Goal: Task Accomplishment & Management: Use online tool/utility

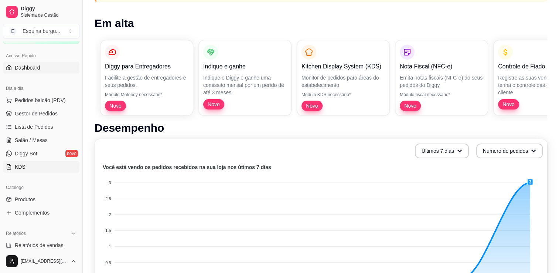
scroll to position [44, 0]
click at [39, 202] on link "Produtos" at bounding box center [41, 198] width 77 height 12
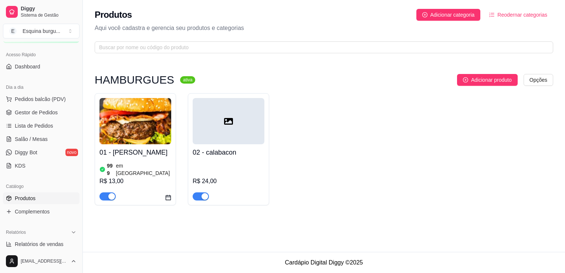
click at [227, 139] on div at bounding box center [229, 121] width 72 height 46
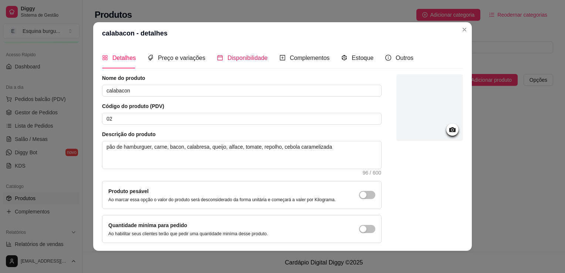
click at [242, 61] on span "Disponibilidade" at bounding box center [247, 58] width 40 height 6
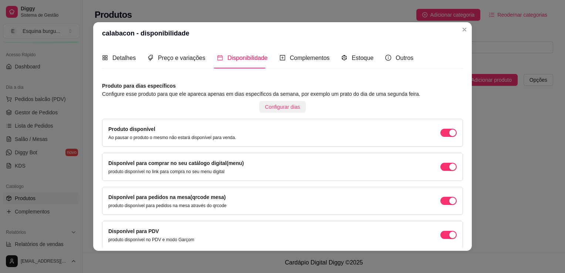
click at [281, 109] on span "Configurar dias" at bounding box center [282, 107] width 35 height 8
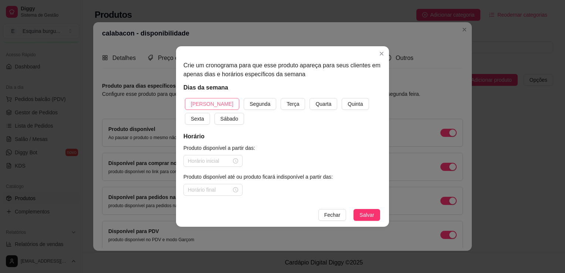
click at [214, 107] on button "[PERSON_NAME]" at bounding box center [212, 104] width 54 height 12
click at [244, 107] on button "Segunda" at bounding box center [260, 104] width 33 height 12
drag, startPoint x: 284, startPoint y: 101, endPoint x: 276, endPoint y: 104, distance: 8.7
click at [276, 104] on div "Domingo Segunda Terça Quarta Quinta Sexta Sábado" at bounding box center [282, 111] width 198 height 27
click at [286, 104] on span "Terça" at bounding box center [292, 104] width 13 height 8
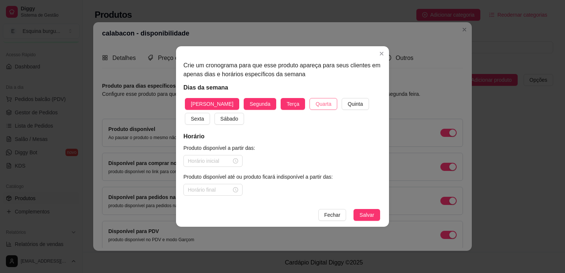
click at [315, 102] on span "Quarta" at bounding box center [323, 104] width 16 height 8
click at [342, 102] on button "Quinta" at bounding box center [355, 104] width 27 height 12
click at [210, 113] on button "Sexta" at bounding box center [197, 119] width 25 height 12
click at [214, 124] on button "Sábado" at bounding box center [229, 119] width 30 height 12
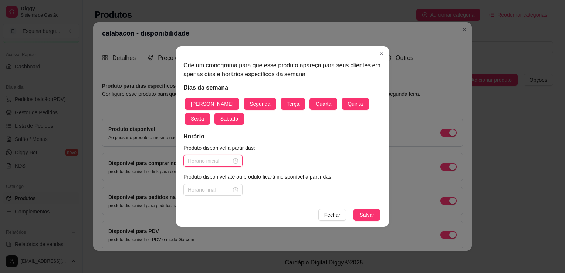
click at [221, 163] on input at bounding box center [210, 161] width 44 height 8
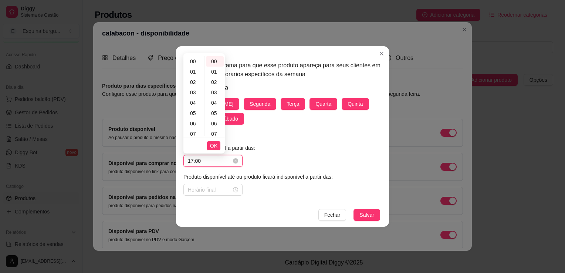
scroll to position [169, 0]
type input "17:00"
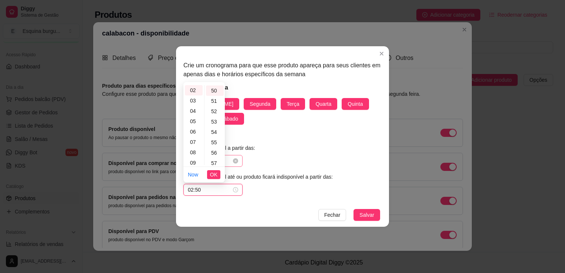
scroll to position [518, 0]
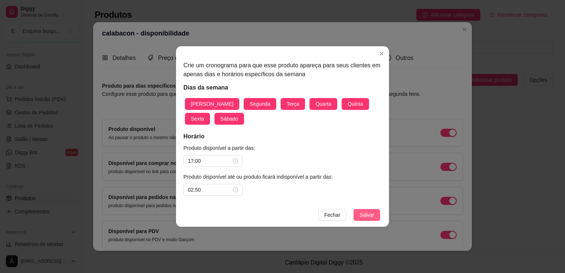
click at [365, 215] on span "Salvar" at bounding box center [366, 215] width 15 height 8
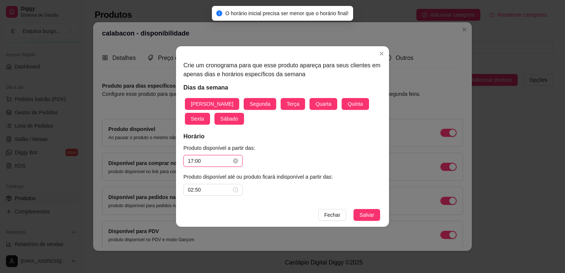
click at [208, 162] on input "17:00" at bounding box center [210, 161] width 44 height 8
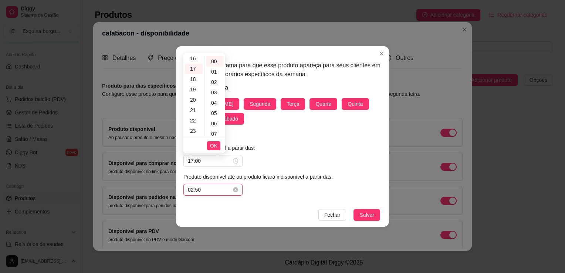
click at [208, 189] on input "02:50" at bounding box center [210, 190] width 44 height 8
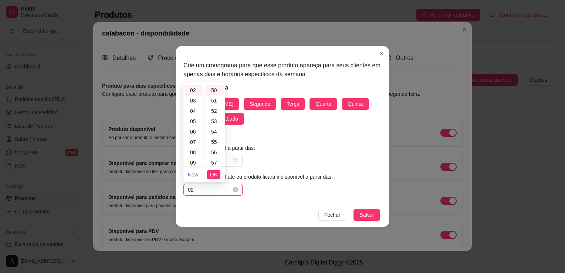
type input "0"
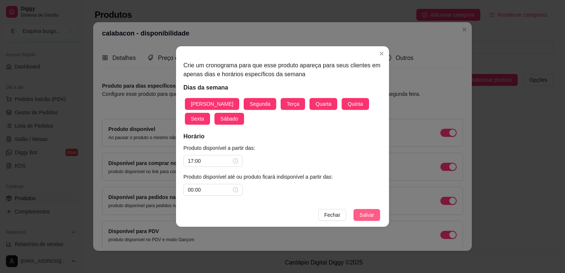
click at [362, 215] on span "Salvar" at bounding box center [366, 215] width 15 height 8
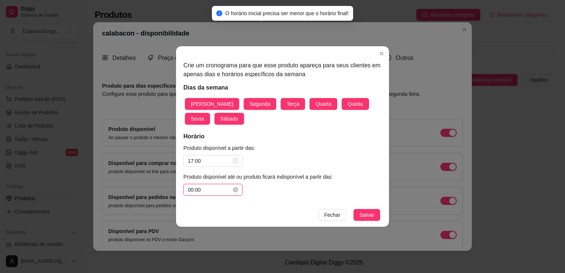
click at [213, 189] on input "00:00" at bounding box center [210, 190] width 44 height 8
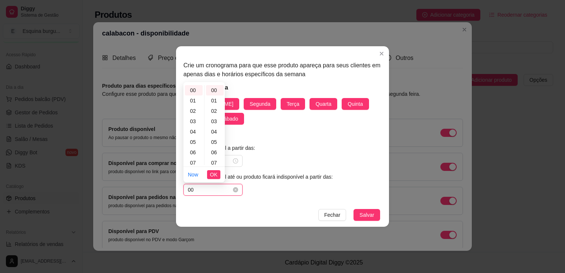
type input "0"
click at [262, 206] on footer "[PERSON_NAME]" at bounding box center [282, 215] width 213 height 24
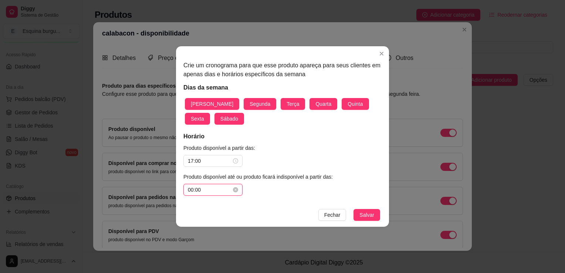
click at [203, 193] on input "00:00" at bounding box center [210, 190] width 44 height 8
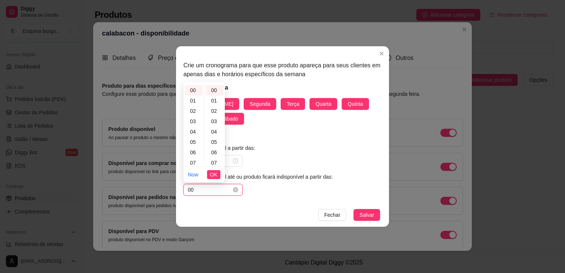
type input "0"
type input "06:00"
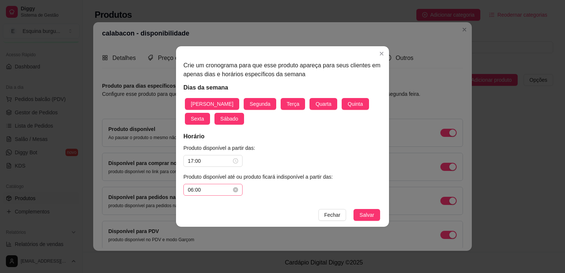
click at [353, 209] on button "Salvar" at bounding box center [366, 215] width 27 height 12
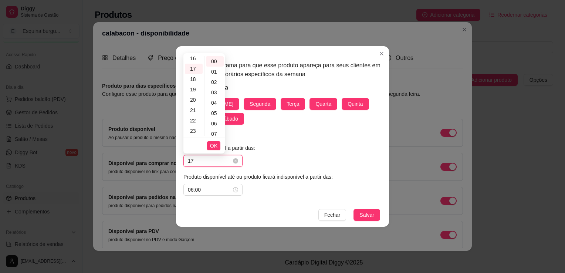
type input "1"
type input "06:00"
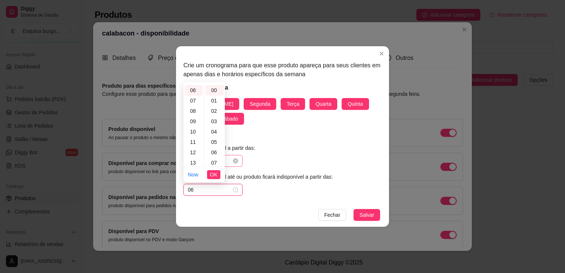
type input "0"
type input "23:59"
click at [353, 209] on button "Salvar" at bounding box center [366, 215] width 27 height 12
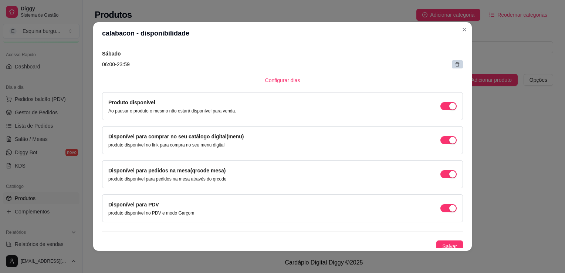
scroll to position [183, 0]
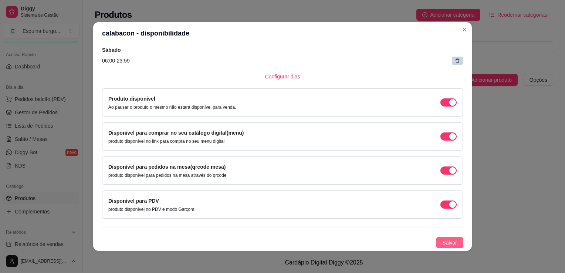
click at [382, 242] on span "Salvar" at bounding box center [449, 242] width 15 height 8
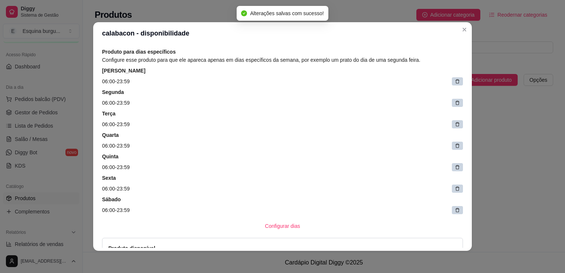
scroll to position [0, 0]
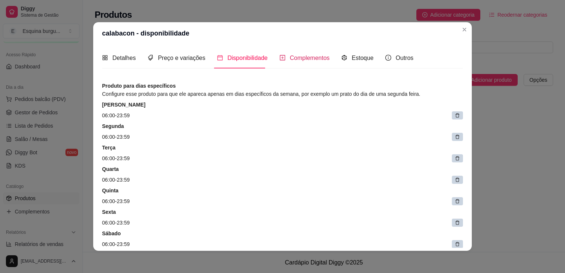
click at [323, 60] on span "Complementos" at bounding box center [310, 58] width 40 height 6
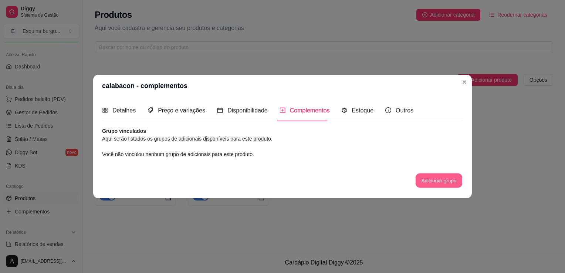
click at [382, 175] on button "Adicionar grupo" at bounding box center [439, 180] width 47 height 14
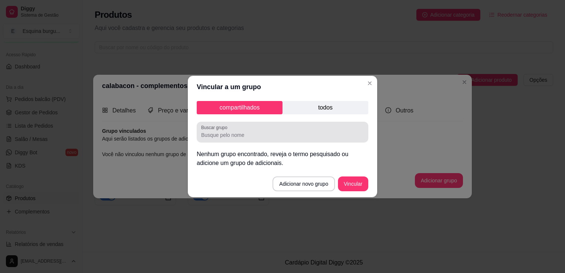
click at [246, 140] on div "Buscar grupo" at bounding box center [283, 132] width 172 height 21
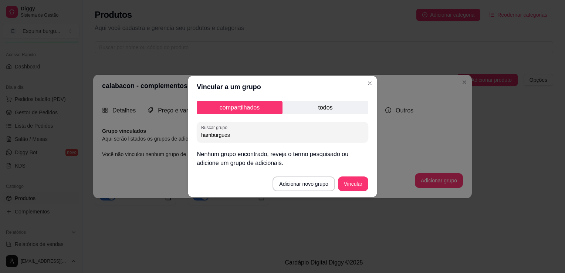
type input "hamburgues"
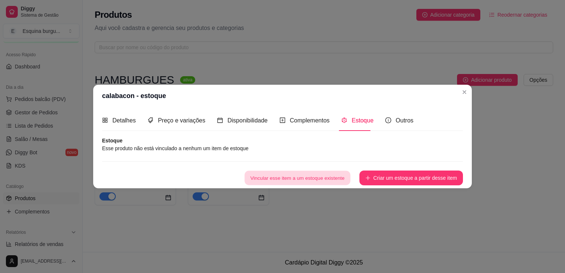
click at [299, 171] on button "Vincular esse item a um estoque existente" at bounding box center [297, 178] width 106 height 14
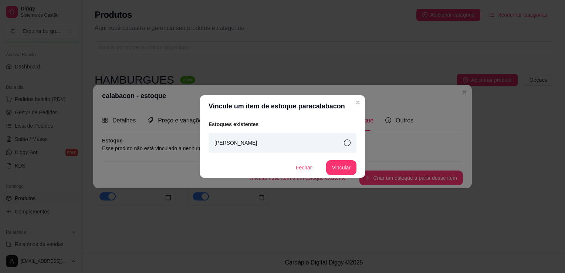
click at [299, 143] on div "[PERSON_NAME]" at bounding box center [282, 143] width 148 height 20
click at [345, 166] on button "Vincular" at bounding box center [341, 167] width 30 height 14
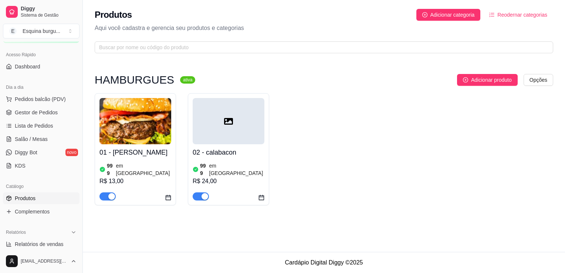
click at [302, 147] on div "01 - Smesh burgue 999 em estoque R$ 13,00 02 - calabacon 999 em estoque R$ 24,00" at bounding box center [324, 149] width 458 height 112
click at [235, 143] on div at bounding box center [229, 121] width 72 height 46
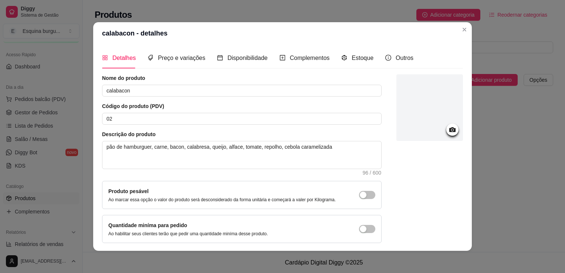
click at [382, 132] on icon at bounding box center [452, 129] width 9 height 9
click at [382, 131] on icon at bounding box center [452, 129] width 6 height 5
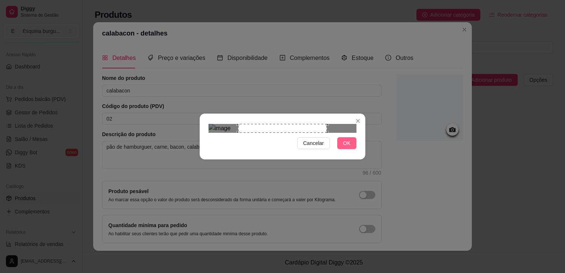
click at [345, 147] on span "OK" at bounding box center [346, 143] width 7 height 8
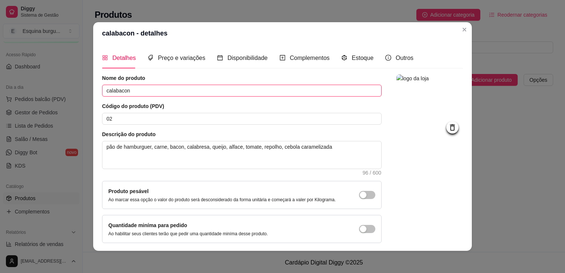
click at [128, 88] on input "calabacon" at bounding box center [241, 91] width 279 height 12
type input "c"
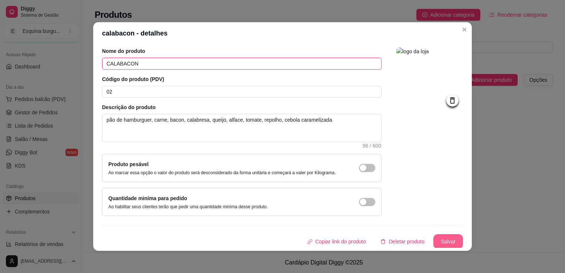
type input "CALABACON"
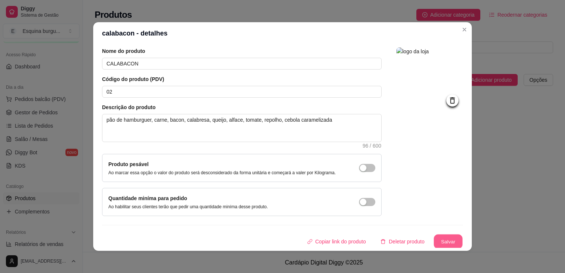
click at [382, 238] on button "Salvar" at bounding box center [448, 241] width 29 height 14
click at [382, 245] on button "Salvar" at bounding box center [448, 241] width 29 height 14
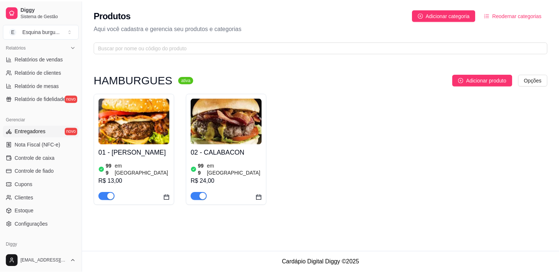
scroll to position [259, 0]
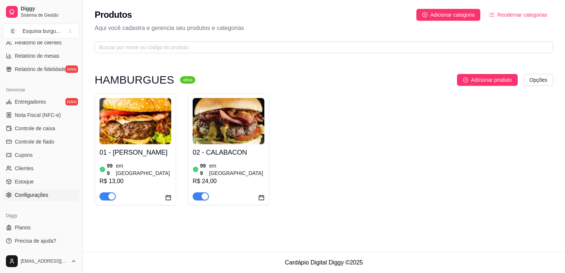
click at [50, 200] on link "Configurações" at bounding box center [41, 195] width 77 height 12
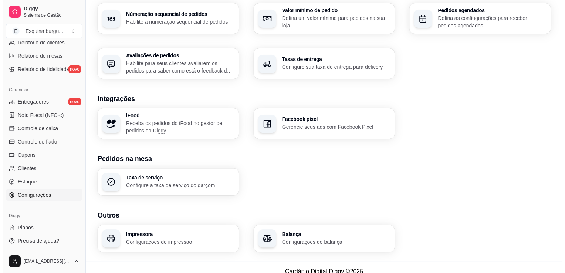
scroll to position [245, 0]
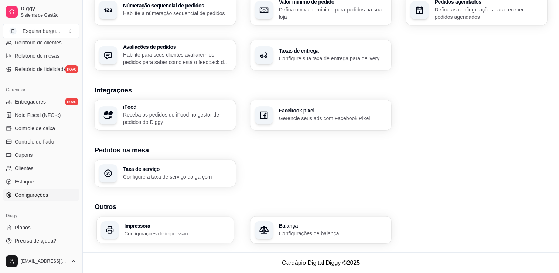
click at [199, 223] on h3 "Impressora" at bounding box center [176, 225] width 105 height 5
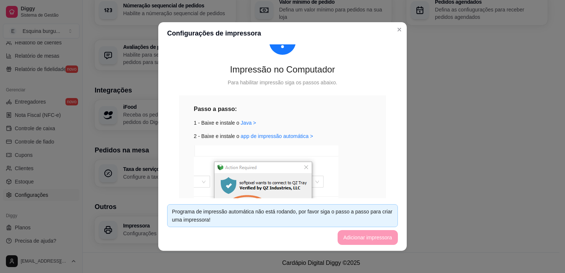
scroll to position [21, 0]
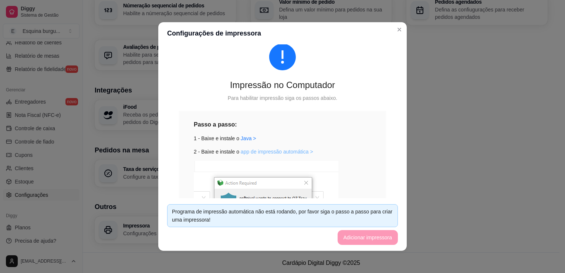
click at [287, 153] on link "app de impressão automática >" at bounding box center [277, 152] width 72 height 6
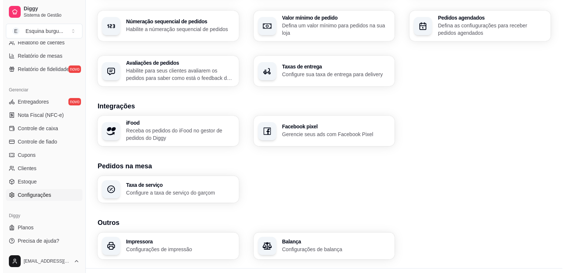
scroll to position [245, 0]
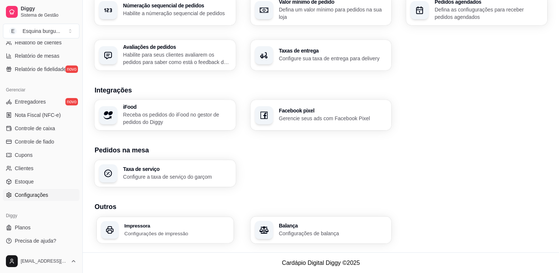
click at [208, 228] on div "Impressora Configurações de impressão" at bounding box center [176, 230] width 105 height 14
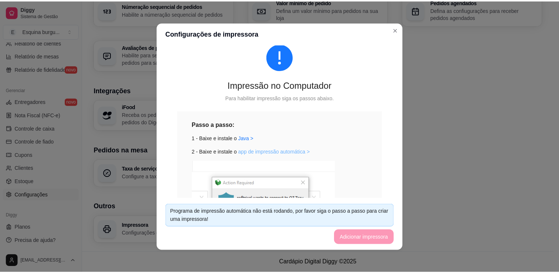
scroll to position [22, 0]
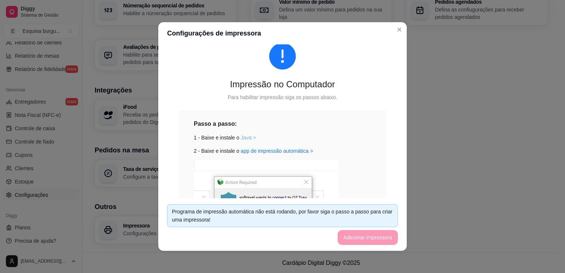
click at [246, 136] on link "Java >" at bounding box center [249, 138] width 16 height 6
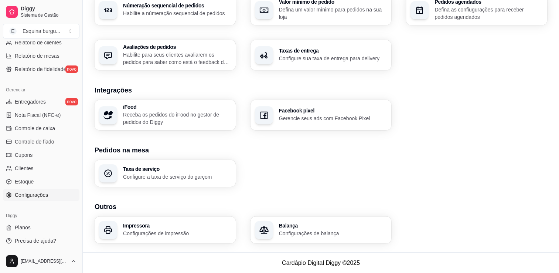
click at [335, 165] on div "Taxa de serviço Configure a taxa de serviço do garçom" at bounding box center [321, 173] width 453 height 27
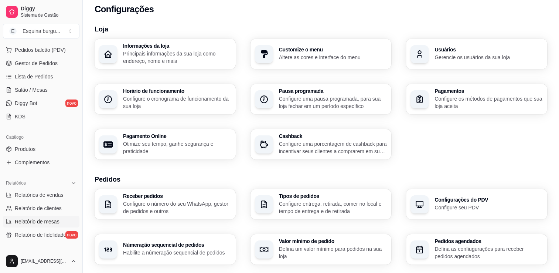
scroll to position [92, 0]
click at [32, 150] on span "Produtos" at bounding box center [25, 149] width 21 height 7
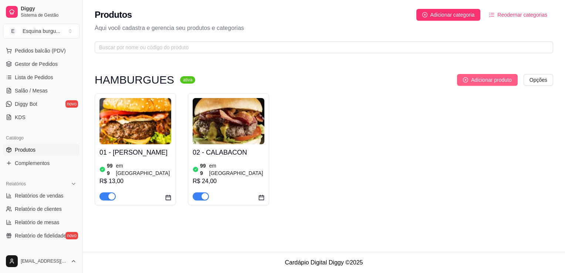
click at [382, 79] on span "Adicionar produto" at bounding box center [491, 80] width 41 height 8
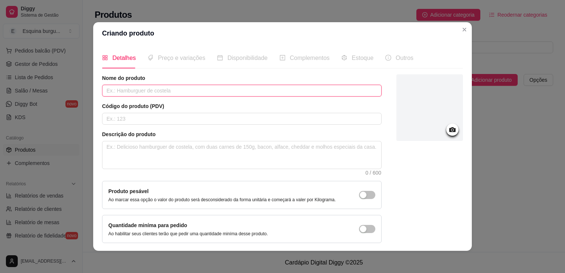
click at [160, 89] on input "text" at bounding box center [241, 91] width 279 height 12
type input "CACHORRO QUENTE"
click at [143, 120] on input "text" at bounding box center [241, 119] width 279 height 12
type input "03"
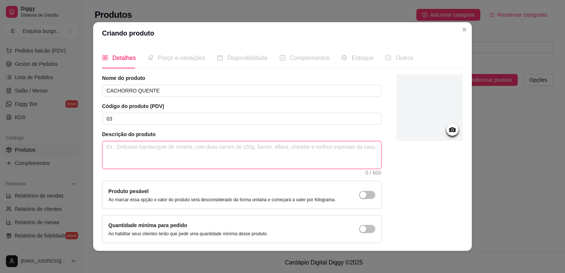
click at [139, 143] on textarea at bounding box center [241, 154] width 279 height 27
type textarea "P"
type textarea "PA"
type textarea "PÃ"
type textarea "PÃP"
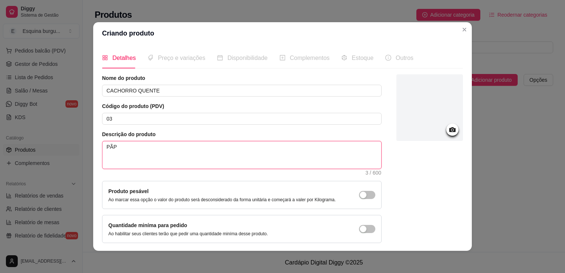
type textarea "PÃ"
type textarea "PÃO"
type textarea "PÃO D"
type textarea "PÃO DE"
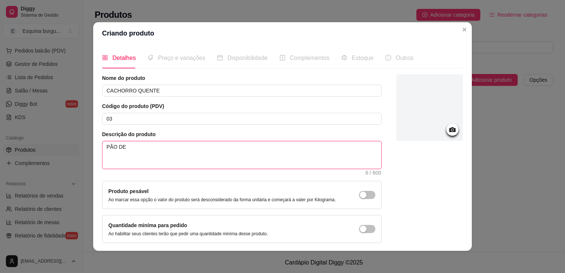
type textarea "PÃO DE"
type textarea "PÃO DE C"
type textarea "PÃO DE CH"
type textarea "PÃO DE CHÁ"
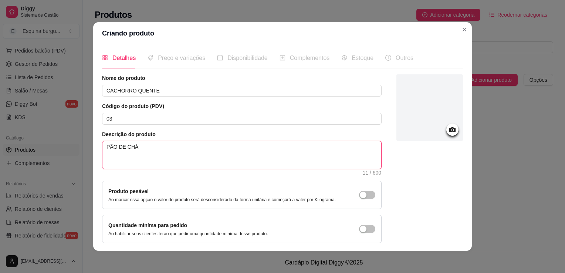
type textarea "PÃO DE CHÁ"
type textarea "PÃO DE CHÁ,"
type textarea "PÃO DE CHÁ, P"
type textarea "PÃO DE CHÁ, PI"
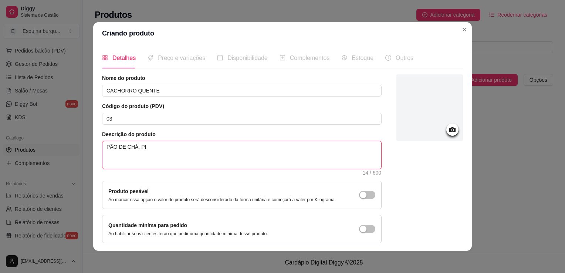
type textarea "PÃO DE CHÁ, PIC"
type textarea "PÃO DE CHÁ, [MEDICAL_DATA]"
type textarea "PÃO DE CHÁ, PICAD"
type textarea "PÃO DE CHÁ, PICADI"
type textarea "PÃO DE CHÁ, PICADIN"
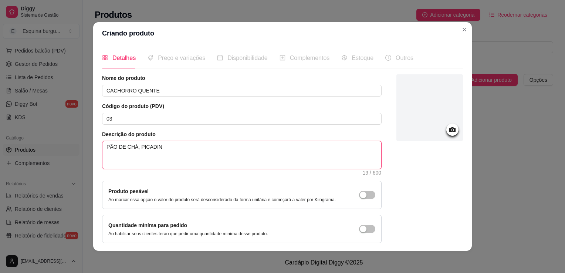
type textarea "PÃO DE CHÁ, PICADINH"
type textarea "PÃO DE CHÁ, PICADINHO"
type textarea "PÃO DE CHÁ, [PERSON_NAME],"
type textarea "PÃO DE CHÁ, [PERSON_NAME], V"
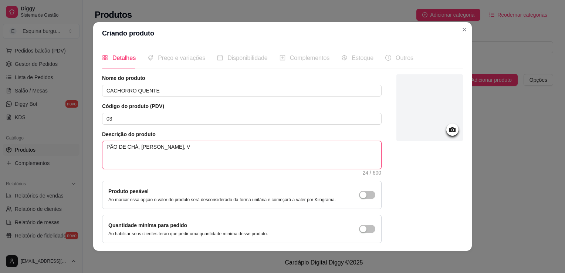
type textarea "PÃO DE CHÁ, [PERSON_NAME], VI"
type textarea "PÃO DE CHÁ, [PERSON_NAME], VIN"
type textarea "PÃO DE CHÁ, [PERSON_NAME], VINA"
type textarea "PÃO DE CHÁ, PICADINHO, VINAG"
type textarea "PÃO DE CHÁ, [PERSON_NAME], VINAGR"
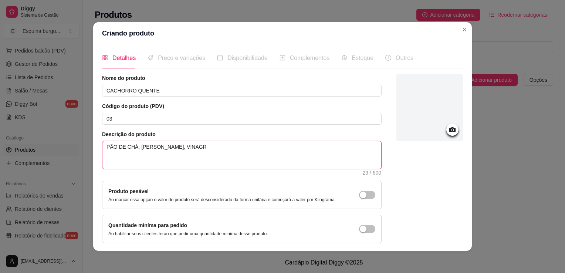
type textarea "PÃO DE CHÁ, [PERSON_NAME], VINAGRE"
type textarea "PÃO DE CHÁ, [PERSON_NAME], VINAGRET"
type textarea "PÃO DE CHÁ, [PERSON_NAME], VINAGRETE"
type textarea "PÃO DE CHÁ, [PERSON_NAME], VINAGRETE,"
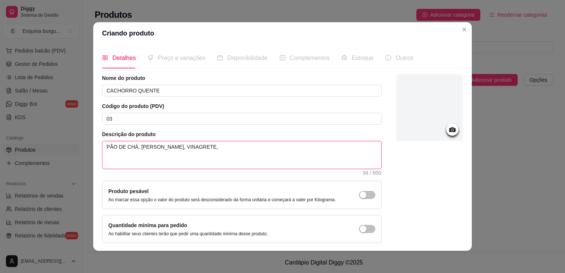
type textarea "PÃO DE CHÁ, [PERSON_NAME], [PERSON_NAME], R"
type textarea "PÃO DE CHÁ, [PERSON_NAME], VINAGRETE, RE"
type textarea "PÃO DE CHÁ, [PERSON_NAME], VINAGRETE, REP"
type textarea "PÃO DE CHÁ, [PERSON_NAME], VINAGRETE, REPO"
type textarea "PÃO DE CHÁ, [PERSON_NAME], VINAGRETE, REPOL"
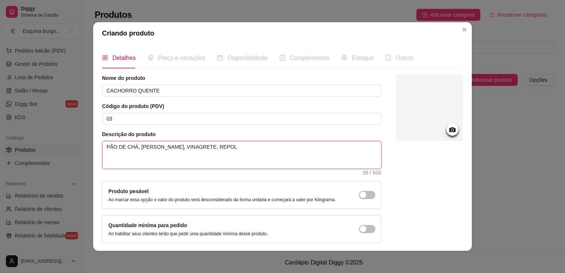
type textarea "PÃO DE CHÁ, [PERSON_NAME], VINAGRETE, REPOLH"
type textarea "PÃO DE CHÁ, [PERSON_NAME], VINAGRETE, REPOLHO"
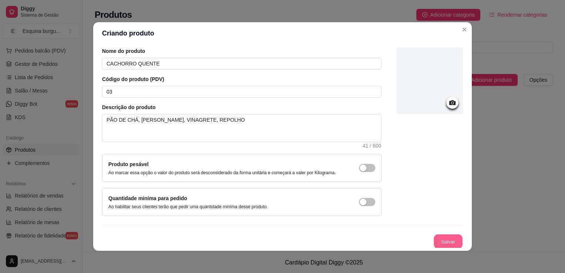
click at [382, 238] on button "Salvar" at bounding box center [448, 241] width 29 height 14
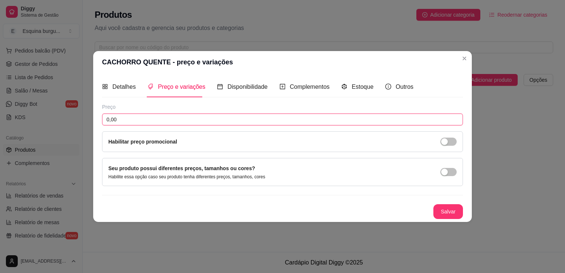
click at [123, 120] on input "0,00" at bounding box center [282, 119] width 361 height 12
type input "12,00"
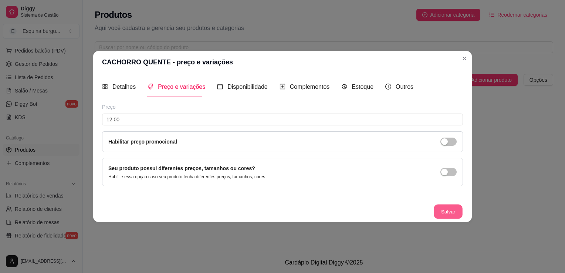
click at [382, 215] on button "Salvar" at bounding box center [448, 211] width 29 height 14
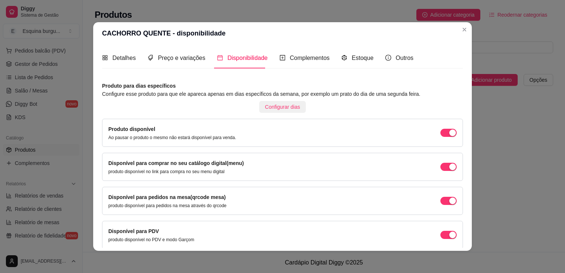
click at [289, 107] on span "Configurar dias" at bounding box center [282, 107] width 35 height 8
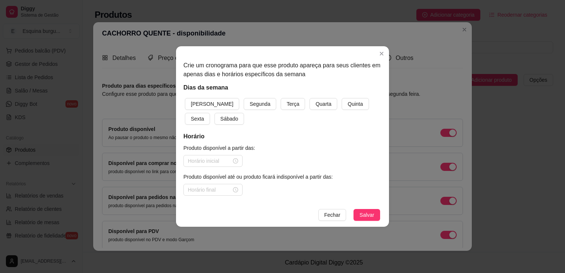
click at [185, 98] on button "[PERSON_NAME]" at bounding box center [212, 104] width 54 height 12
click at [244, 98] on button "Segunda" at bounding box center [260, 104] width 33 height 12
click at [281, 98] on button "Terça" at bounding box center [293, 104] width 24 height 12
click at [309, 98] on button "Quarta" at bounding box center [323, 104] width 28 height 12
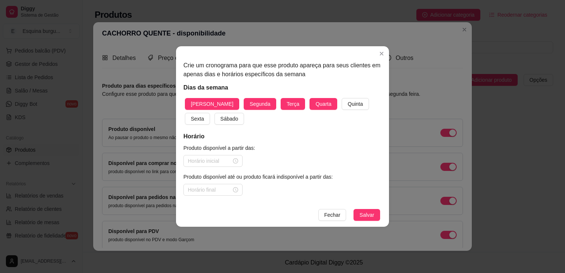
click at [342, 98] on button "Quinta" at bounding box center [355, 104] width 27 height 12
click at [185, 113] on button "Sexta" at bounding box center [197, 119] width 25 height 12
click at [214, 113] on button "Sábado" at bounding box center [229, 119] width 30 height 12
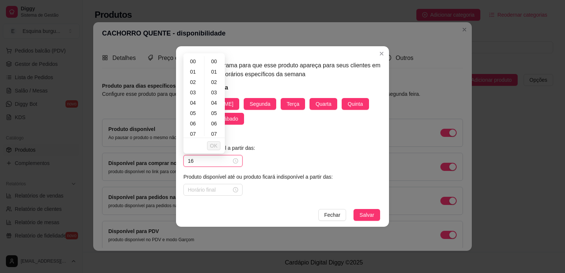
type input "1"
type input ";"
type input "16:00"
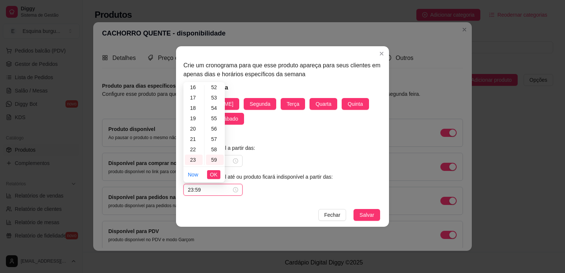
type input "23:59"
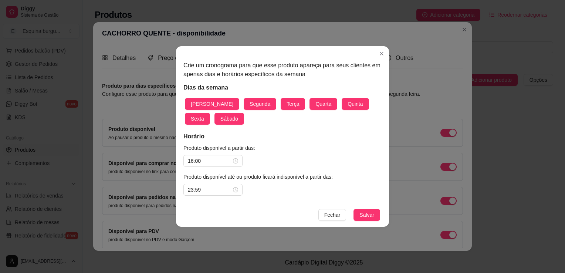
click at [353, 209] on button "Salvar" at bounding box center [366, 215] width 27 height 12
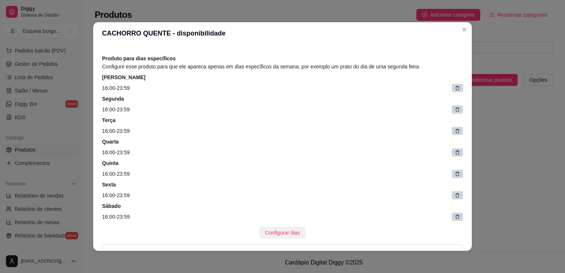
scroll to position [0, 0]
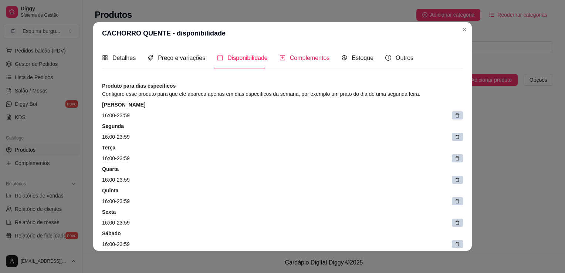
click at [303, 60] on span "Complementos" at bounding box center [310, 58] width 40 height 6
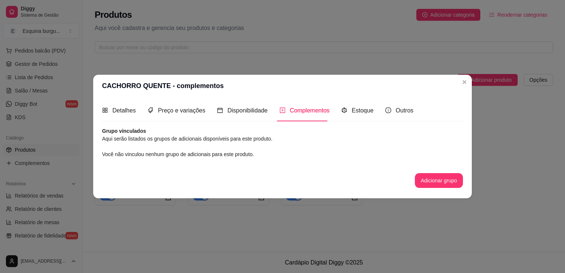
click at [281, 112] on icon "plus-square" at bounding box center [282, 110] width 6 height 6
click at [186, 140] on article "Aqui serão listados os grupos de adicionais disponíveis para este produto." at bounding box center [282, 139] width 361 height 8
click at [187, 151] on span "Você não vinculou nenhum grupo de adicionais para este produto." at bounding box center [178, 154] width 152 height 6
click at [189, 154] on span "Você não vinculou nenhum grupo de adicionais para este produto." at bounding box center [178, 154] width 152 height 6
click at [382, 184] on button "Adicionar grupo" at bounding box center [439, 180] width 48 height 15
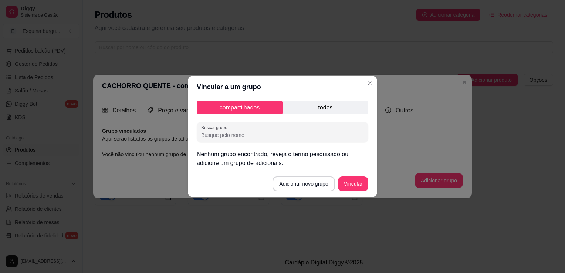
click at [312, 112] on p "todos" at bounding box center [325, 107] width 86 height 13
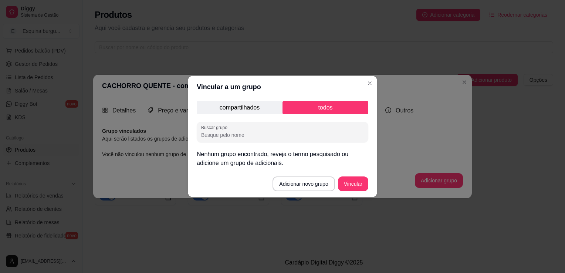
click at [255, 134] on input "Buscar grupo" at bounding box center [282, 134] width 163 height 7
type input "SMACH BURG"
click at [352, 186] on button "Vincular" at bounding box center [353, 184] width 30 height 14
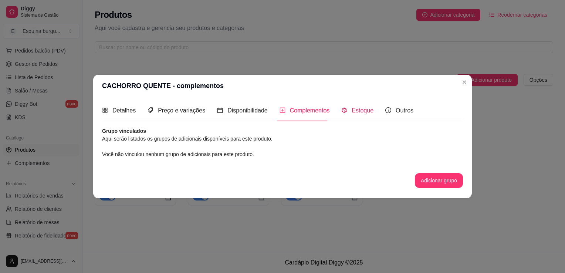
click at [366, 109] on span "Estoque" at bounding box center [363, 110] width 22 height 6
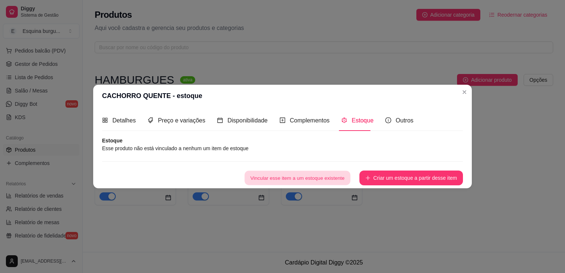
click at [300, 178] on button "Vincular esse item a um estoque existente" at bounding box center [297, 178] width 106 height 14
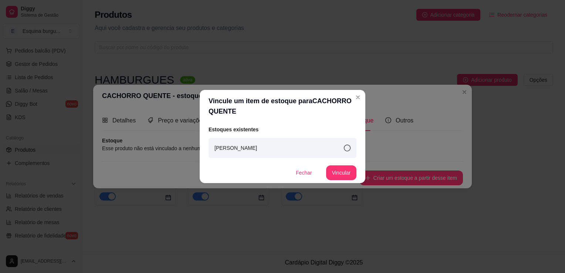
click at [342, 150] on div "[PERSON_NAME]" at bounding box center [282, 148] width 148 height 20
click at [344, 172] on button "Vincular" at bounding box center [341, 172] width 30 height 15
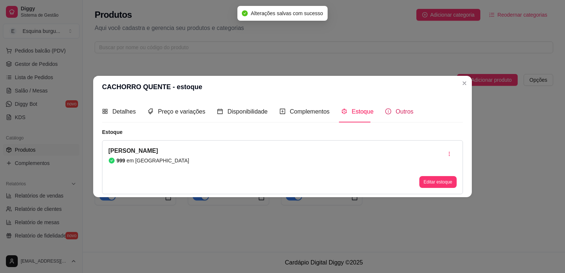
click at [382, 114] on span "Outros" at bounding box center [405, 111] width 18 height 6
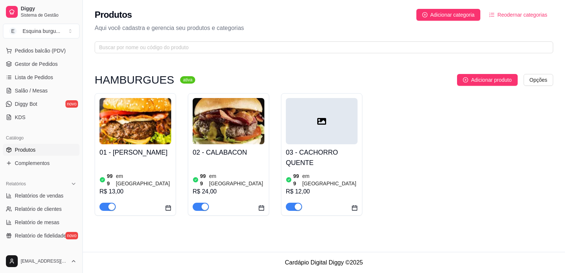
click at [325, 136] on div at bounding box center [322, 121] width 72 height 46
click at [382, 79] on span "Adicionar produto" at bounding box center [491, 80] width 41 height 8
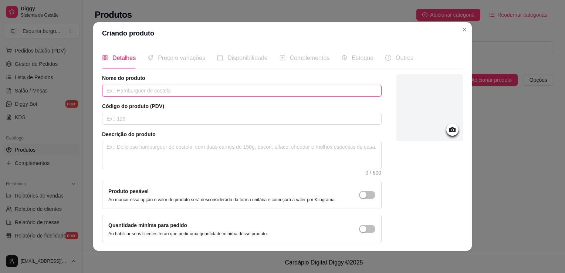
click at [199, 91] on input "text" at bounding box center [241, 91] width 279 height 12
type input "CACHORRÃO QUENTE"
click at [193, 118] on input "text" at bounding box center [241, 119] width 279 height 12
type input "04"
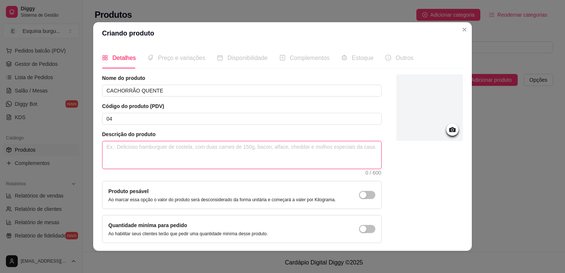
click at [191, 146] on textarea at bounding box center [241, 154] width 279 height 27
type textarea "P"
type textarea "PA"
type textarea "PÃ"
type textarea "PÃO"
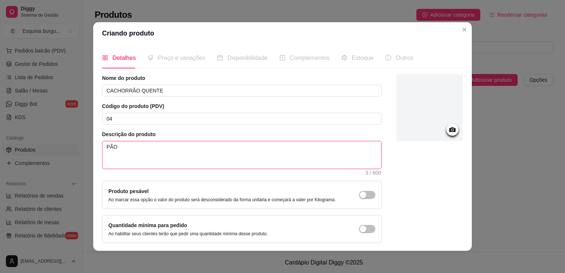
type textarea "PÃO"
type textarea "PÃO D"
type textarea "PÃO DE"
type textarea "PÃO DE C"
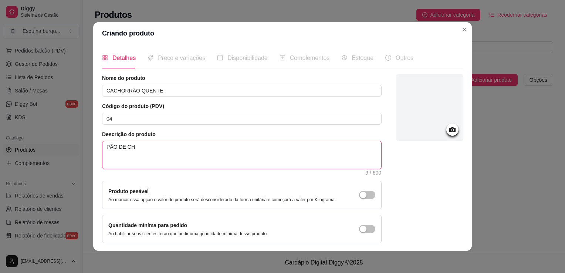
type textarea "PÃO DE CHÁ"
type textarea "PÃO DE CHÁ,"
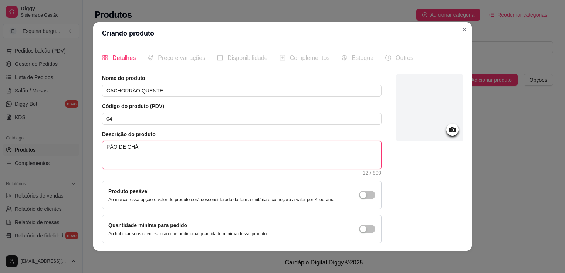
type textarea "PÃO DE CHÁ, P"
type textarea "PÃO DE CHÁ, PI"
type textarea "PÃO DE CHÁ, PIA"
type textarea "PÃO DE CHÁ, PIAD"
type textarea "PÃO DE CHÁ, PIADI"
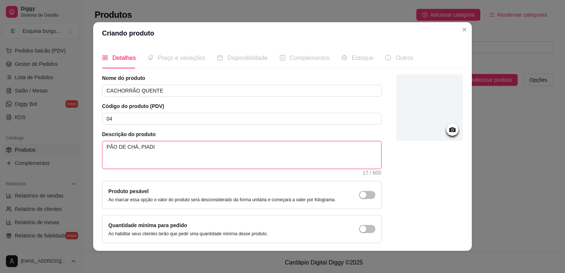
type textarea "PÃO DE CHÁ, PIADIN"
type textarea "PÃO DE CHÁ, PIADINHO"
type textarea "PÃO DE CHÁ, [PERSON_NAME],"
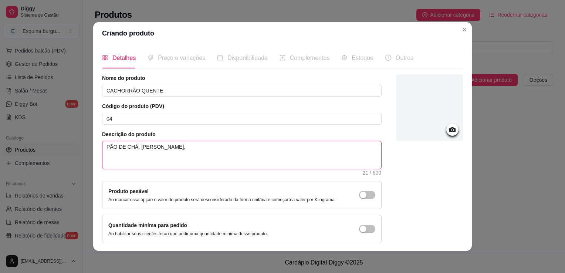
type textarea "PÃO DE CHÁ, [PERSON_NAME],"
type textarea "PÃO DE CHÁ, [PERSON_NAME], S"
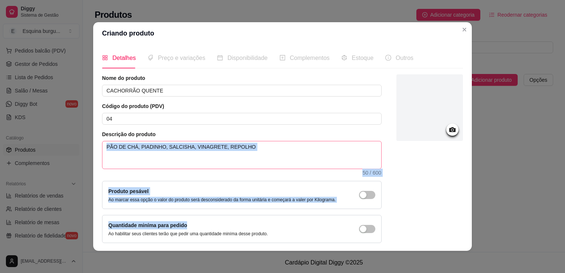
drag, startPoint x: 255, startPoint y: 220, endPoint x: 268, endPoint y: 160, distance: 61.7
click at [268, 160] on div "Nome do produto CACHORRÃO QUENTE Código do produto (PDV) 04 Descrição do produt…" at bounding box center [241, 158] width 279 height 169
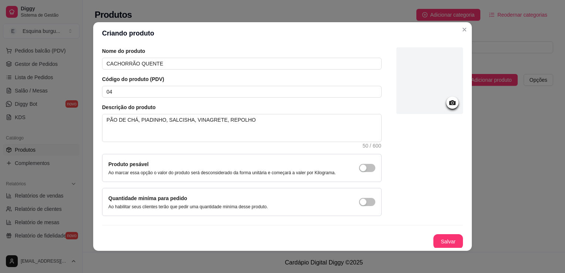
click at [382, 181] on div at bounding box center [429, 131] width 67 height 169
click at [382, 240] on button "Salvar" at bounding box center [448, 241] width 29 height 14
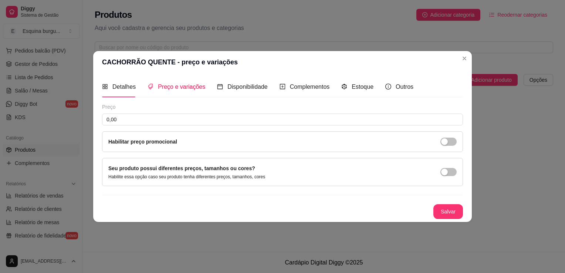
scroll to position [0, 0]
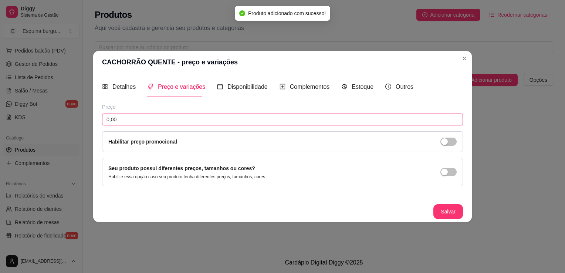
click at [170, 123] on input "0,00" at bounding box center [282, 119] width 361 height 12
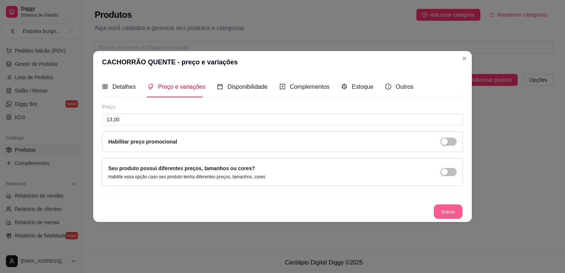
click at [382, 213] on button "Salvar" at bounding box center [448, 211] width 29 height 14
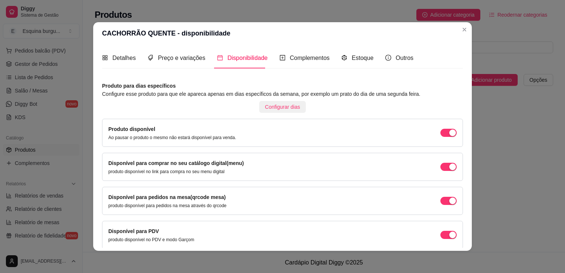
click at [284, 107] on span "Configurar dias" at bounding box center [282, 107] width 35 height 8
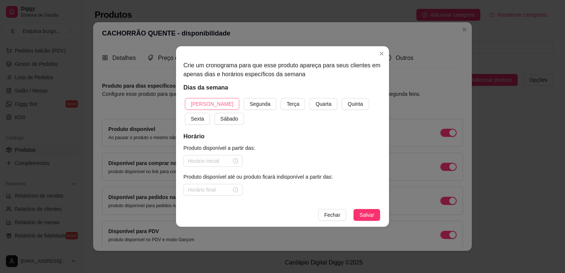
click at [213, 104] on button "[PERSON_NAME]" at bounding box center [212, 104] width 54 height 12
click at [244, 98] on button "Segunda" at bounding box center [260, 104] width 33 height 12
click at [281, 98] on button "Terça" at bounding box center [293, 104] width 24 height 12
click at [309, 98] on button "Quarta" at bounding box center [323, 104] width 28 height 12
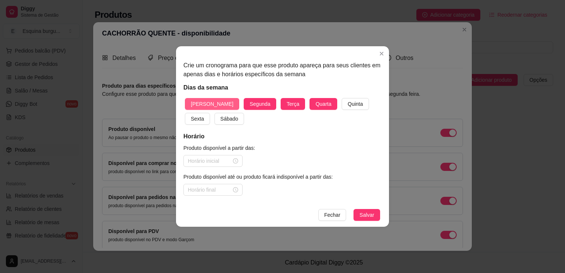
click at [342, 98] on button "Quinta" at bounding box center [355, 104] width 27 height 12
click at [185, 113] on button "Sexta" at bounding box center [197, 119] width 25 height 12
click at [214, 113] on button "Sábado" at bounding box center [229, 119] width 30 height 12
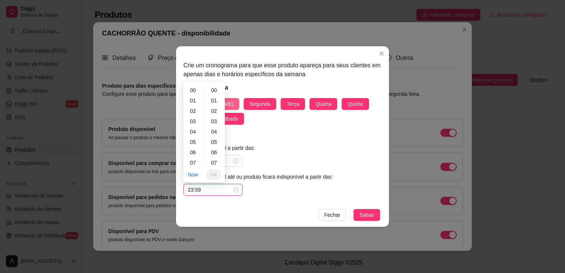
scroll to position [541, 0]
click at [217, 173] on span "OK" at bounding box center [213, 174] width 7 height 8
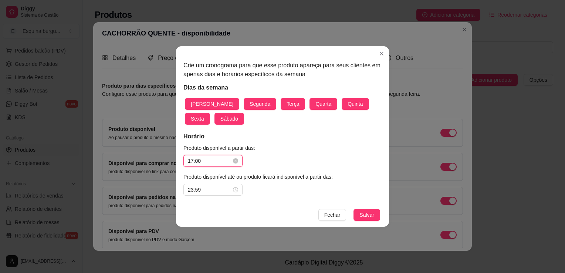
click at [213, 160] on input "17:00" at bounding box center [210, 161] width 44 height 8
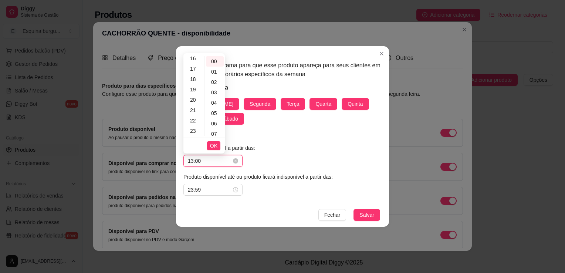
scroll to position [135, 0]
click at [353, 209] on button "Salvar" at bounding box center [366, 215] width 27 height 12
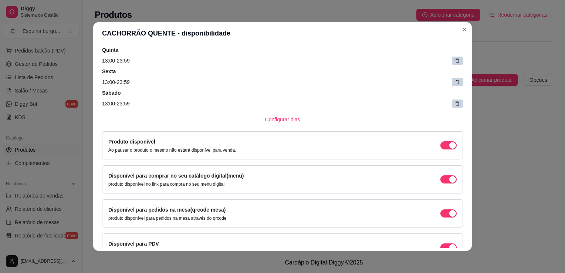
scroll to position [183, 0]
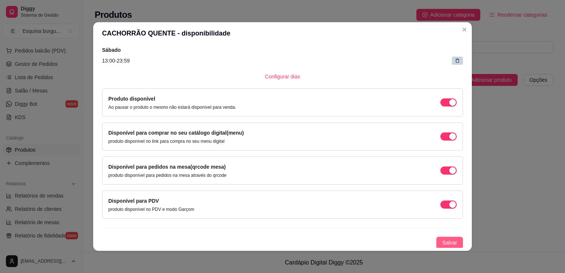
click at [382, 242] on button "Salvar" at bounding box center [449, 243] width 27 height 12
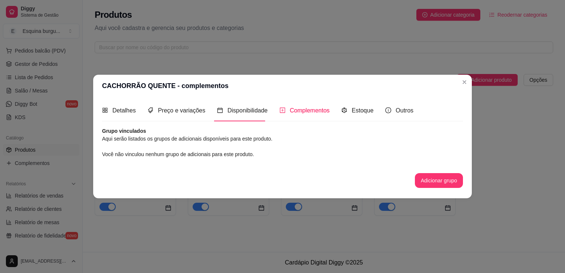
scroll to position [0, 0]
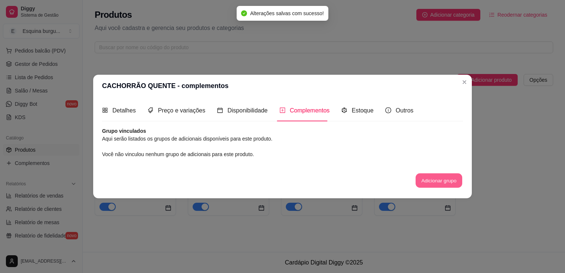
click at [382, 185] on button "Adicionar grupo" at bounding box center [439, 180] width 47 height 14
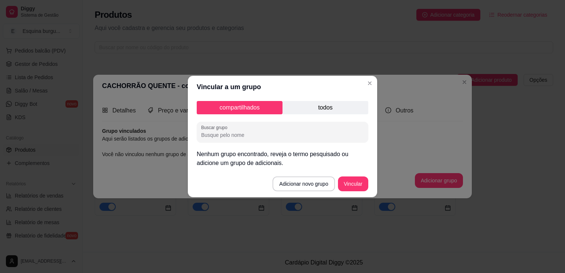
click at [275, 136] on input "Buscar grupo" at bounding box center [282, 134] width 163 height 7
click at [316, 102] on p "todos" at bounding box center [325, 107] width 86 height 13
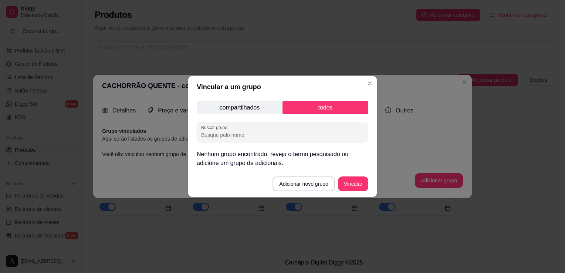
click at [270, 105] on p "compartilhados" at bounding box center [240, 107] width 86 height 13
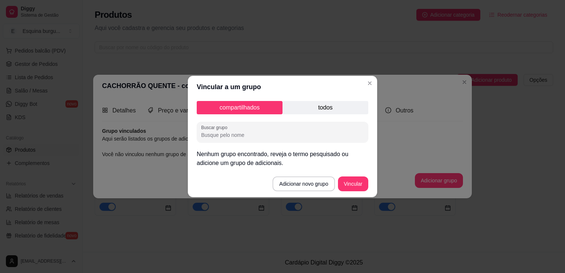
click at [270, 134] on input "Buscar grupo" at bounding box center [282, 134] width 163 height 7
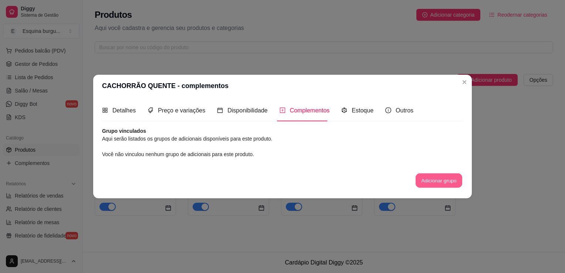
click at [382, 184] on button "Adicionar grupo" at bounding box center [439, 180] width 47 height 14
click at [342, 109] on icon "code-sandbox" at bounding box center [344, 111] width 5 height 6
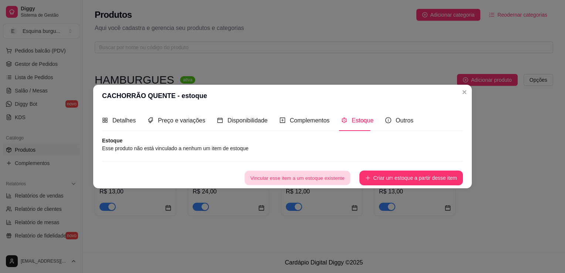
click at [337, 182] on button "Vincular esse item a um estoque existente" at bounding box center [297, 178] width 106 height 14
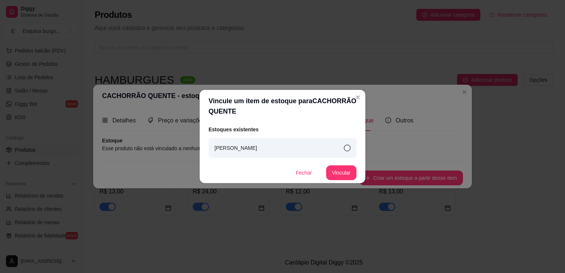
click at [338, 149] on div "[PERSON_NAME]" at bounding box center [282, 148] width 148 height 20
click at [349, 171] on button "Vincular" at bounding box center [341, 173] width 30 height 14
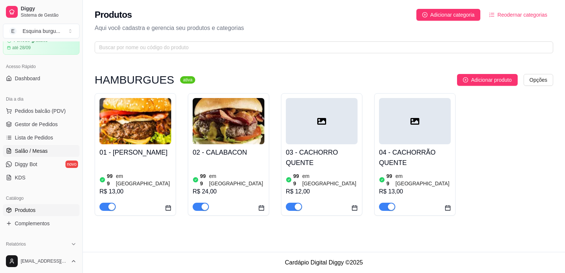
scroll to position [27, 0]
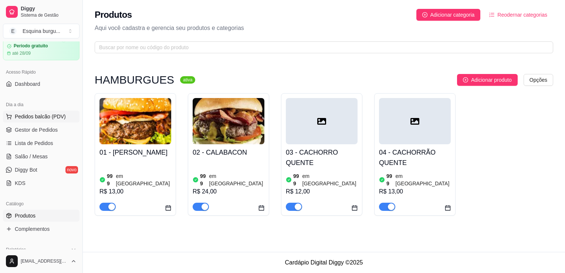
click at [48, 119] on span "Pedidos balcão (PDV)" at bounding box center [40, 116] width 51 height 7
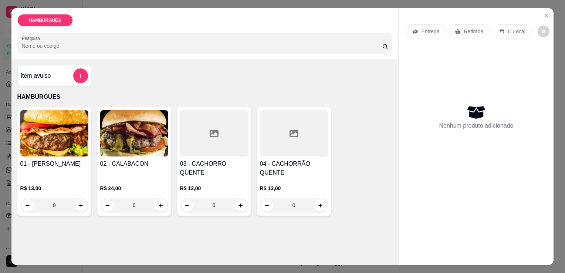
click at [52, 47] on input "Pesquisa" at bounding box center [202, 45] width 360 height 7
click at [77, 206] on button "increase-product-quantity" at bounding box center [80, 205] width 11 height 11
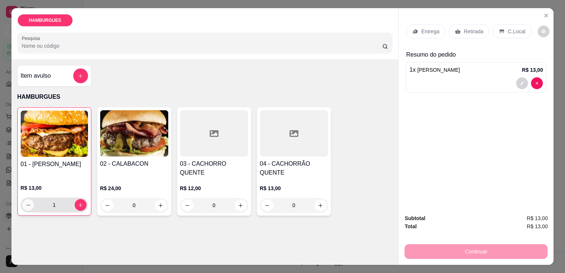
click at [22, 200] on button "decrease-product-quantity" at bounding box center [27, 204] width 11 height 11
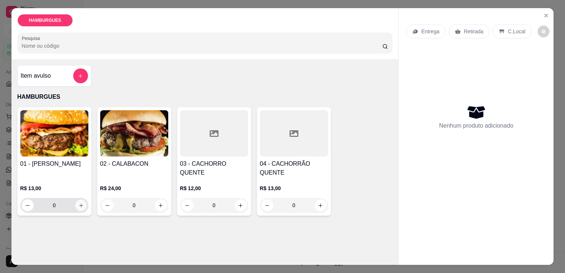
click at [75, 205] on button "increase-product-quantity" at bounding box center [80, 205] width 11 height 11
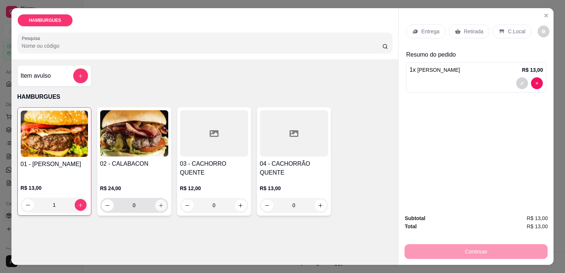
click at [158, 204] on icon "increase-product-quantity" at bounding box center [161, 206] width 6 height 6
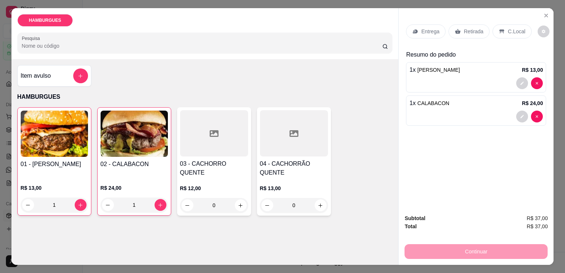
click at [382, 30] on p "Retirada" at bounding box center [474, 31] width 20 height 7
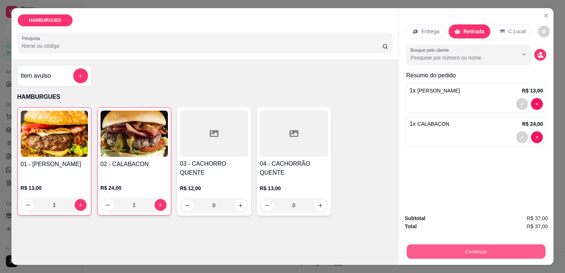
click at [382, 245] on button "Continuar" at bounding box center [476, 251] width 139 height 14
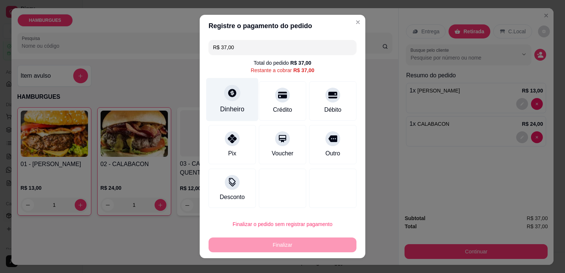
click at [237, 110] on div "Dinheiro" at bounding box center [232, 109] width 24 height 10
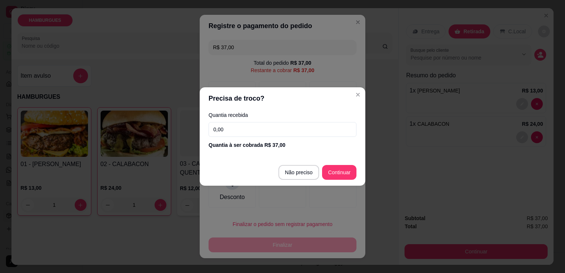
click at [237, 130] on input "0,00" at bounding box center [282, 129] width 148 height 15
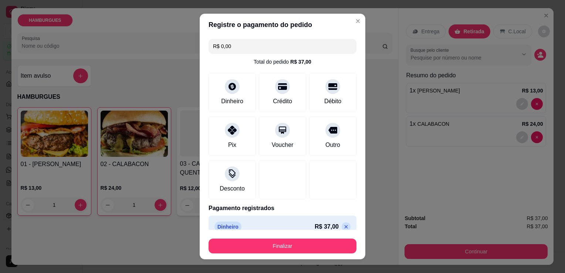
scroll to position [10, 0]
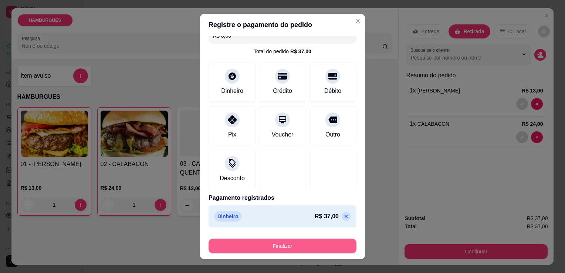
click at [300, 245] on button "Finalizar" at bounding box center [282, 245] width 148 height 15
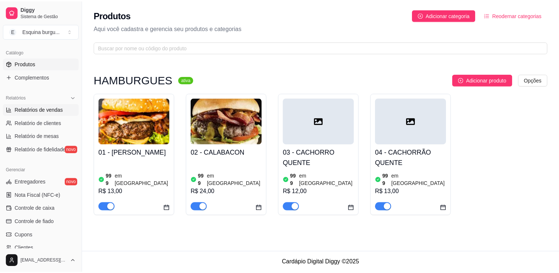
scroll to position [152, 0]
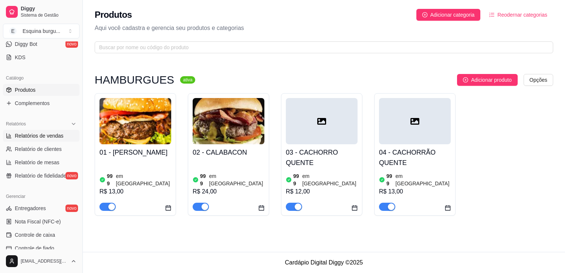
click at [45, 134] on span "Relatórios de vendas" at bounding box center [39, 135] width 49 height 7
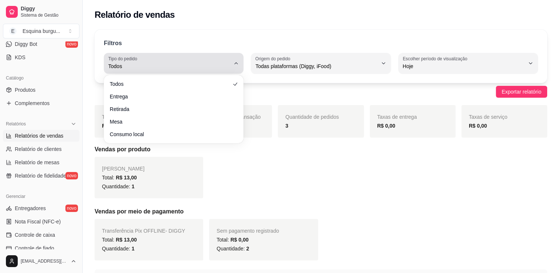
click at [205, 61] on div "Todos" at bounding box center [169, 63] width 122 height 15
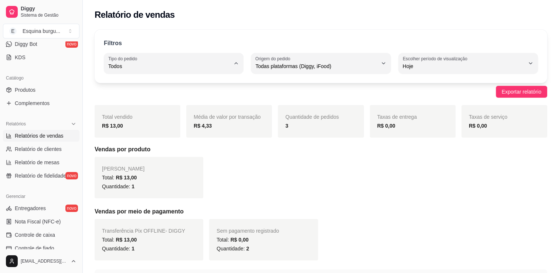
click at [147, 120] on span "Mesa" at bounding box center [170, 119] width 116 height 7
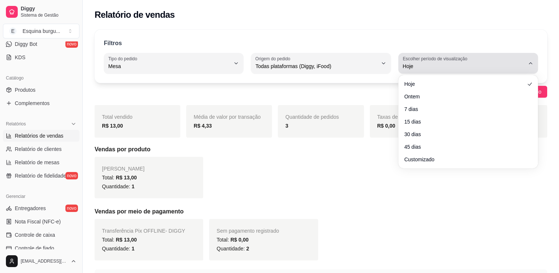
click at [382, 67] on span "Hoje" at bounding box center [464, 65] width 122 height 7
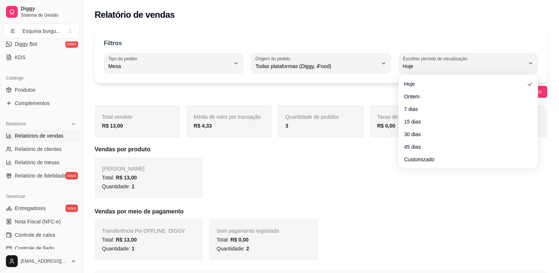
click at [277, 87] on div "Exportar relatório" at bounding box center [321, 92] width 453 height 12
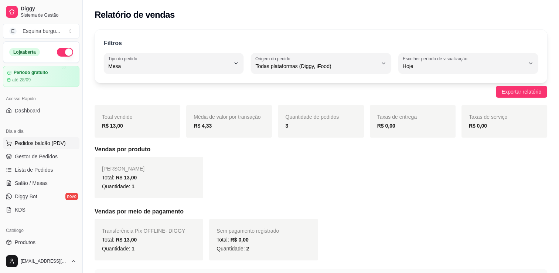
click at [35, 143] on span "Pedidos balcão (PDV)" at bounding box center [40, 142] width 51 height 7
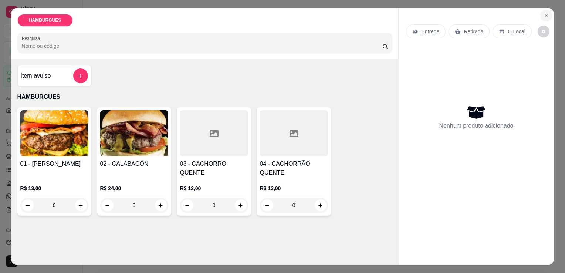
click at [382, 17] on button "Close" at bounding box center [546, 16] width 12 height 12
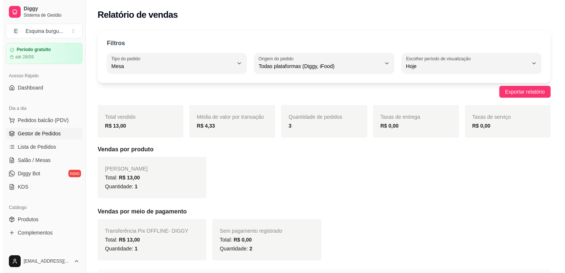
scroll to position [22, 0]
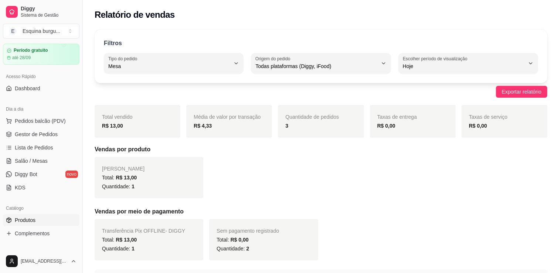
click at [36, 218] on link "Produtos" at bounding box center [41, 220] width 77 height 12
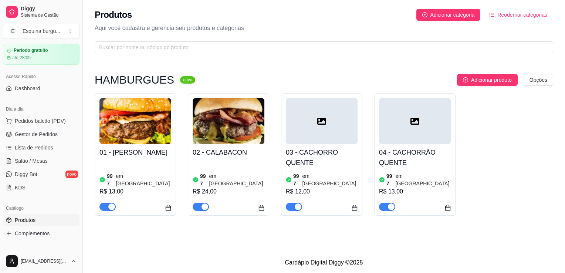
click at [319, 143] on div at bounding box center [322, 121] width 72 height 46
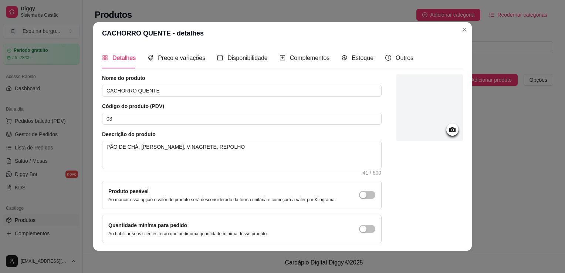
click at [382, 131] on icon at bounding box center [452, 129] width 9 height 9
click at [382, 133] on icon at bounding box center [452, 129] width 9 height 9
click at [382, 132] on icon at bounding box center [452, 129] width 9 height 9
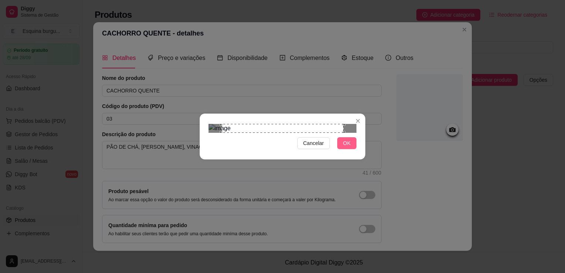
click at [347, 147] on span "OK" at bounding box center [346, 143] width 7 height 8
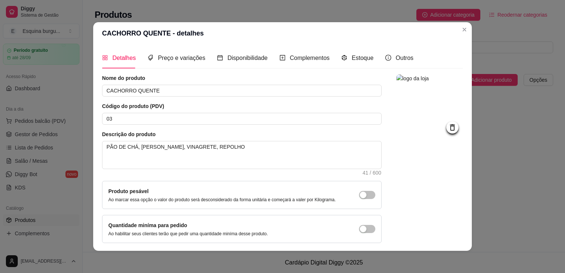
click at [373, 215] on div "Quantidade miníma para pedido Ao habilitar seus clientes terão que pedir uma qu…" at bounding box center [241, 229] width 279 height 28
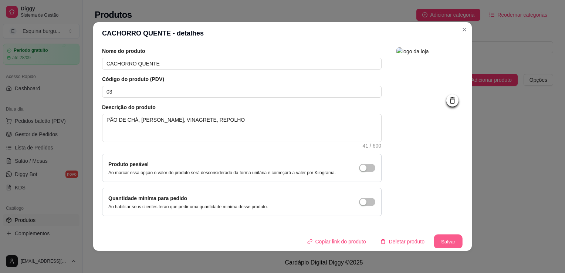
click at [382, 241] on button "Salvar" at bounding box center [448, 241] width 29 height 14
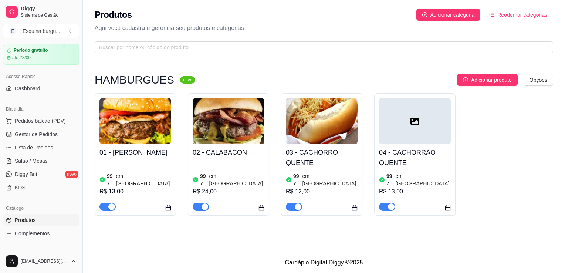
click at [382, 135] on div at bounding box center [415, 121] width 72 height 46
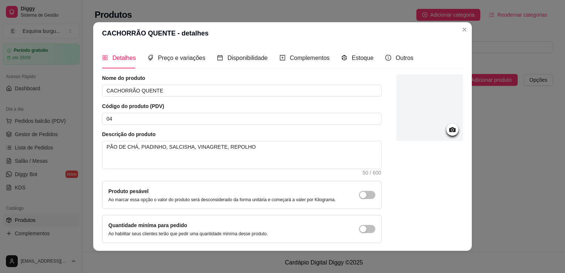
click at [382, 128] on div at bounding box center [429, 107] width 67 height 67
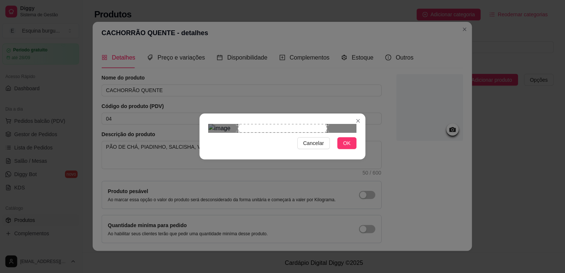
scroll to position [0, 0]
click at [299, 147] on div "Use the arrow keys to move the crop selection area" at bounding box center [284, 168] width 89 height 89
click at [345, 149] on button "OK" at bounding box center [346, 143] width 19 height 12
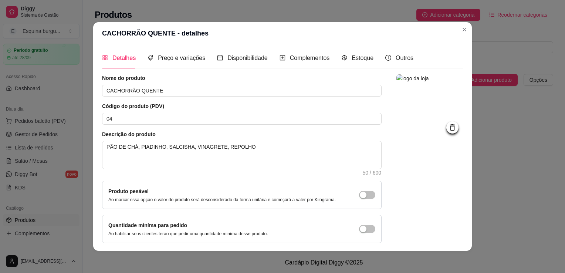
scroll to position [27, 0]
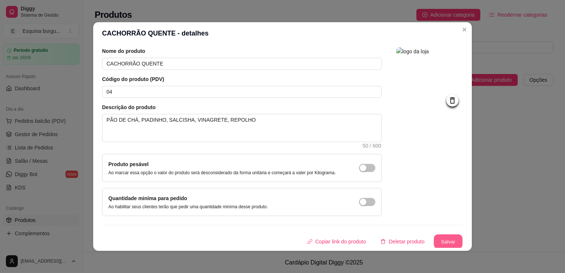
click at [382, 242] on button "Salvar" at bounding box center [448, 241] width 29 height 14
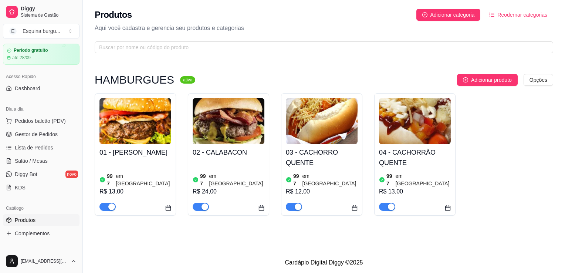
click at [45, 221] on link "Produtos" at bounding box center [41, 220] width 77 height 12
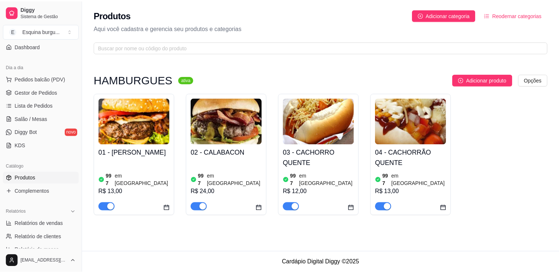
scroll to position [64, 0]
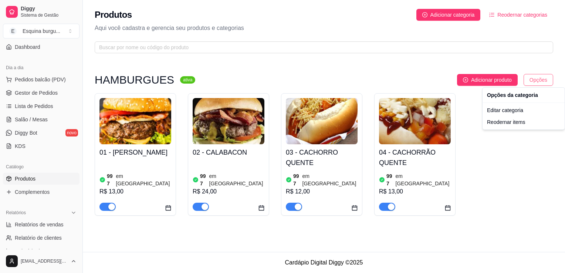
click at [382, 79] on html "Diggy Sistema de Gestão E Esquina burgu ... Loja aberta Período gratuito até 28…" at bounding box center [282, 136] width 565 height 273
click at [382, 112] on div "Editar categoria" at bounding box center [523, 110] width 79 height 12
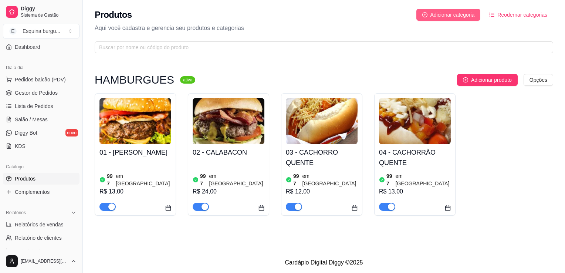
click at [382, 17] on span "Adicionar categoria" at bounding box center [452, 15] width 44 height 8
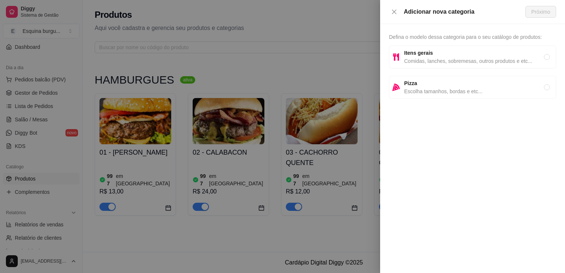
click at [382, 39] on span "Defina o modelo dessa categoria para o seu catálogo de produtos:" at bounding box center [465, 37] width 153 height 6
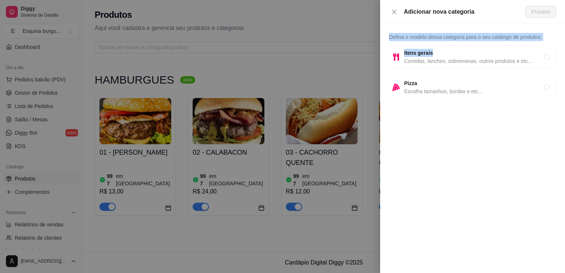
drag, startPoint x: 515, startPoint y: 17, endPoint x: 438, endPoint y: 54, distance: 85.3
click at [382, 54] on div "Adicionar nova categoria Próximo Defina o modelo dessa categoria para o seu cat…" at bounding box center [472, 136] width 185 height 273
click at [382, 54] on span "Itens gerais" at bounding box center [474, 53] width 140 height 8
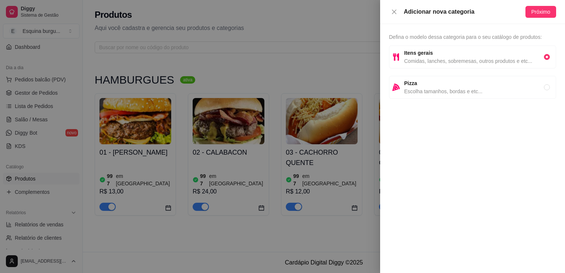
click at [382, 112] on div "Defina o modelo dessa categoria para o seu catálogo de produtos: Itens gerais C…" at bounding box center [472, 148] width 185 height 249
click at [382, 61] on span "Comidas, lanches, sobremesas, outros produtos e etc..." at bounding box center [474, 61] width 140 height 8
click at [382, 18] on div "Adicionar nova categoria Próximo" at bounding box center [472, 12] width 185 height 24
drag, startPoint x: 538, startPoint y: 18, endPoint x: 529, endPoint y: 17, distance: 9.7
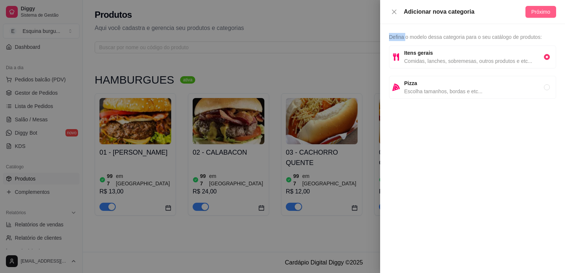
click at [382, 17] on button "Próximo" at bounding box center [540, 12] width 31 height 12
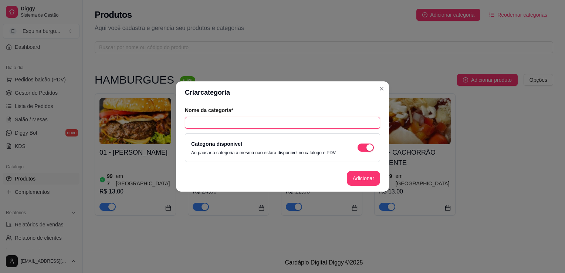
click at [252, 126] on input "text" at bounding box center [282, 123] width 195 height 12
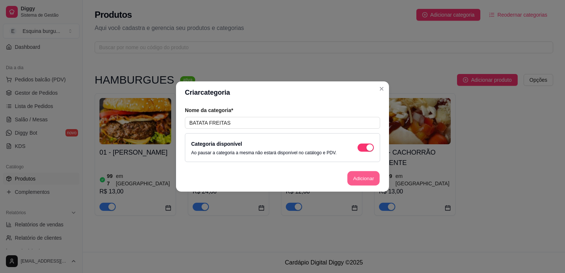
click at [362, 177] on button "Adicionar" at bounding box center [363, 178] width 33 height 14
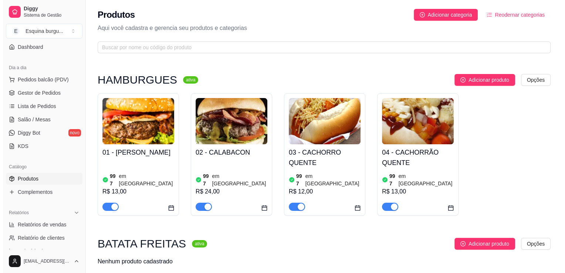
scroll to position [23, 0]
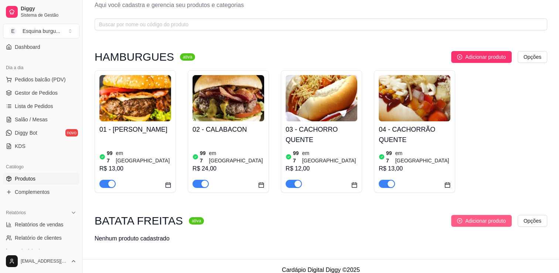
click at [382, 217] on span "Adicionar produto" at bounding box center [485, 221] width 41 height 8
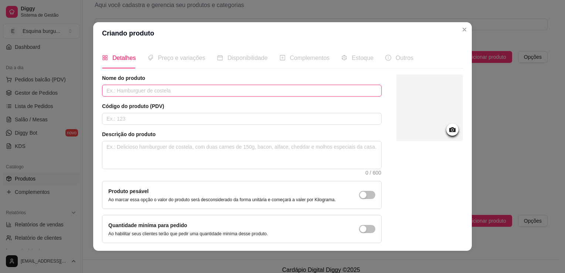
click at [123, 91] on input "text" at bounding box center [241, 91] width 279 height 12
click at [157, 114] on input "text" at bounding box center [241, 119] width 279 height 12
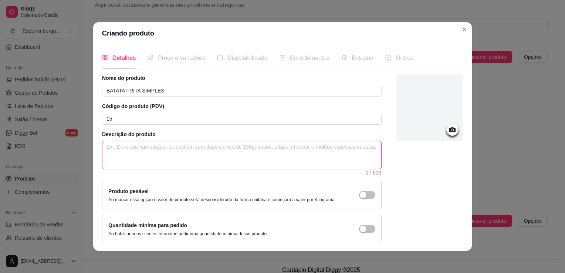
click at [139, 150] on textarea at bounding box center [241, 154] width 279 height 27
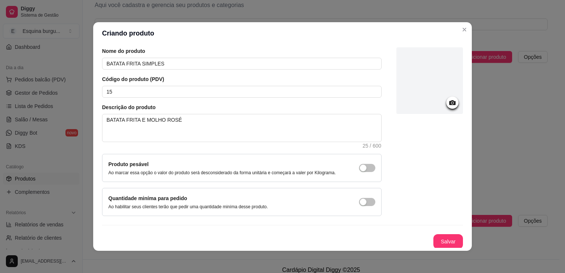
click at [382, 102] on icon at bounding box center [452, 102] width 9 height 9
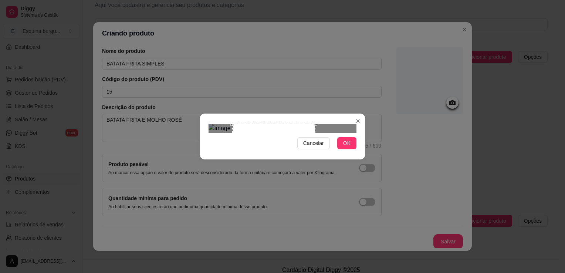
click at [282, 147] on div "Use the arrow keys to move the crop selection area" at bounding box center [273, 165] width 83 height 83
click at [347, 147] on span "OK" at bounding box center [346, 143] width 7 height 8
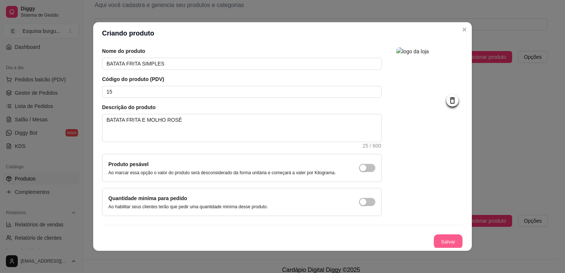
click at [382, 237] on button "Salvar" at bounding box center [448, 241] width 29 height 14
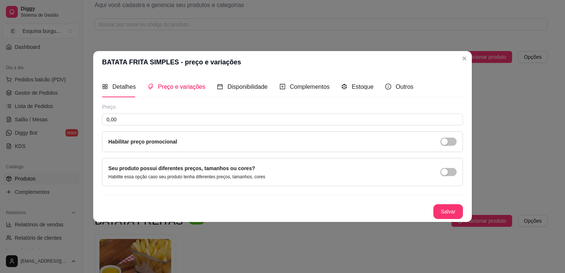
scroll to position [0, 0]
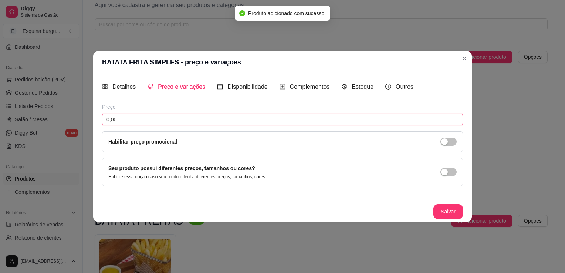
click at [159, 119] on input "0,00" at bounding box center [282, 119] width 361 height 12
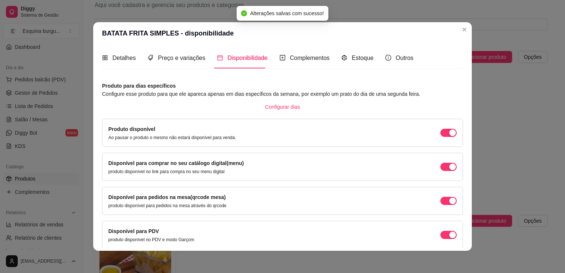
scroll to position [30, 0]
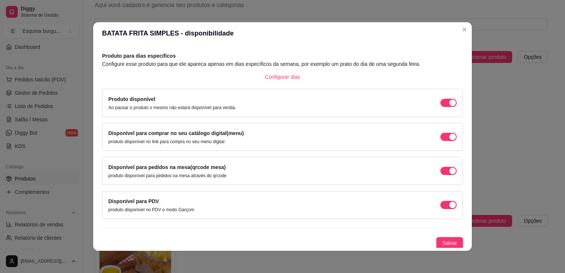
click at [259, 71] on button "Configurar dias" at bounding box center [282, 77] width 47 height 12
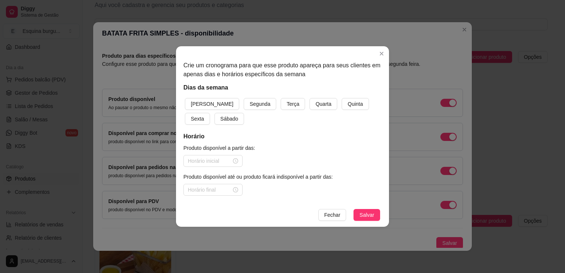
scroll to position [0, 0]
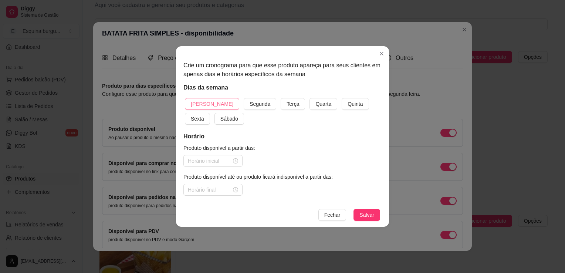
click at [194, 104] on span "[PERSON_NAME]" at bounding box center [212, 104] width 43 height 8
click at [244, 98] on button "Segunda" at bounding box center [260, 104] width 33 height 12
click at [281, 98] on button "Terça" at bounding box center [293, 104] width 24 height 12
click at [309, 98] on button "Quarta" at bounding box center [323, 104] width 28 height 12
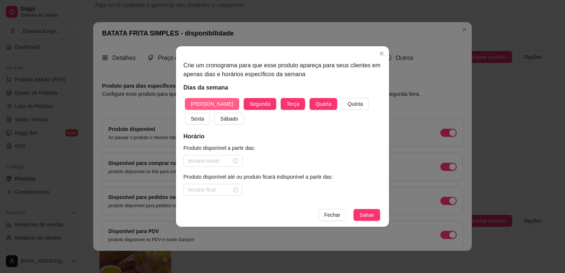
click at [342, 98] on button "Quinta" at bounding box center [355, 104] width 27 height 12
click at [185, 113] on button "Sexta" at bounding box center [197, 119] width 25 height 12
click at [214, 113] on button "Sábado" at bounding box center [229, 119] width 30 height 12
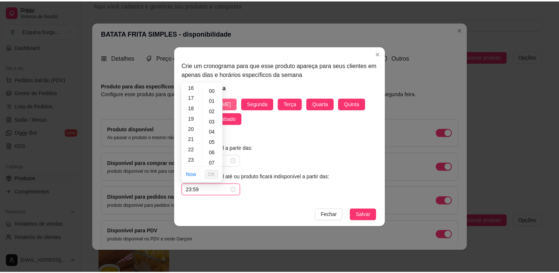
scroll to position [541, 0]
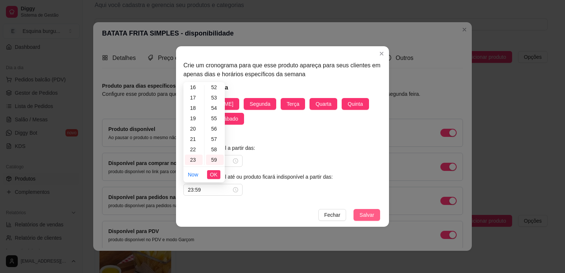
click at [363, 213] on span "Salvar" at bounding box center [366, 215] width 15 height 8
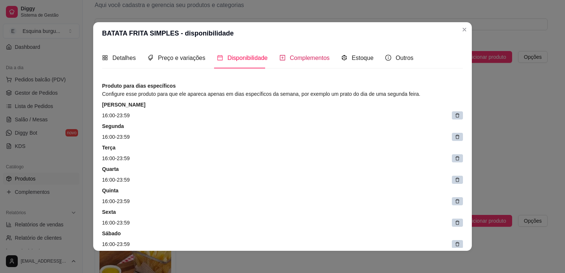
click at [305, 55] on span "Complementos" at bounding box center [310, 58] width 40 height 6
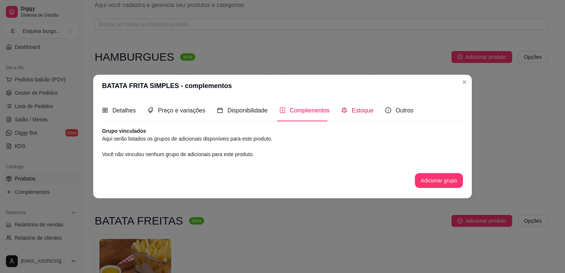
click at [357, 106] on div "Estoque" at bounding box center [357, 110] width 32 height 9
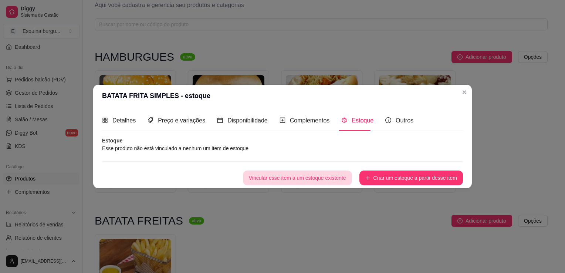
click at [318, 179] on button "Vincular esse item a um estoque existente" at bounding box center [297, 177] width 109 height 15
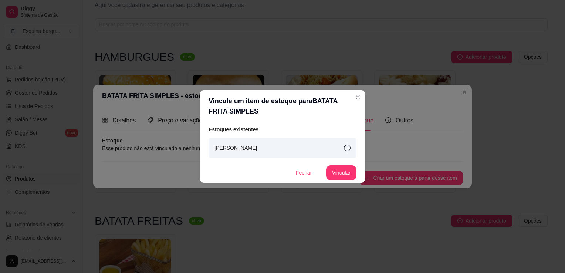
click at [339, 156] on div "[PERSON_NAME]" at bounding box center [282, 148] width 148 height 20
click at [335, 172] on button "Vincular" at bounding box center [341, 173] width 30 height 14
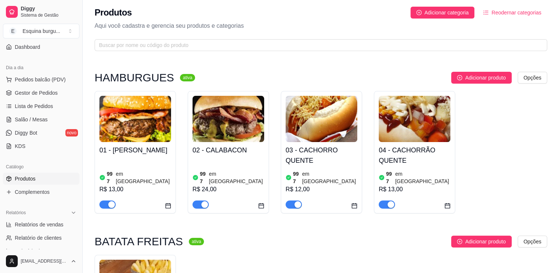
scroll to position [1, 0]
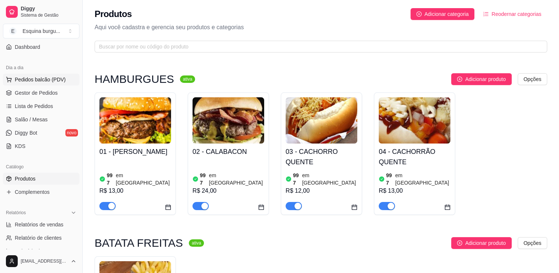
click at [44, 82] on span "Pedidos balcão (PDV)" at bounding box center [40, 79] width 51 height 7
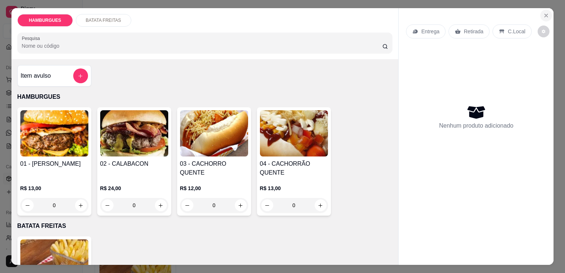
click at [382, 14] on button "Close" at bounding box center [546, 16] width 12 height 12
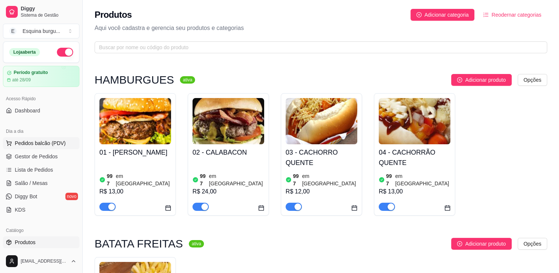
click at [36, 148] on button "Pedidos balcão (PDV)" at bounding box center [41, 143] width 77 height 12
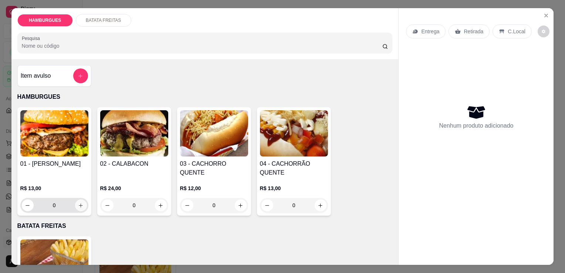
click at [75, 200] on button "increase-product-quantity" at bounding box center [81, 205] width 12 height 12
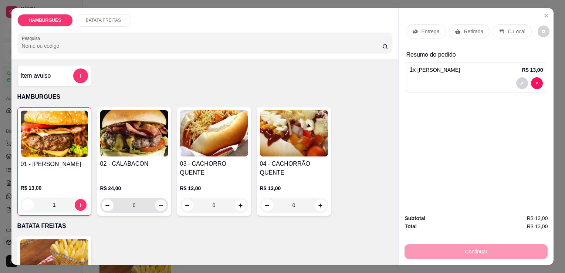
click at [158, 207] on button "increase-product-quantity" at bounding box center [160, 205] width 11 height 11
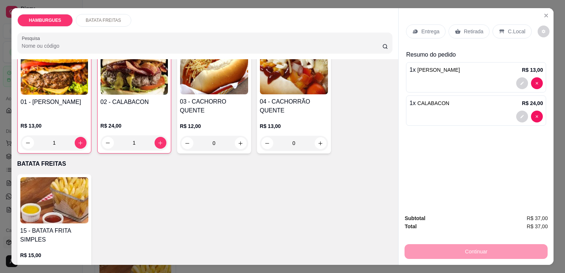
scroll to position [85, 0]
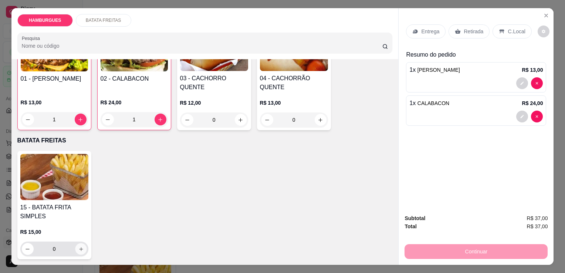
click at [82, 247] on button "increase-product-quantity" at bounding box center [80, 248] width 11 height 11
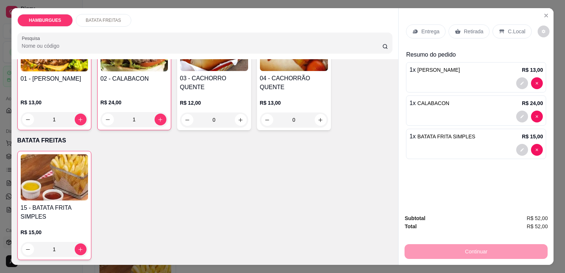
click at [382, 30] on p "Retirada" at bounding box center [474, 31] width 20 height 7
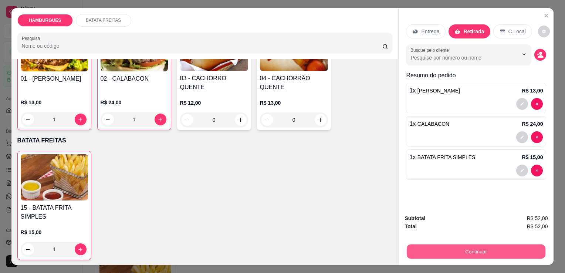
click at [382, 249] on button "Continuar" at bounding box center [476, 251] width 139 height 14
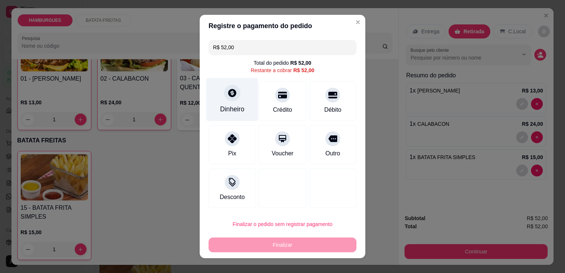
click at [232, 106] on div "Dinheiro" at bounding box center [232, 109] width 24 height 10
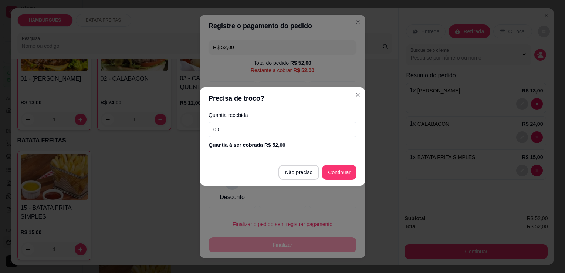
click at [238, 128] on input "0,00" at bounding box center [282, 129] width 148 height 15
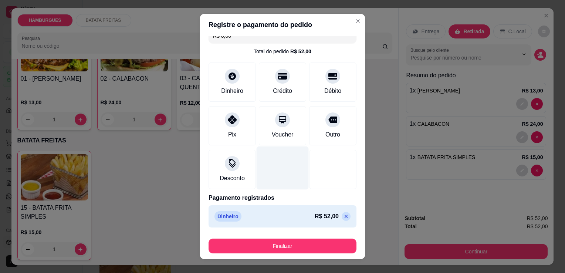
scroll to position [10, 0]
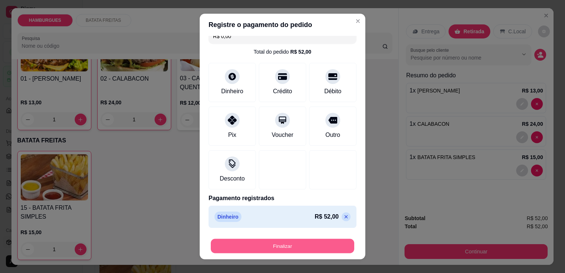
click at [288, 248] on button "Finalizar" at bounding box center [282, 246] width 143 height 14
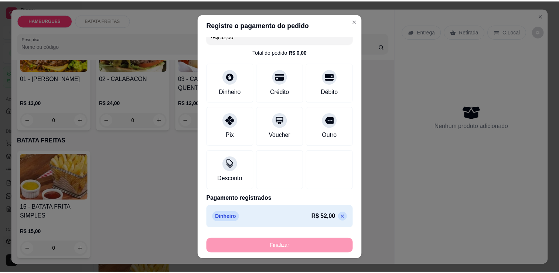
scroll to position [85, 0]
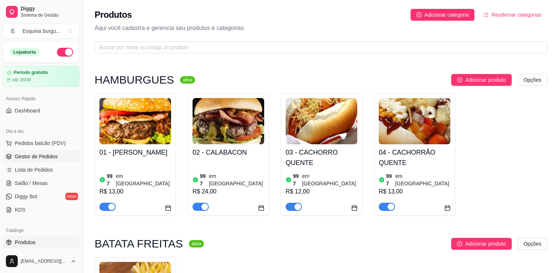
click at [39, 157] on span "Gestor de Pedidos" at bounding box center [36, 156] width 43 height 7
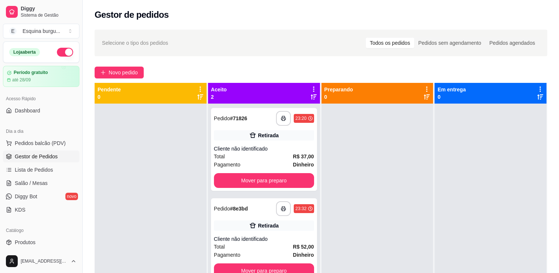
click at [382, 41] on div "Todos os pedidos" at bounding box center [390, 43] width 48 height 10
click at [366, 38] on input "Todos os pedidos" at bounding box center [366, 38] width 0 height 0
click at [44, 182] on span "Salão / Mesas" at bounding box center [31, 182] width 33 height 7
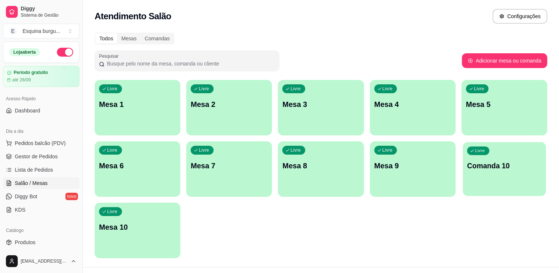
click at [382, 168] on p "Comanda 10" at bounding box center [504, 166] width 75 height 10
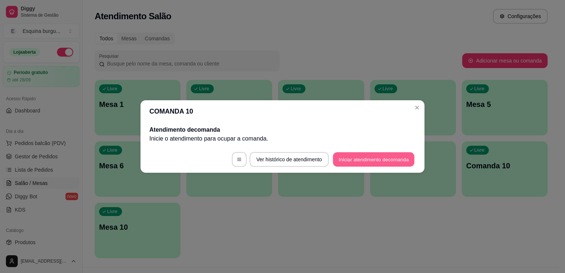
click at [363, 161] on button "Iniciar atendimento de comanda" at bounding box center [374, 159] width 82 height 14
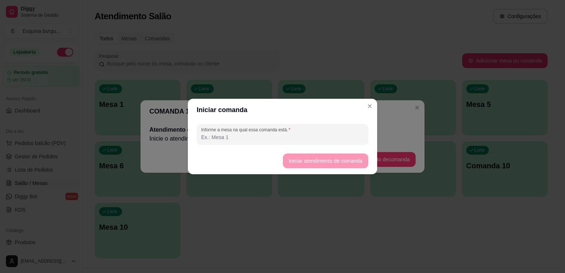
click at [235, 137] on input "Informe a mesa na qual essa comanda está." at bounding box center [282, 136] width 163 height 7
click at [309, 157] on button "Iniciar atendimento de comanda" at bounding box center [325, 161] width 83 height 14
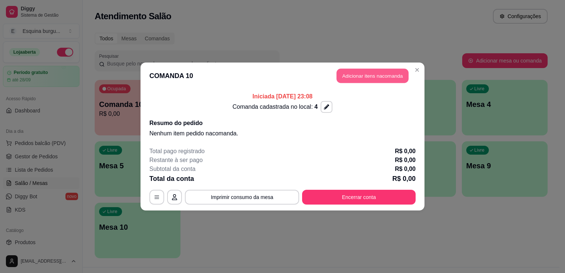
click at [373, 78] on button "Adicionar itens na comanda" at bounding box center [372, 76] width 72 height 14
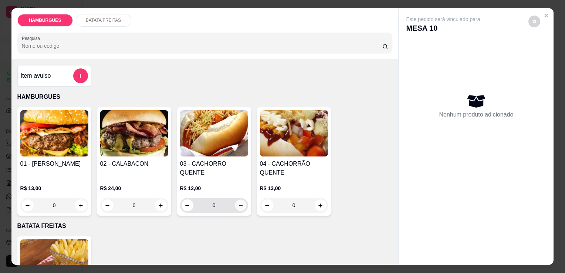
click at [237, 205] on button "increase-product-quantity" at bounding box center [240, 205] width 11 height 11
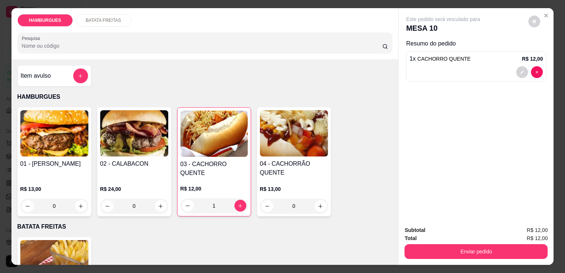
scroll to position [85, 0]
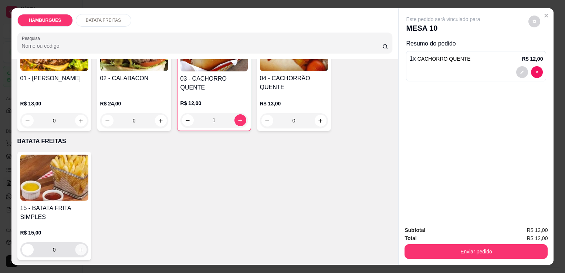
click at [79, 244] on button "increase-product-quantity" at bounding box center [80, 249] width 11 height 11
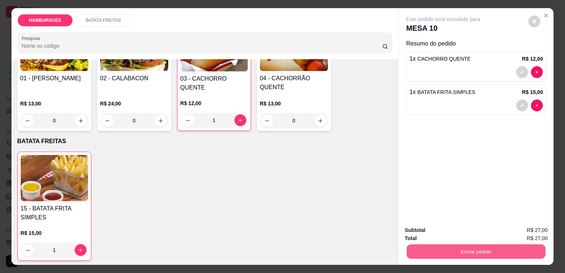
click at [382, 250] on button "Enviar pedido" at bounding box center [476, 251] width 139 height 14
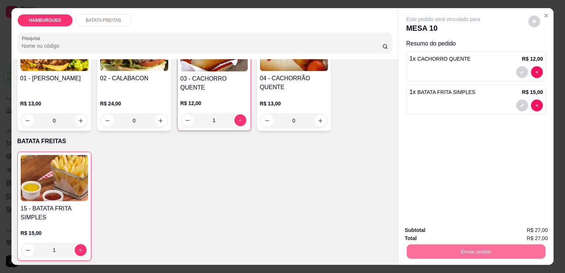
click at [382, 233] on button "Não registrar e enviar pedido" at bounding box center [451, 231] width 75 height 14
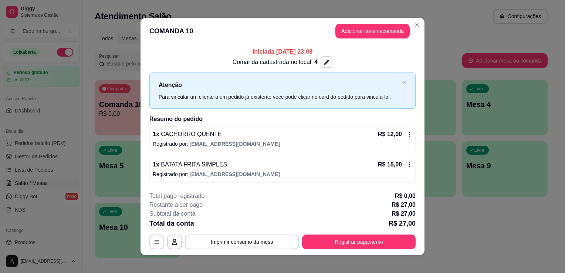
scroll to position [5, 0]
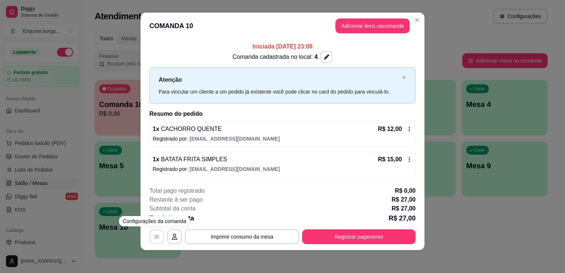
click at [154, 239] on button "button" at bounding box center [157, 236] width 14 height 14
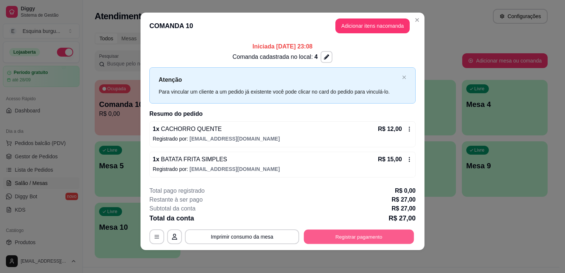
click at [360, 237] on button "Registrar pagamento" at bounding box center [359, 236] width 110 height 14
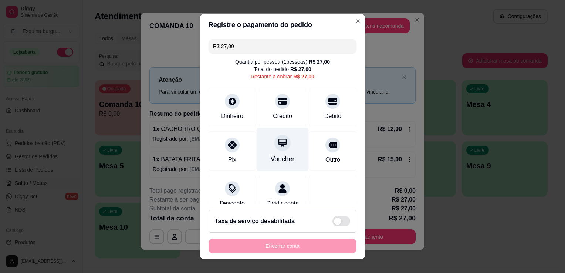
scroll to position [21, 0]
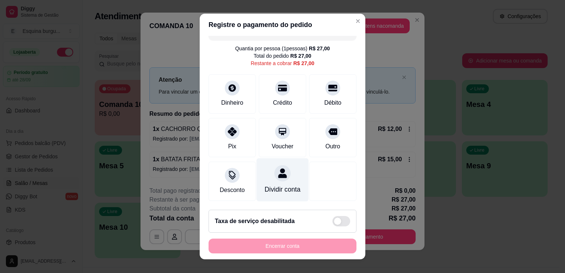
click at [272, 172] on div "Dividir conta" at bounding box center [283, 179] width 52 height 43
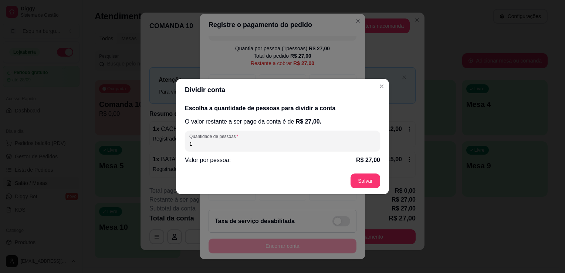
click at [217, 141] on input "1" at bounding box center [282, 143] width 186 height 7
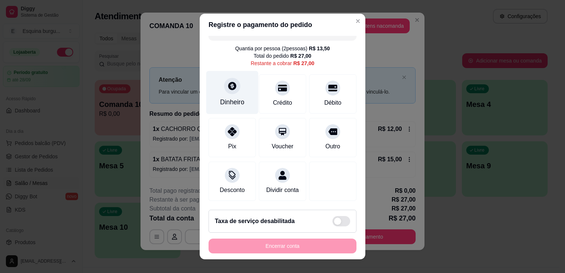
click at [235, 97] on div "Dinheiro" at bounding box center [232, 102] width 24 height 10
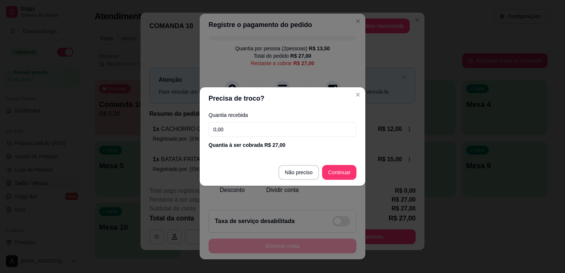
click at [238, 130] on input "0,00" at bounding box center [282, 129] width 148 height 15
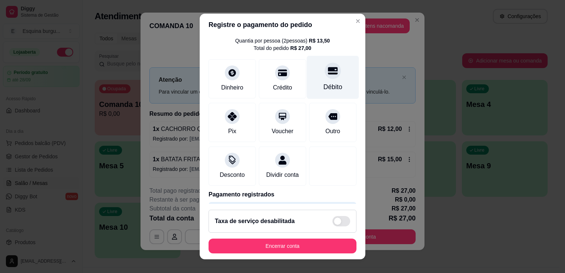
click at [340, 82] on div "Débito" at bounding box center [333, 77] width 52 height 43
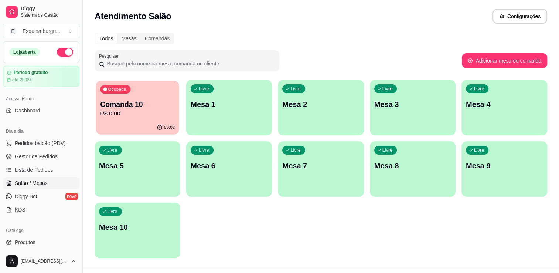
click at [161, 121] on div "00:02" at bounding box center [137, 128] width 83 height 14
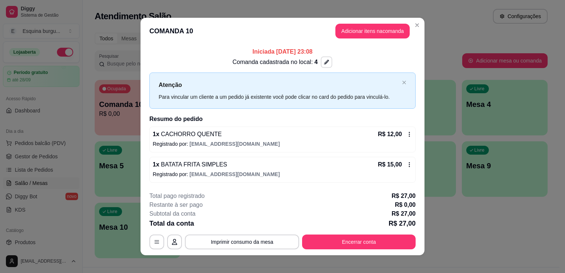
click at [324, 63] on icon "button" at bounding box center [326, 62] width 5 height 5
click at [382, 50] on p "Iniciada [DATE] 23:08" at bounding box center [282, 51] width 266 height 9
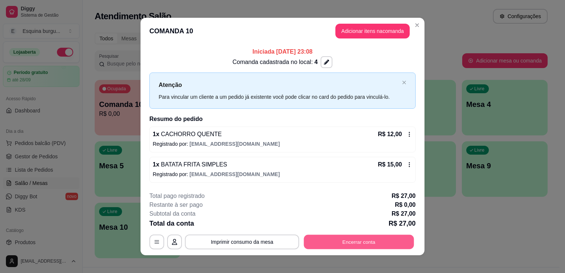
click at [328, 243] on button "Encerrar conta" at bounding box center [359, 241] width 110 height 14
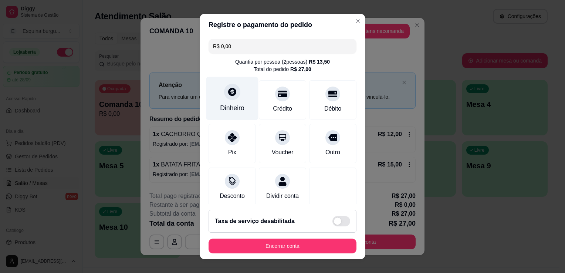
click at [235, 116] on div "Dinheiro" at bounding box center [232, 98] width 52 height 43
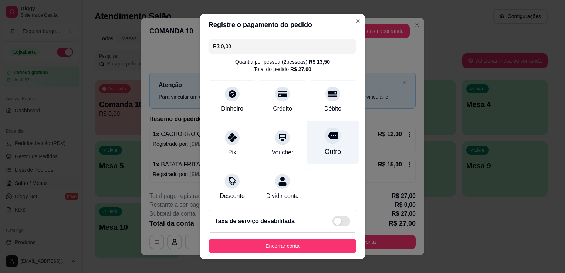
scroll to position [52, 0]
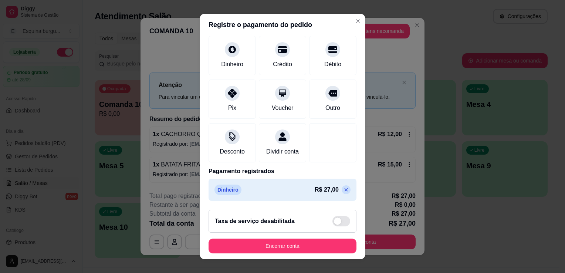
click at [343, 191] on icon at bounding box center [346, 190] width 6 height 6
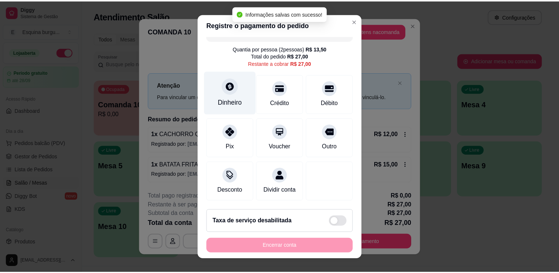
scroll to position [0, 0]
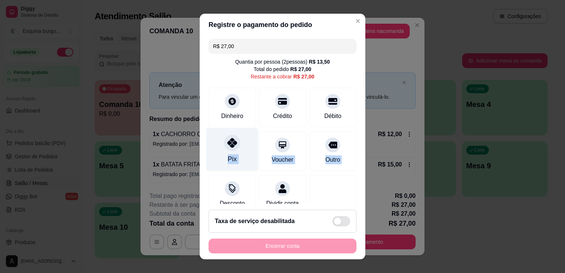
drag, startPoint x: 237, startPoint y: 193, endPoint x: 242, endPoint y: 143, distance: 50.5
click at [242, 143] on div "R$ 27,00 Quantia por pessoa ( 2 pessoas) R$ 13,50 Total do pedido R$ 27,00 Rest…" at bounding box center [283, 120] width 166 height 168
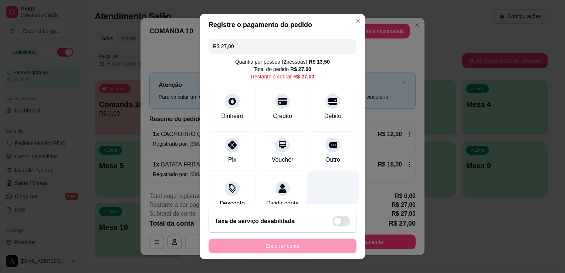
click at [333, 189] on div at bounding box center [333, 193] width 52 height 43
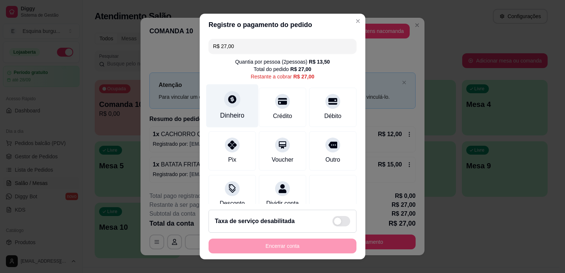
click at [239, 115] on div "Dinheiro" at bounding box center [232, 116] width 24 height 10
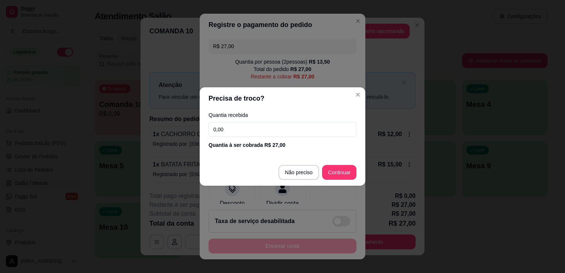
click at [268, 133] on input "0,00" at bounding box center [282, 129] width 148 height 15
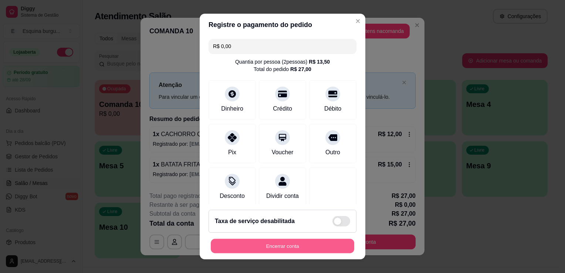
click at [330, 245] on button "Encerrar conta" at bounding box center [282, 246] width 143 height 14
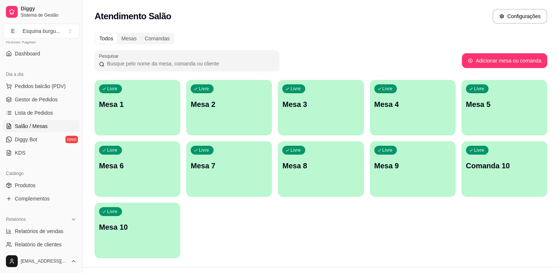
scroll to position [58, 0]
click at [29, 186] on span "Produtos" at bounding box center [25, 184] width 21 height 7
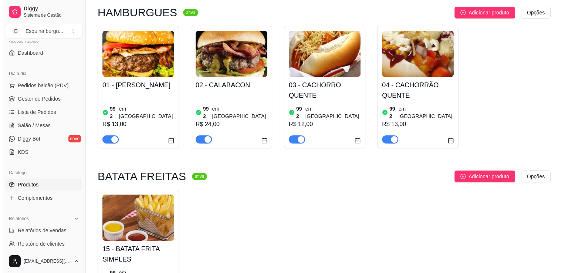
scroll to position [69, 0]
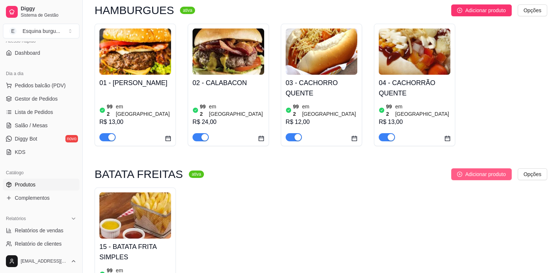
click at [382, 170] on span "Adicionar produto" at bounding box center [485, 174] width 41 height 8
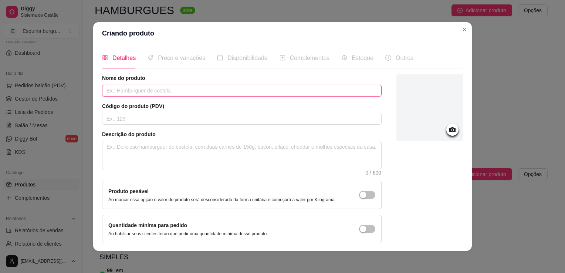
click at [177, 87] on input "text" at bounding box center [241, 91] width 279 height 12
click at [167, 118] on input "text" at bounding box center [241, 119] width 279 height 12
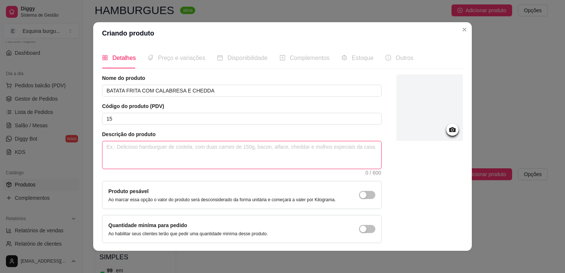
click at [160, 150] on textarea at bounding box center [241, 154] width 279 height 27
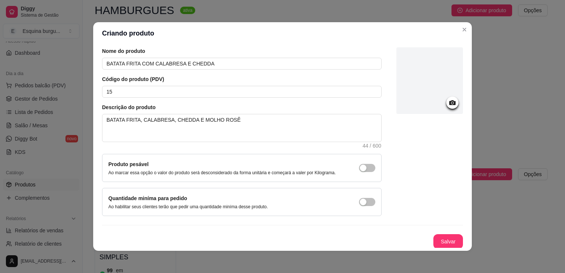
click at [382, 105] on icon at bounding box center [452, 102] width 9 height 9
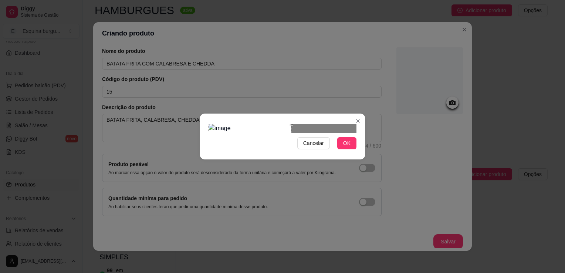
click at [237, 124] on div "Use the arrow keys to move the crop selection area" at bounding box center [249, 165] width 83 height 83
click at [296, 136] on div "Use the arrow keys to move the crop selection area" at bounding box center [271, 165] width 83 height 83
click at [236, 131] on div "Use the arrow keys to move the crop selection area" at bounding box center [249, 165] width 83 height 83
click at [344, 147] on span "OK" at bounding box center [346, 143] width 7 height 8
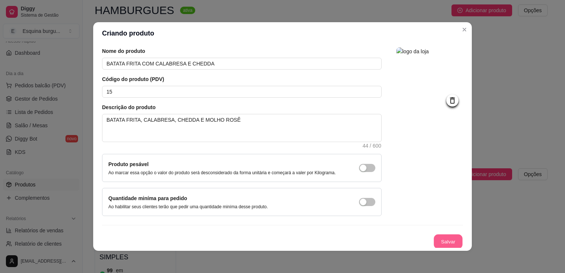
click at [382, 236] on button "Salvar" at bounding box center [448, 241] width 29 height 14
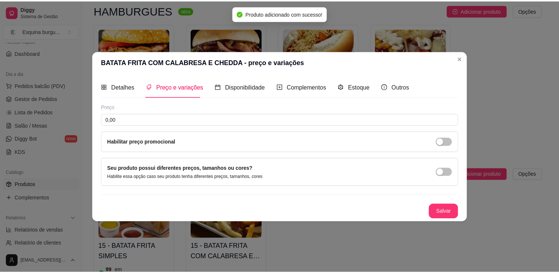
scroll to position [0, 0]
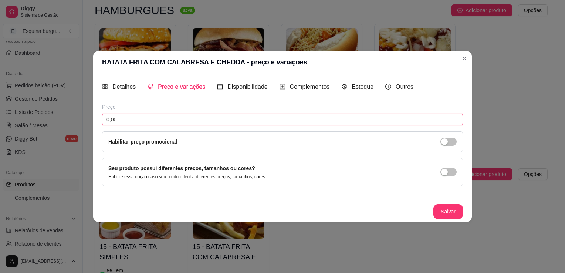
click at [198, 121] on input "0,00" at bounding box center [282, 119] width 361 height 12
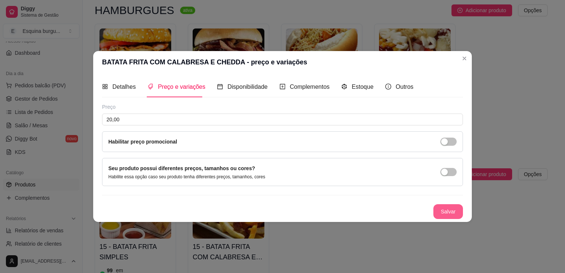
click at [382, 206] on button "Salvar" at bounding box center [448, 211] width 30 height 15
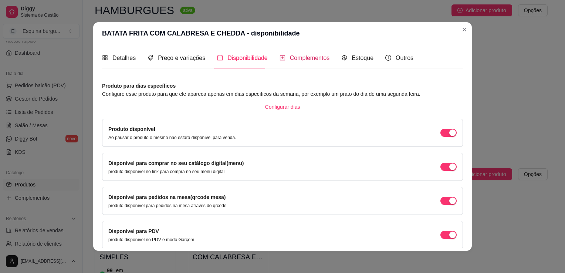
click at [298, 58] on span "Complementos" at bounding box center [310, 58] width 40 height 6
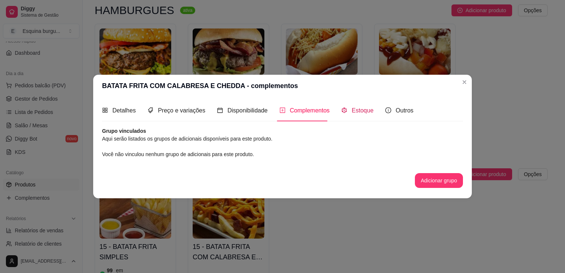
click at [352, 111] on span "Estoque" at bounding box center [363, 110] width 22 height 6
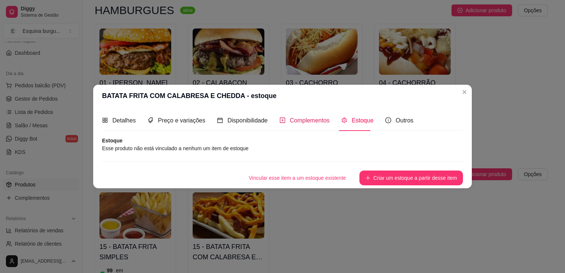
click at [299, 119] on span "Complementos" at bounding box center [310, 120] width 40 height 6
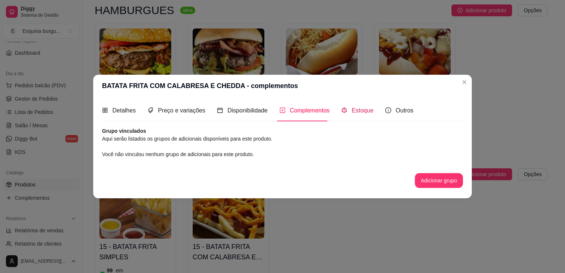
click at [360, 115] on div "Estoque" at bounding box center [357, 110] width 32 height 9
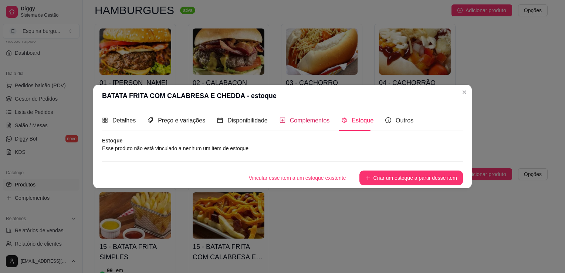
click at [327, 122] on span "Complementos" at bounding box center [310, 120] width 40 height 6
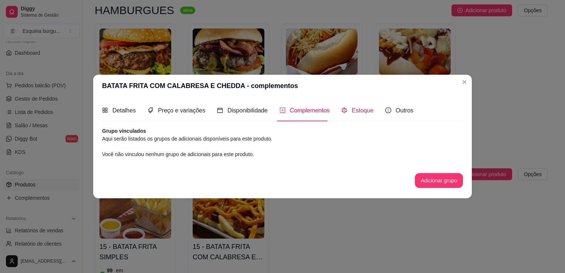
click at [352, 111] on span "Estoque" at bounding box center [363, 110] width 22 height 6
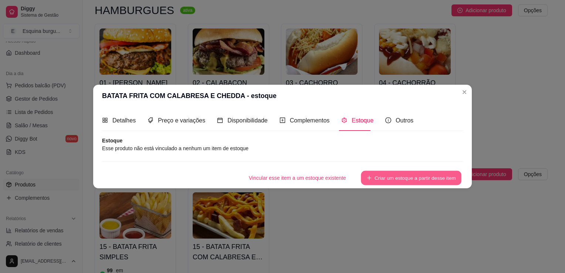
click at [374, 176] on button "Criar um estoque a partir desse item" at bounding box center [411, 178] width 101 height 14
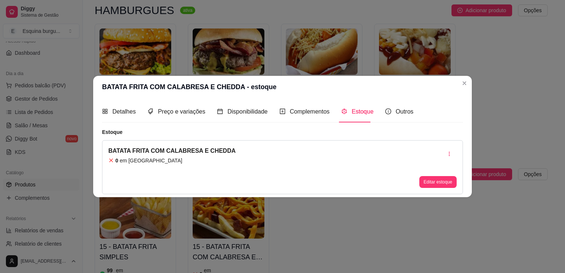
click at [342, 112] on icon "code-sandbox" at bounding box center [344, 112] width 5 height 6
click at [382, 177] on button "Editar estoque" at bounding box center [438, 181] width 36 height 11
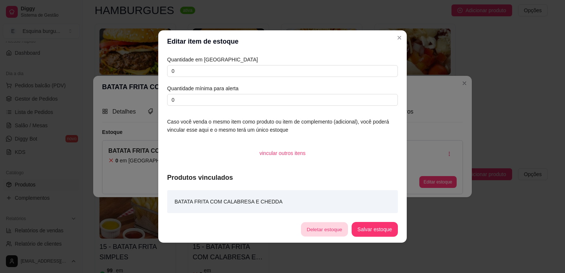
click at [333, 231] on button "Deletar estoque" at bounding box center [324, 229] width 47 height 14
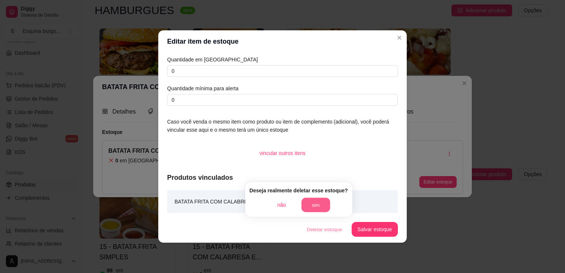
click at [313, 205] on button "sim" at bounding box center [315, 205] width 29 height 14
click at [313, 205] on div "não sim" at bounding box center [299, 204] width 64 height 15
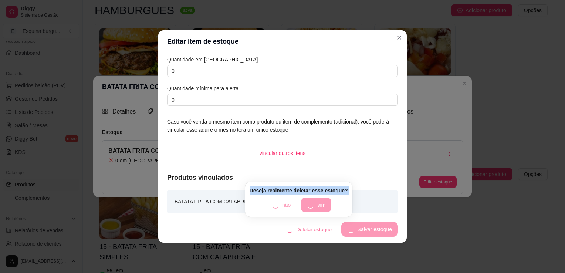
click at [313, 205] on div "não sim" at bounding box center [298, 204] width 65 height 15
drag, startPoint x: 313, startPoint y: 205, endPoint x: 292, endPoint y: 195, distance: 23.2
click at [292, 195] on div "Deseja realmente deletar esse estoque? não sim" at bounding box center [298, 199] width 107 height 35
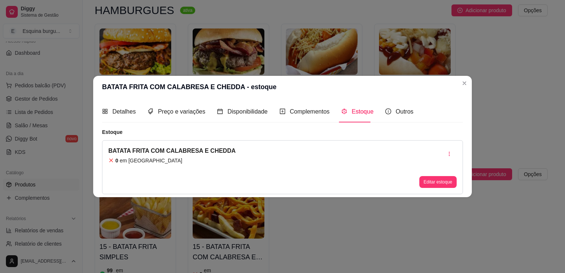
click at [359, 188] on div "BATATA FRITA COM CALABRESA E CHEDDA 0 em estoque Editar estoque" at bounding box center [282, 167] width 361 height 54
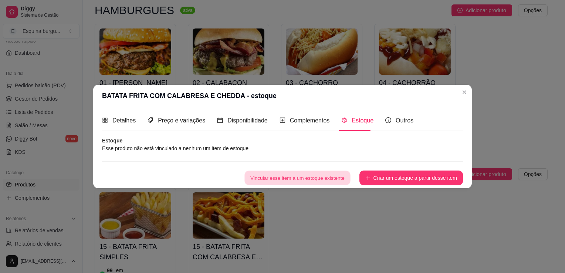
click at [332, 178] on button "Vincular esse item a um estoque existente" at bounding box center [297, 178] width 106 height 14
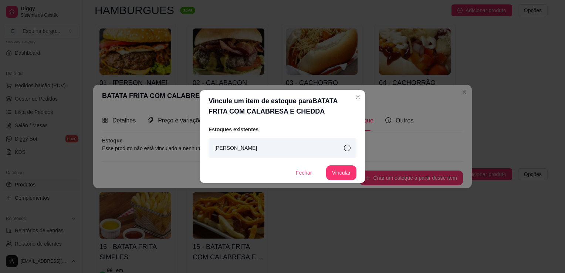
click at [342, 152] on div "[PERSON_NAME]" at bounding box center [282, 148] width 148 height 20
click at [345, 171] on button "Vincular" at bounding box center [341, 172] width 30 height 15
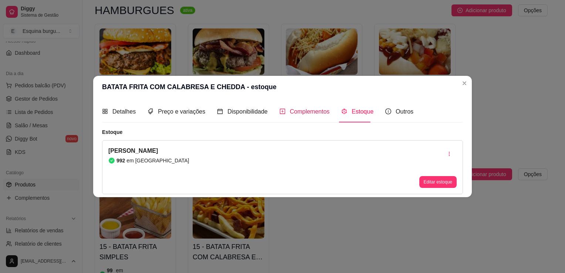
click at [304, 114] on span "Complementos" at bounding box center [310, 111] width 40 height 6
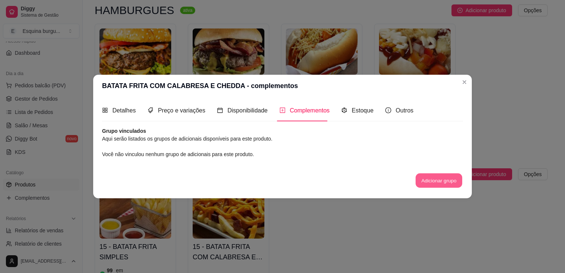
click at [382, 183] on button "Adicionar grupo" at bounding box center [439, 180] width 47 height 14
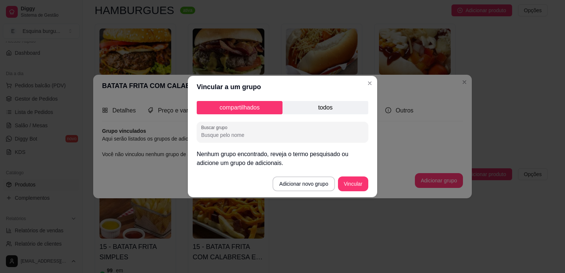
click at [330, 112] on p "todos" at bounding box center [325, 107] width 86 height 13
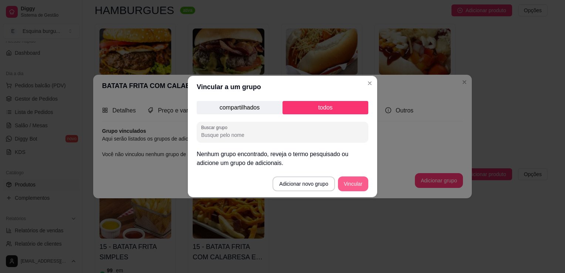
click at [346, 182] on button "Vincular" at bounding box center [353, 183] width 30 height 15
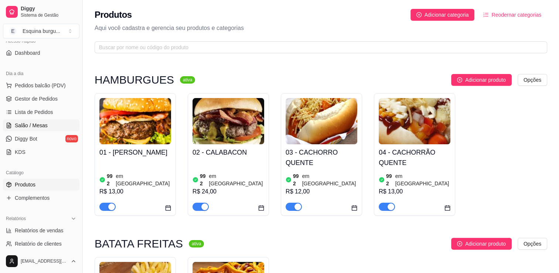
click at [35, 123] on span "Salão / Mesas" at bounding box center [31, 125] width 33 height 7
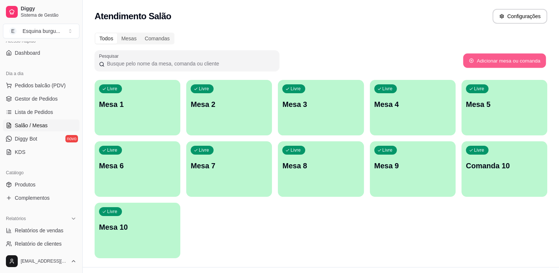
click at [382, 58] on button "Adicionar mesa ou comanda" at bounding box center [504, 61] width 83 height 14
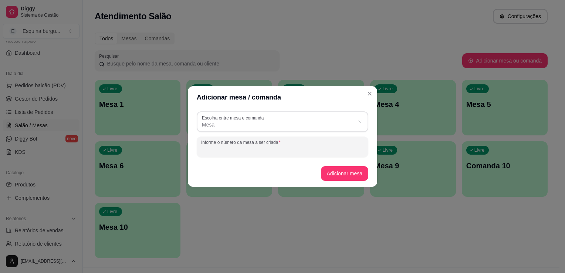
click at [300, 150] on input "Informe o número da mesa a ser criada" at bounding box center [282, 149] width 163 height 7
click at [337, 177] on button "Adicionar mesa" at bounding box center [344, 173] width 46 height 14
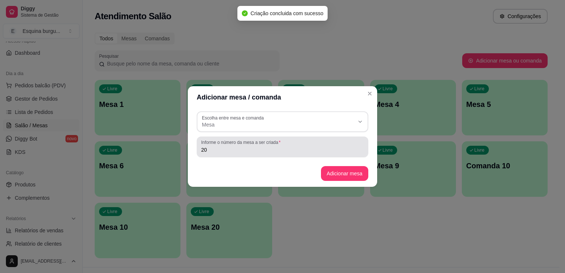
click at [236, 153] on input "20" at bounding box center [282, 149] width 163 height 7
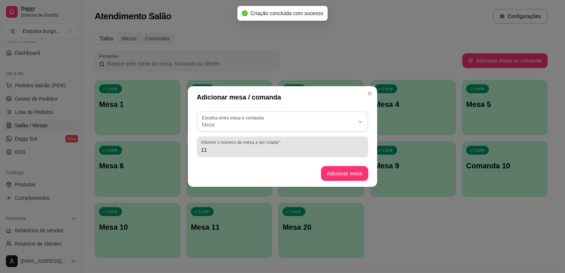
click at [235, 155] on div "Informe o número da mesa a ser criada 11" at bounding box center [283, 146] width 172 height 21
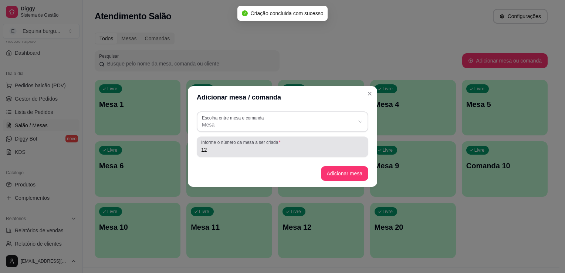
click at [235, 155] on div "Informe o número da mesa a ser criada 12" at bounding box center [283, 146] width 172 height 21
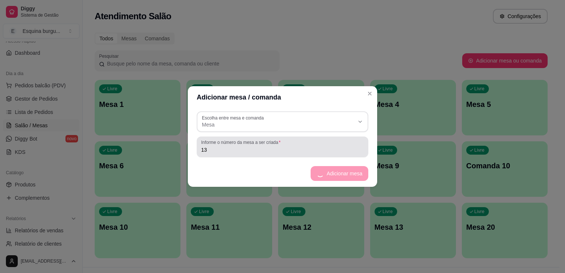
click at [235, 155] on div "Informe o número da mesa a ser criada 13" at bounding box center [283, 146] width 172 height 21
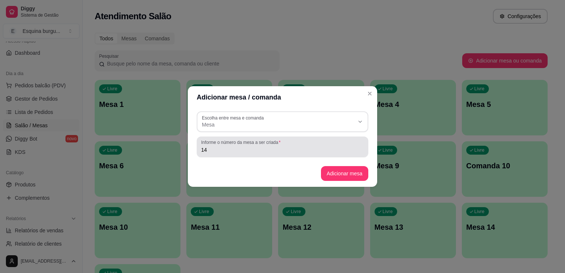
click at [235, 155] on div "Informe o número da mesa a ser criada 14" at bounding box center [283, 146] width 172 height 21
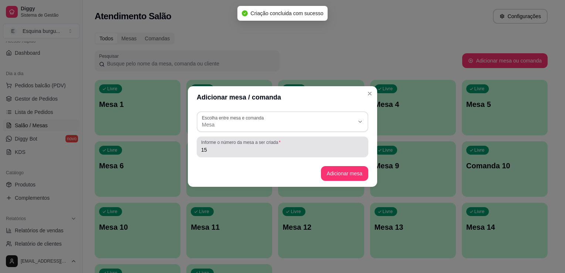
click at [235, 155] on div "Informe o número da mesa a ser criada 15" at bounding box center [283, 146] width 172 height 21
click at [235, 155] on div "Informe o número da mesa a ser criada 16" at bounding box center [283, 146] width 172 height 21
click at [235, 155] on div "Informe o número da mesa a ser criada 17" at bounding box center [283, 146] width 172 height 21
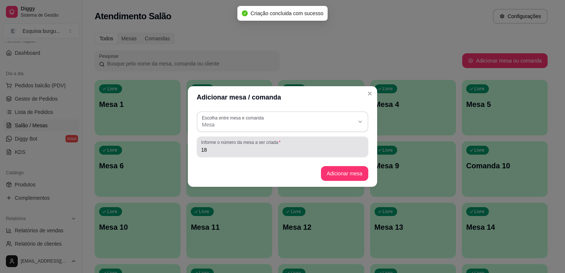
click at [235, 155] on div "Informe o número da mesa a ser criada 18" at bounding box center [283, 146] width 172 height 21
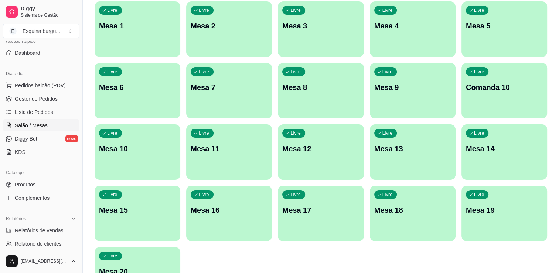
scroll to position [77, 0]
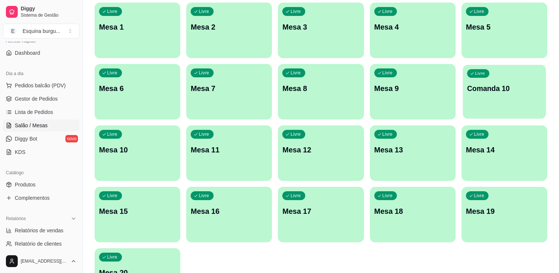
click at [382, 91] on p "Comanda 10" at bounding box center [504, 89] width 75 height 10
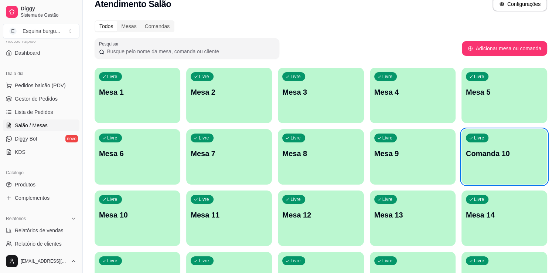
scroll to position [12, 0]
click at [46, 116] on link "Lista de Pedidos" at bounding box center [41, 112] width 77 height 12
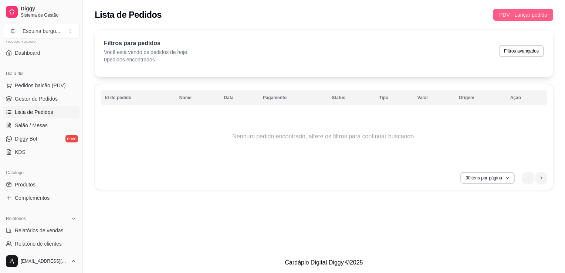
click at [382, 12] on span "PDV - Lançar pedido" at bounding box center [523, 15] width 48 height 8
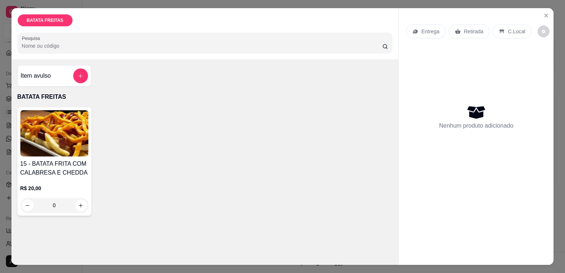
click at [47, 20] on p "BATATA FREITAS" at bounding box center [45, 20] width 37 height 6
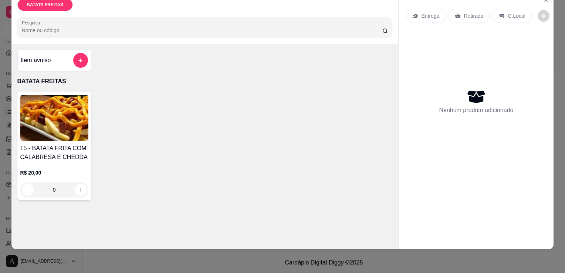
click at [118, 84] on div "Item avulso BATATA FREITAS 15 - BATATA FRITA COM CALABRESA E CHEDDA R$ 20,00 0" at bounding box center [204, 125] width 387 height 162
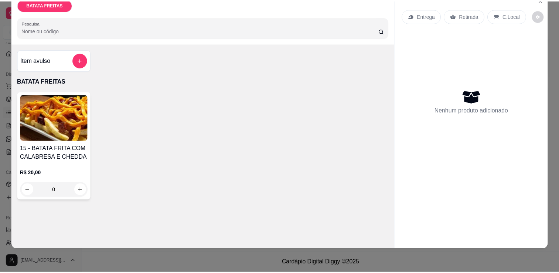
scroll to position [0, 0]
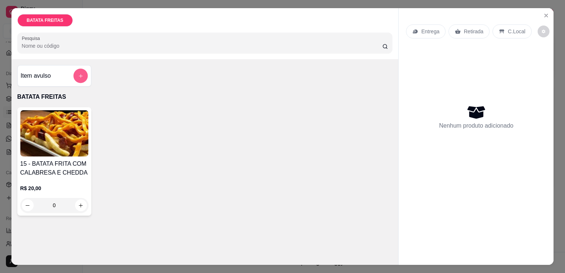
click at [78, 73] on icon "add-separate-item" at bounding box center [81, 76] width 6 height 6
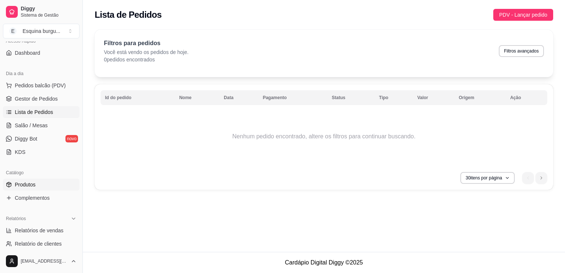
click at [32, 183] on span "Produtos" at bounding box center [25, 184] width 21 height 7
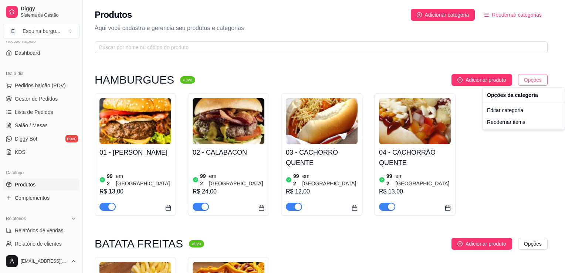
click at [382, 78] on html "Diggy Sistema de Gestão E Esquina burgu ... Loja aberta Período gratuito até 28…" at bounding box center [282, 136] width 565 height 273
click at [382, 113] on div "Editar categoria" at bounding box center [523, 110] width 79 height 12
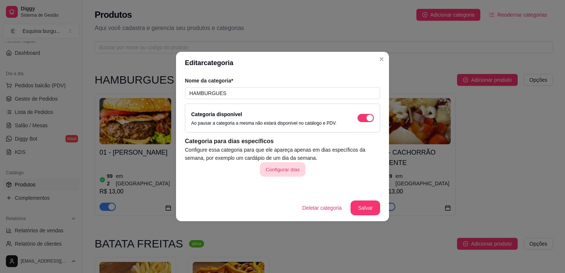
click at [283, 171] on button "Configurar dias" at bounding box center [282, 169] width 45 height 14
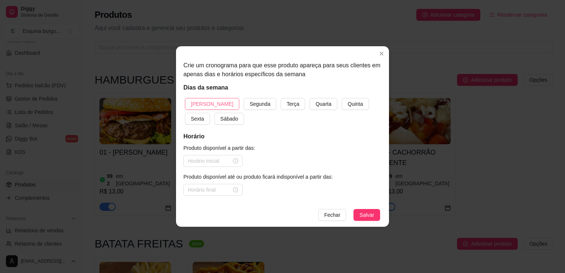
click at [208, 100] on span "[PERSON_NAME]" at bounding box center [212, 104] width 43 height 8
click at [244, 98] on button "Segunda" at bounding box center [260, 104] width 33 height 12
click at [281, 98] on button "Terça" at bounding box center [293, 104] width 24 height 12
click at [309, 98] on button "Quarta" at bounding box center [323, 104] width 28 height 12
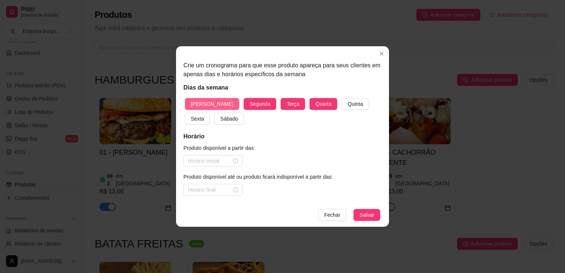
click at [342, 98] on button "Quinta" at bounding box center [355, 104] width 27 height 12
click at [185, 113] on button "Sexta" at bounding box center [197, 119] width 25 height 12
click at [214, 113] on button "Sábado" at bounding box center [229, 119] width 30 height 12
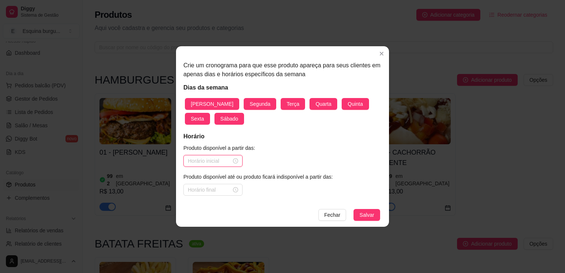
click at [212, 163] on input at bounding box center [210, 161] width 44 height 8
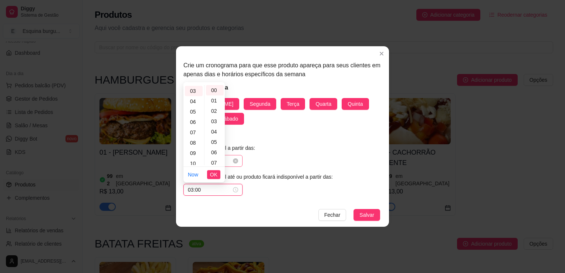
scroll to position [31, 0]
click at [353, 209] on button "Salvar" at bounding box center [366, 215] width 27 height 12
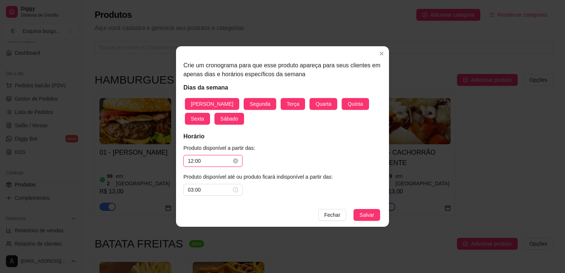
click at [203, 163] on input "12:00" at bounding box center [210, 161] width 44 height 8
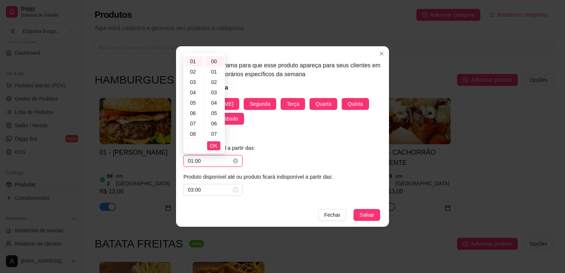
scroll to position [10, 0]
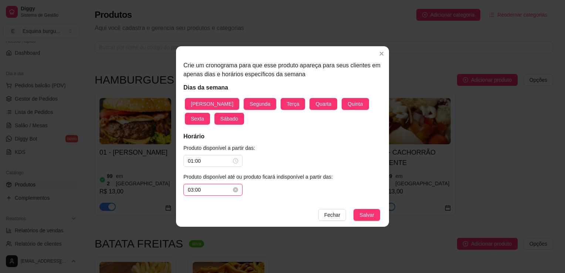
click at [203, 191] on input "03:00" at bounding box center [210, 190] width 44 height 8
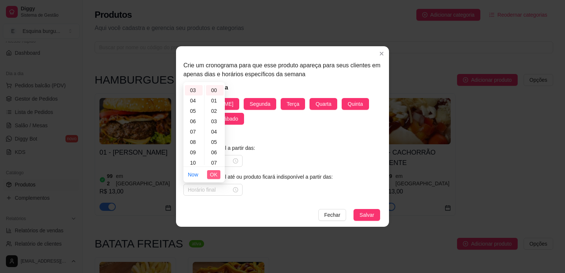
click at [214, 177] on span "OK" at bounding box center [213, 174] width 7 height 8
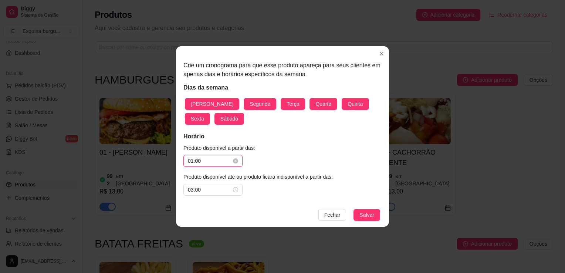
click at [213, 162] on input "01:00" at bounding box center [210, 161] width 44 height 8
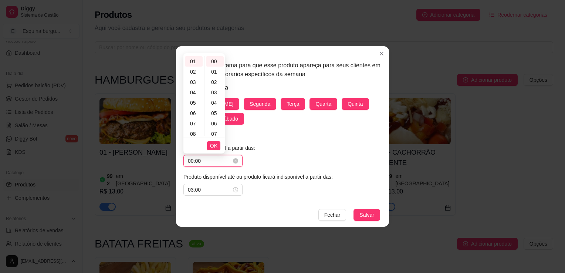
scroll to position [0, 0]
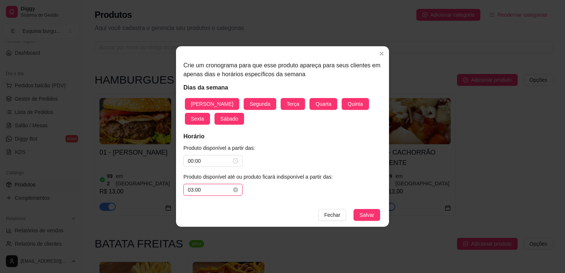
click at [213, 189] on input "03:00" at bounding box center [210, 190] width 44 height 8
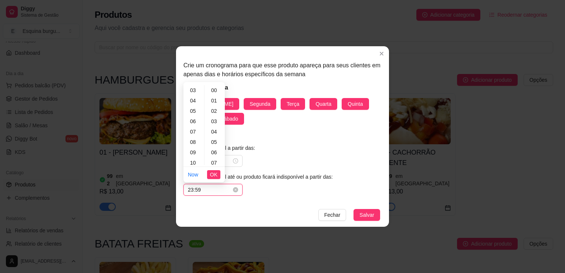
scroll to position [541, 0]
click at [211, 174] on span "OK" at bounding box center [213, 174] width 7 height 8
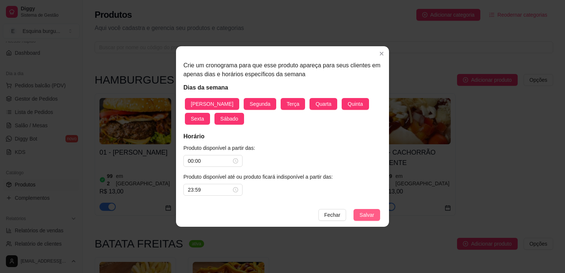
click at [371, 216] on span "Salvar" at bounding box center [366, 215] width 15 height 8
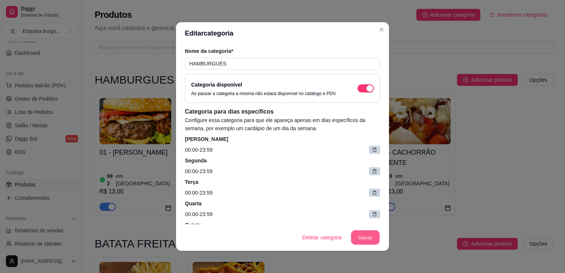
click at [364, 237] on button "Salvar" at bounding box center [365, 237] width 29 height 14
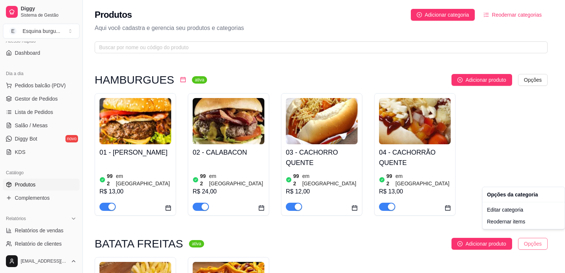
click at [382, 232] on html "Diggy Sistema de Gestão E Esquina burgu ... Loja aberta Período gratuito até 28…" at bounding box center [282, 136] width 565 height 273
click at [382, 206] on div "Editar categoria" at bounding box center [523, 210] width 79 height 12
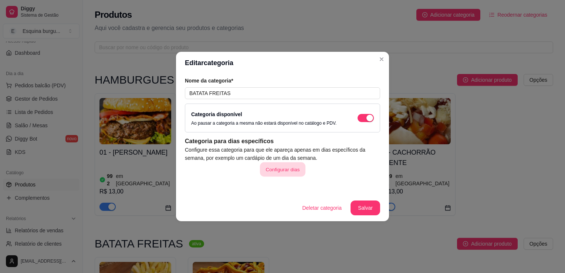
click at [289, 173] on button "Configurar dias" at bounding box center [282, 169] width 45 height 14
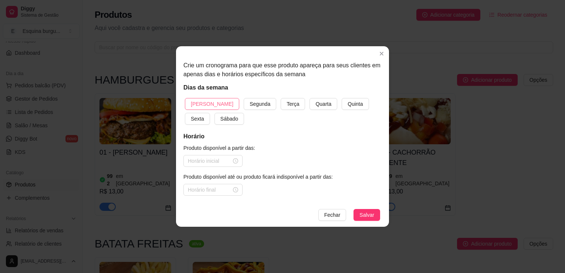
click at [196, 105] on span "[PERSON_NAME]" at bounding box center [212, 104] width 43 height 8
click at [244, 98] on button "Segunda" at bounding box center [260, 104] width 33 height 12
click at [281, 98] on button "Terça" at bounding box center [293, 104] width 24 height 12
click at [309, 98] on button "Quarta" at bounding box center [323, 104] width 28 height 12
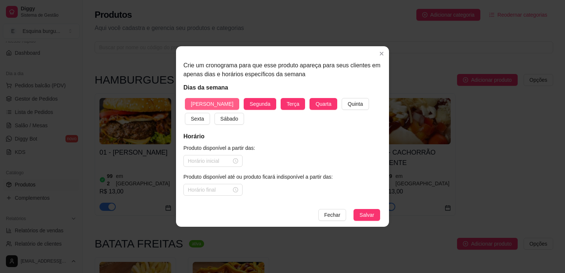
click at [342, 98] on button "Quinta" at bounding box center [355, 104] width 27 height 12
click at [185, 113] on button "Sexta" at bounding box center [197, 119] width 25 height 12
click at [214, 113] on button "Sábado" at bounding box center [229, 119] width 30 height 12
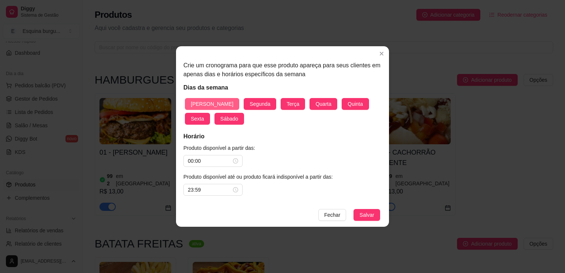
click button "Fechar" at bounding box center [332, 215] width 28 height 12
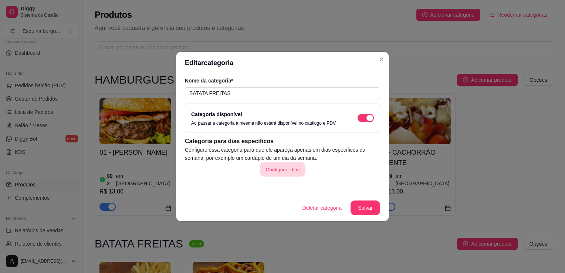
click at [286, 168] on button "Configurar dias" at bounding box center [282, 169] width 45 height 14
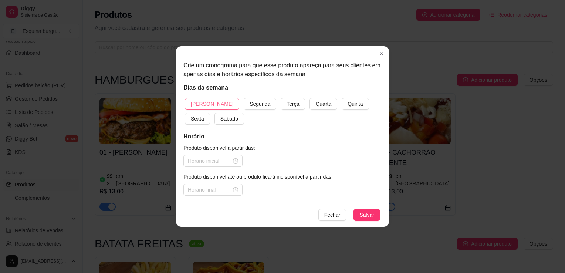
click at [212, 103] on button "[PERSON_NAME]" at bounding box center [212, 104] width 54 height 12
click at [244, 98] on button "Segunda" at bounding box center [260, 104] width 33 height 12
click at [281, 98] on button "Terça" at bounding box center [293, 104] width 24 height 12
click at [309, 98] on button "Quarta" at bounding box center [323, 104] width 28 height 12
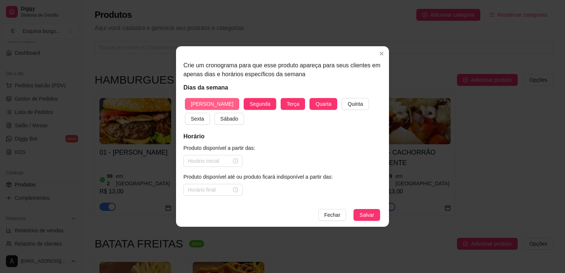
click at [342, 98] on button "Quinta" at bounding box center [355, 104] width 27 height 12
click at [185, 113] on button "Sexta" at bounding box center [197, 119] width 25 height 12
click at [214, 113] on button "Sábado" at bounding box center [229, 119] width 30 height 12
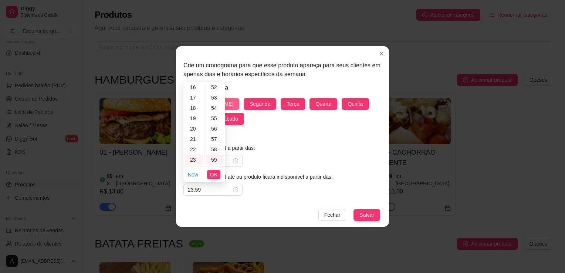
click at [353, 209] on button "Salvar" at bounding box center [366, 215] width 27 height 12
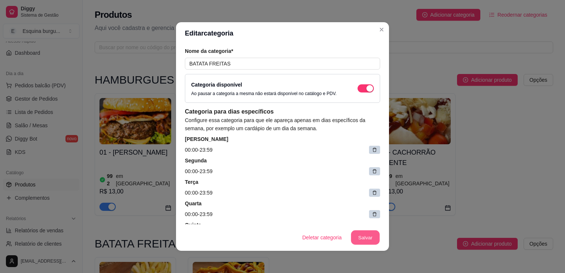
click at [371, 241] on button "Salvar" at bounding box center [365, 237] width 29 height 14
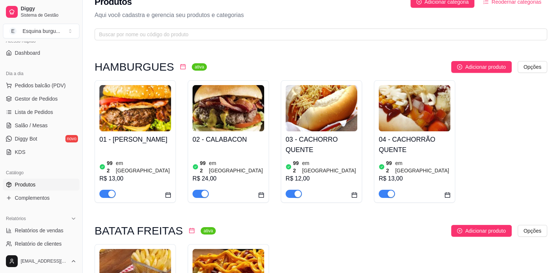
scroll to position [1, 0]
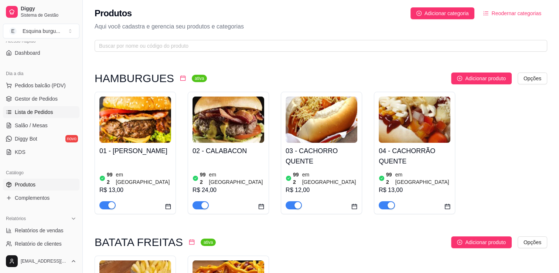
click at [44, 110] on span "Lista de Pedidos" at bounding box center [34, 111] width 38 height 7
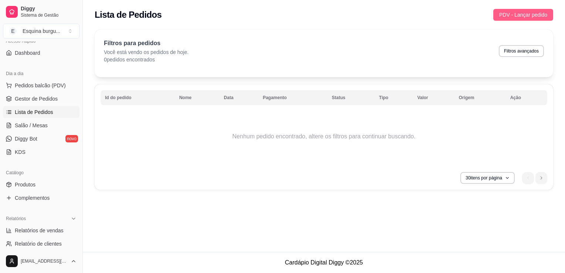
click at [382, 14] on span "PDV - Lançar pedido" at bounding box center [523, 15] width 48 height 8
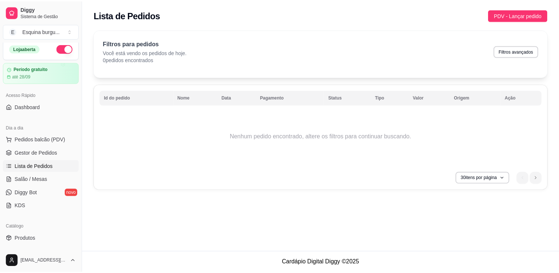
scroll to position [4, 0]
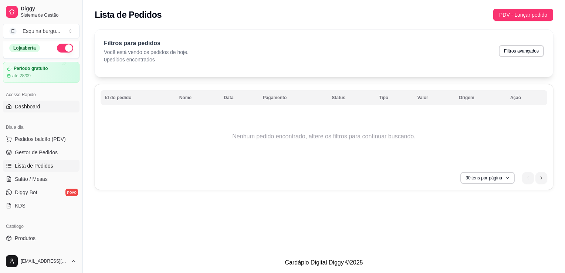
click at [28, 105] on span "Dashboard" at bounding box center [28, 106] width 26 height 7
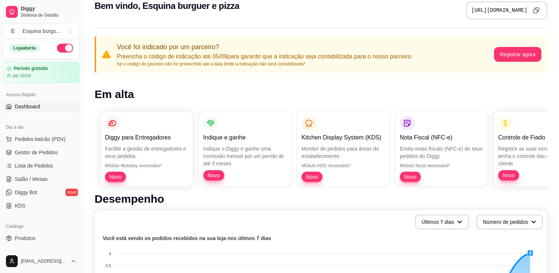
scroll to position [14, 0]
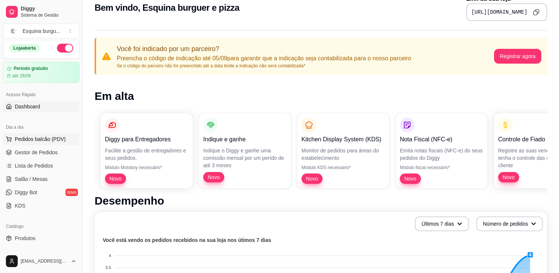
click at [42, 138] on span "Pedidos balcão (PDV)" at bounding box center [40, 138] width 51 height 7
click at [47, 140] on span "Pedidos balcão (PDV)" at bounding box center [40, 138] width 51 height 7
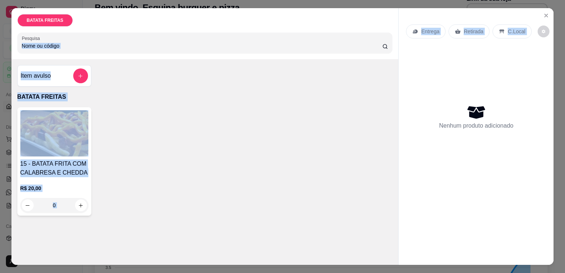
drag, startPoint x: 477, startPoint y: 116, endPoint x: 157, endPoint y: 32, distance: 330.4
click at [157, 32] on div "BATATA FREITAS Pesquisa Item avulso BATATA FREITAS 15 - BATATA FRITA COM CALABR…" at bounding box center [282, 136] width 542 height 257
click at [115, 107] on div "15 - BATATA FRITA COM CALABRESA E CHEDDA R$ 20,00 0" at bounding box center [204, 161] width 375 height 108
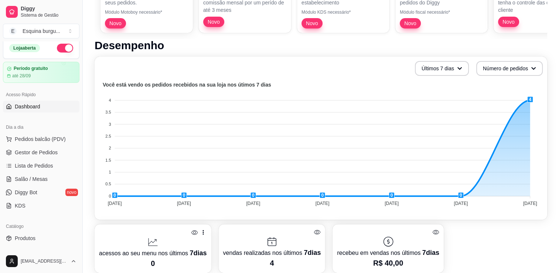
scroll to position [171, 0]
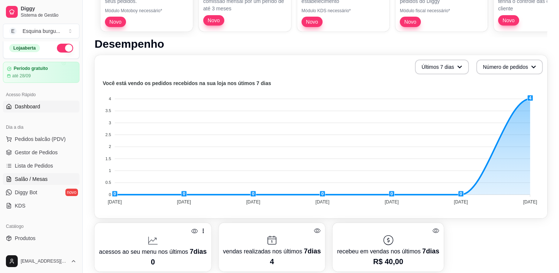
click at [31, 180] on span "Salão / Mesas" at bounding box center [31, 178] width 33 height 7
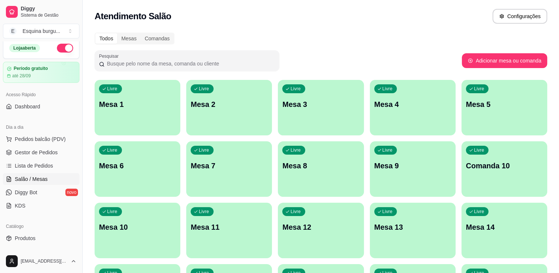
click at [168, 32] on div "Todos Mesas Comandas Pesquisar Adicionar mesa ou comanda Livre Mesa 1 Livre Mes…" at bounding box center [321, 209] width 476 height 362
click at [167, 37] on div "Comandas" at bounding box center [157, 38] width 33 height 10
click at [141, 33] on input "Comandas" at bounding box center [141, 33] width 0 height 0
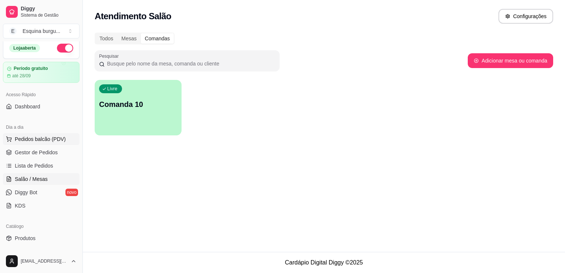
click at [37, 139] on span "Pedidos balcão (PDV)" at bounding box center [40, 138] width 51 height 7
click at [40, 138] on span "Pedidos balcão (PDV)" at bounding box center [40, 138] width 51 height 7
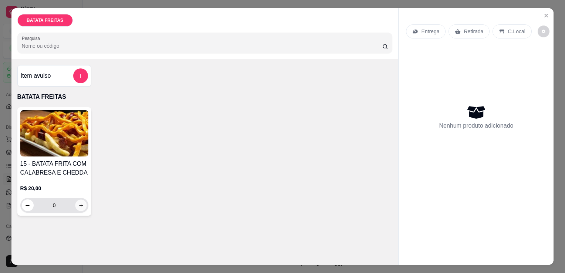
click at [80, 203] on icon "increase-product-quantity" at bounding box center [81, 206] width 6 height 6
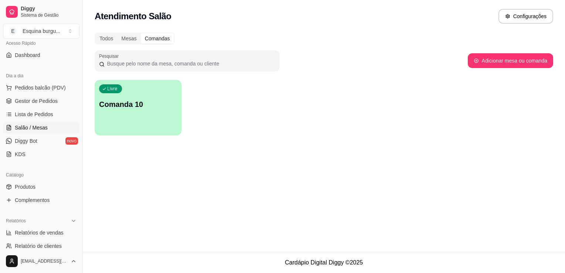
scroll to position [57, 0]
click at [35, 184] on link "Produtos" at bounding box center [41, 185] width 77 height 12
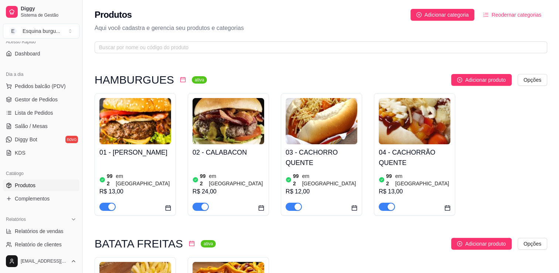
click at [180, 83] on div at bounding box center [183, 79] width 6 height 9
click at [180, 82] on icon "calendar" at bounding box center [182, 79] width 5 height 5
click at [180, 80] on icon "calendar" at bounding box center [183, 80] width 6 height 6
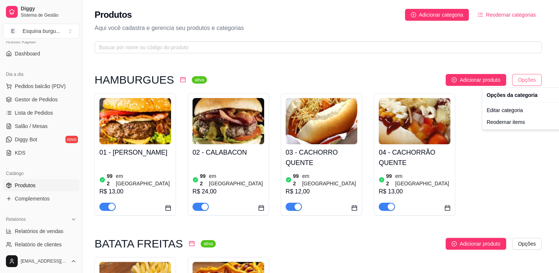
click at [382, 78] on html "Diggy Sistema de Gestão E Esquina burgu ... Loja aberta Período gratuito até 28…" at bounding box center [279, 136] width 559 height 273
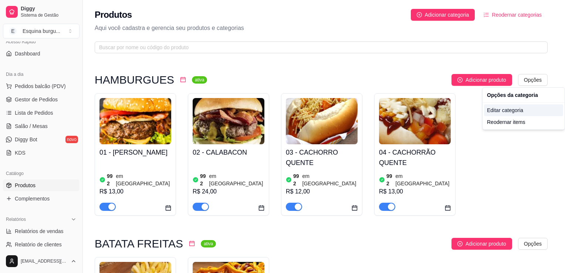
click at [382, 109] on div "Editar categoria" at bounding box center [523, 110] width 79 height 12
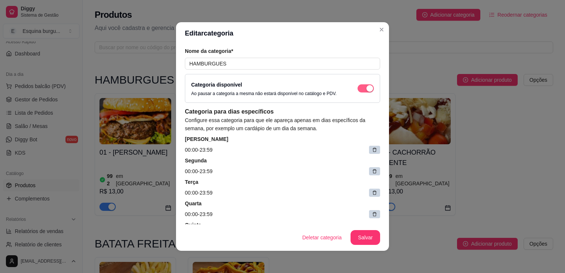
click at [357, 90] on span "button" at bounding box center [365, 88] width 16 height 8
click at [358, 90] on div "button" at bounding box center [361, 88] width 7 height 7
click at [364, 233] on button "Salvar" at bounding box center [365, 237] width 29 height 14
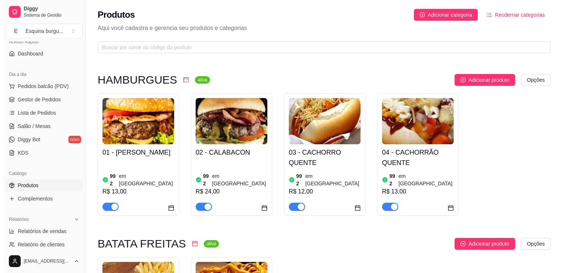
scroll to position [129, 0]
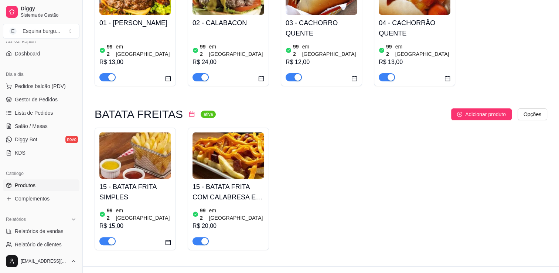
click at [217, 221] on div "R$ 20,00" at bounding box center [229, 225] width 72 height 9
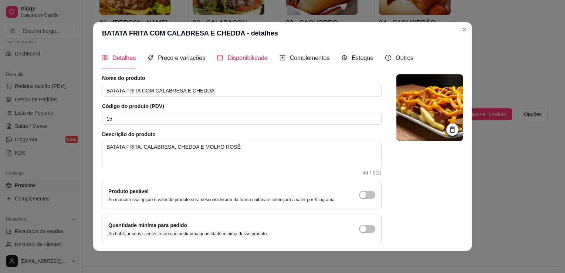
click at [221, 60] on div "Disponibilidade" at bounding box center [242, 57] width 51 height 9
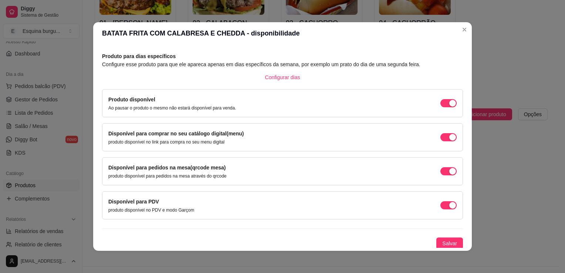
scroll to position [30, 0]
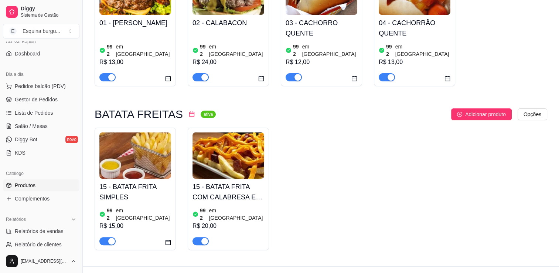
click at [153, 149] on img at bounding box center [135, 155] width 72 height 46
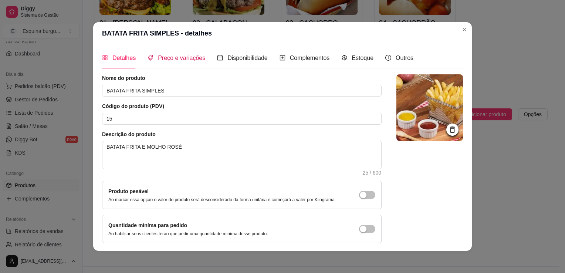
click at [168, 59] on span "Preço e variações" at bounding box center [181, 58] width 47 height 6
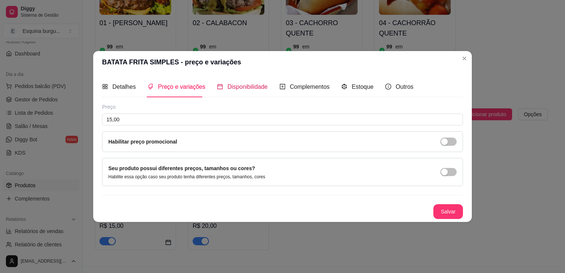
click at [257, 87] on span "Disponibilidade" at bounding box center [247, 87] width 40 height 6
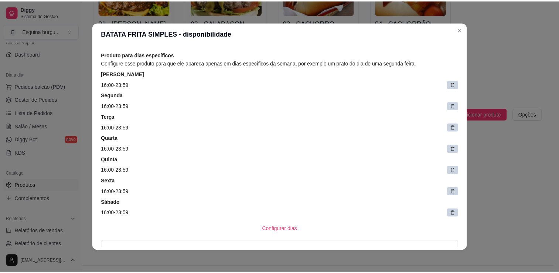
scroll to position [0, 0]
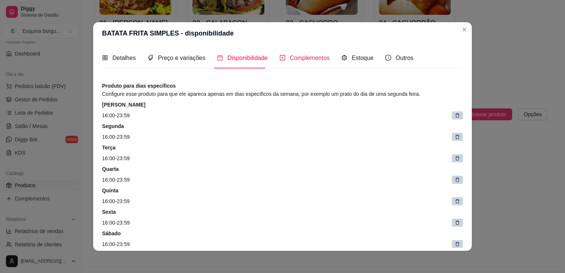
click at [319, 61] on span "Complementos" at bounding box center [310, 58] width 40 height 6
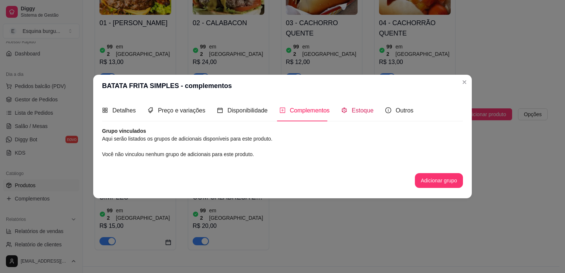
click at [360, 115] on div "Estoque" at bounding box center [357, 110] width 32 height 9
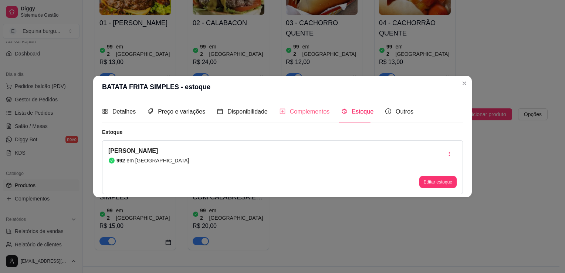
click at [305, 118] on div "Complementos" at bounding box center [304, 111] width 50 height 21
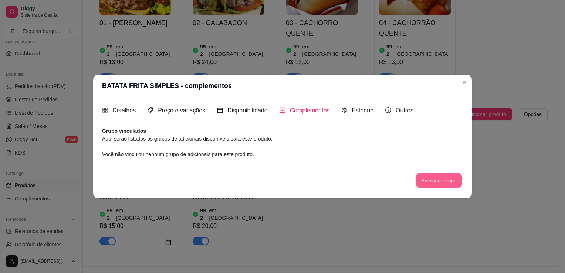
click at [382, 181] on button "Adicionar grupo" at bounding box center [439, 180] width 47 height 14
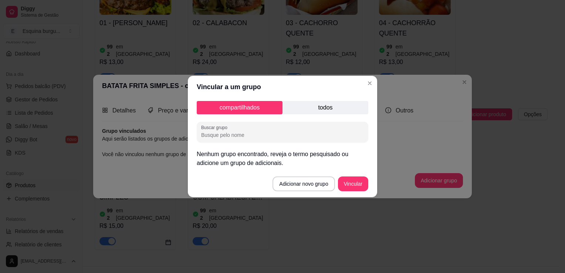
click at [333, 106] on p "todos" at bounding box center [325, 107] width 86 height 13
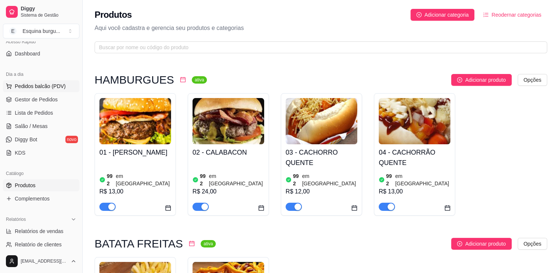
click at [48, 88] on span "Pedidos balcão (PDV)" at bounding box center [40, 85] width 51 height 7
click at [49, 103] on link "Gestor de Pedidos" at bounding box center [41, 100] width 77 height 12
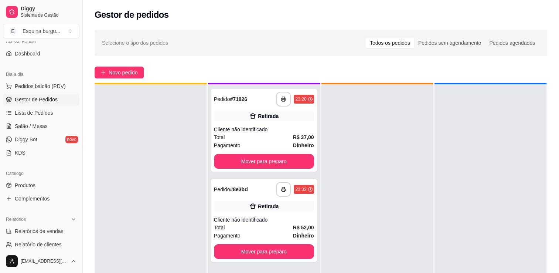
scroll to position [19, 0]
click at [258, 160] on button "Mover para preparo" at bounding box center [264, 161] width 97 height 14
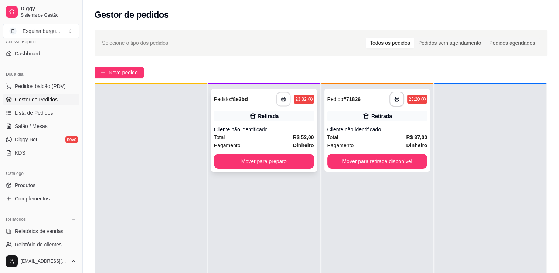
click at [282, 101] on rect "button" at bounding box center [283, 100] width 3 height 2
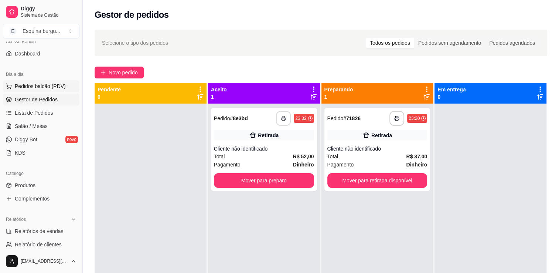
scroll to position [0, 0]
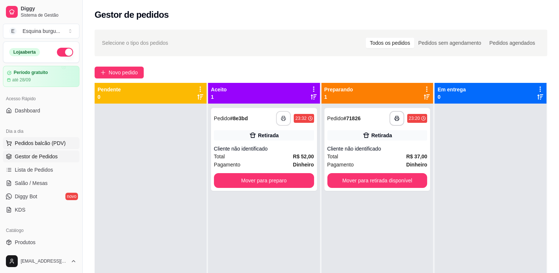
click at [50, 143] on span "Pedidos balcão (PDV)" at bounding box center [40, 142] width 51 height 7
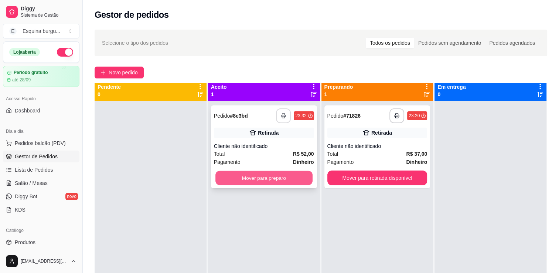
click at [282, 176] on button "Mover para preparo" at bounding box center [264, 178] width 97 height 14
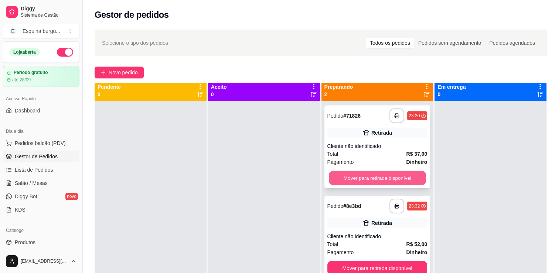
click at [379, 177] on button "Mover para retirada disponível" at bounding box center [377, 178] width 97 height 14
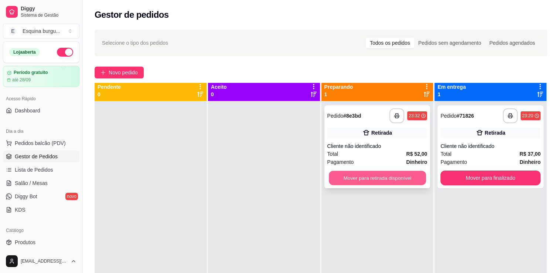
click at [379, 177] on button "Mover para retirada disponível" at bounding box center [377, 178] width 97 height 14
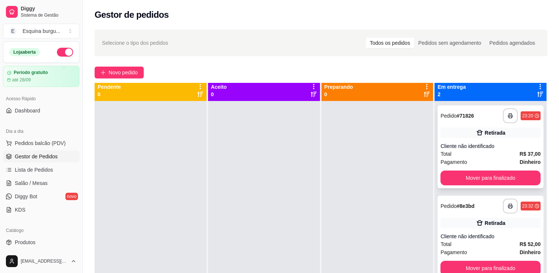
scroll to position [21, 0]
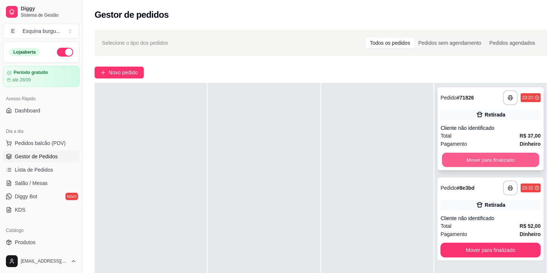
click at [382, 159] on button "Mover para finalizado" at bounding box center [490, 160] width 97 height 14
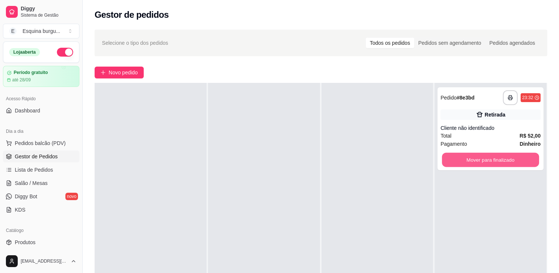
click at [382, 159] on button "Mover para finalizado" at bounding box center [490, 160] width 97 height 14
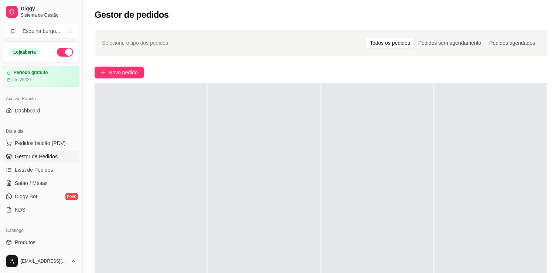
scroll to position [0, 0]
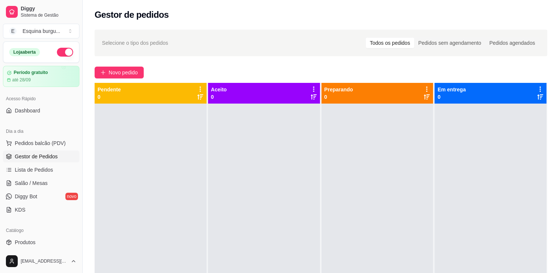
click at [382, 44] on div "Todos os pedidos" at bounding box center [390, 43] width 48 height 10
click at [366, 38] on input "Todos os pedidos" at bounding box center [366, 38] width 0 height 0
click at [34, 140] on span "Pedidos balcão (PDV)" at bounding box center [40, 142] width 51 height 7
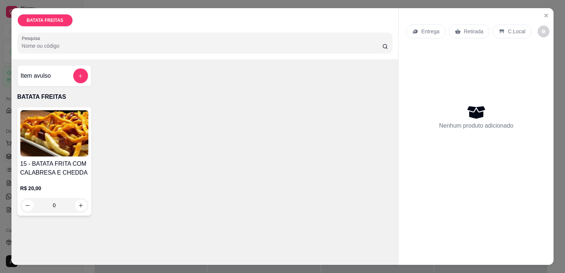
click at [160, 46] on input "Pesquisa" at bounding box center [202, 45] width 360 height 7
click at [382, 13] on icon "Close" at bounding box center [546, 16] width 6 height 6
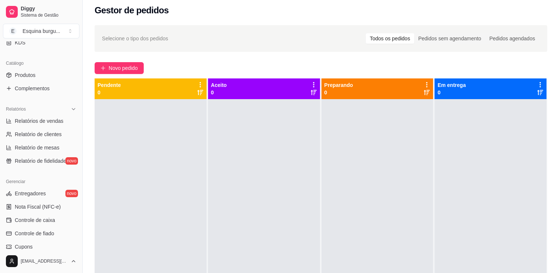
scroll to position [164, 0]
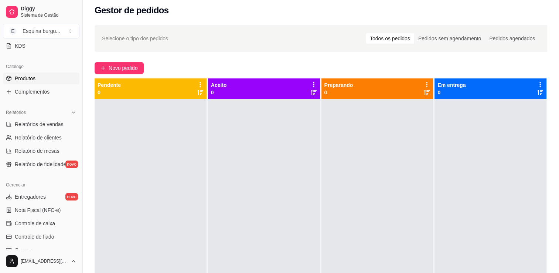
click at [31, 82] on link "Produtos" at bounding box center [41, 78] width 77 height 12
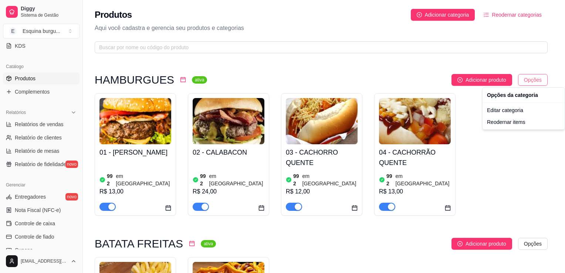
click at [382, 74] on html "Diggy Sistema de Gestão E Esquina burgu ... Loja aberta Período gratuito até 28…" at bounding box center [282, 136] width 565 height 273
click at [145, 160] on html "Diggy Sistema de Gestão E Esquina burgu ... Loja aberta Período gratuito até 28…" at bounding box center [282, 136] width 565 height 273
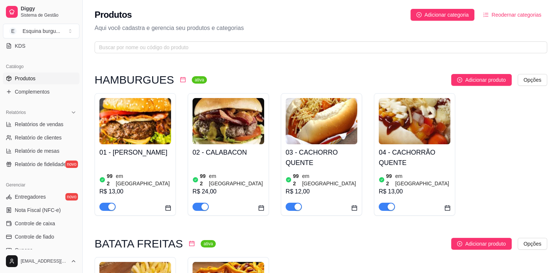
click at [114, 202] on div at bounding box center [107, 206] width 16 height 9
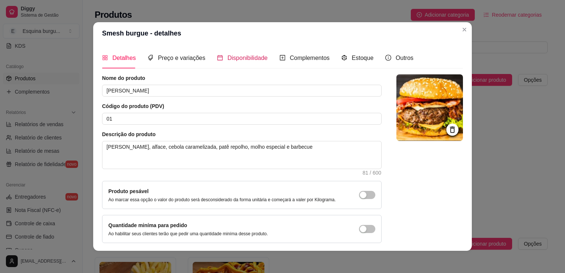
click at [244, 60] on span "Disponibilidade" at bounding box center [247, 58] width 40 height 6
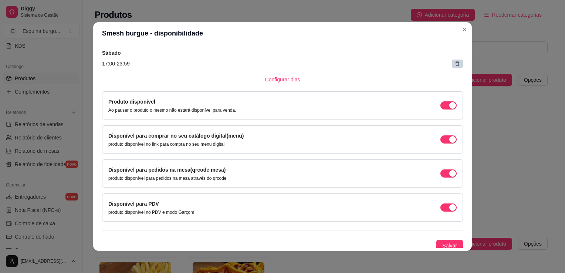
scroll to position [180, 0]
click at [272, 84] on span "Configurar dias" at bounding box center [282, 79] width 35 height 8
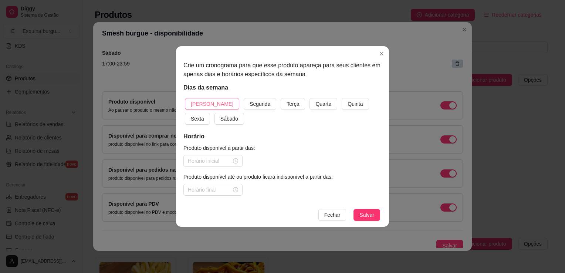
click at [207, 101] on span "[PERSON_NAME]" at bounding box center [212, 104] width 43 height 8
click at [250, 104] on span "Segunda" at bounding box center [260, 104] width 21 height 8
click at [281, 98] on button "Terça" at bounding box center [293, 104] width 24 height 12
click at [309, 98] on button "Quarta" at bounding box center [323, 104] width 28 height 12
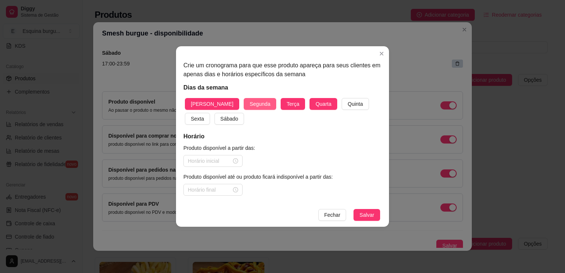
click at [342, 98] on button "Quinta" at bounding box center [355, 104] width 27 height 12
click at [185, 113] on button "Sexta" at bounding box center [197, 119] width 25 height 12
click at [214, 113] on button "Sábado" at bounding box center [229, 119] width 30 height 12
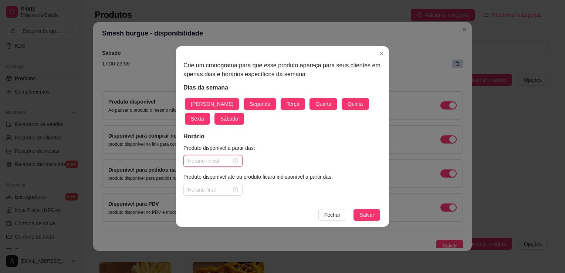
click at [215, 164] on input at bounding box center [210, 161] width 44 height 8
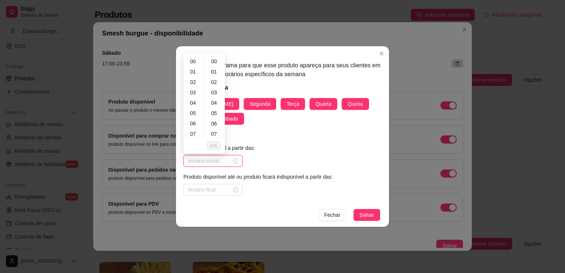
click at [216, 164] on input at bounding box center [210, 161] width 44 height 8
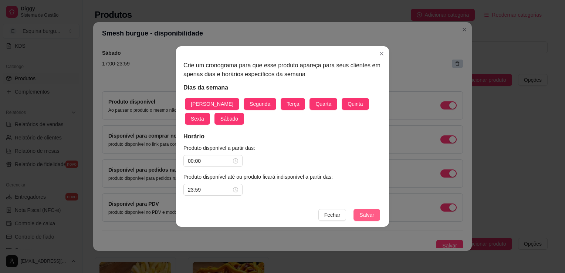
click at [367, 218] on span "Salvar" at bounding box center [366, 215] width 15 height 8
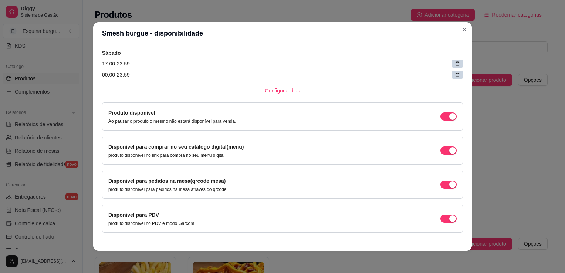
scroll to position [261, 0]
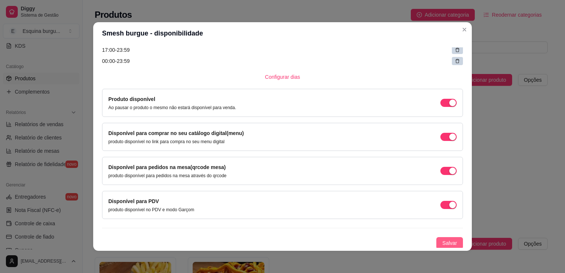
click at [382, 240] on span "Salvar" at bounding box center [449, 243] width 15 height 8
click at [382, 242] on span "Salvar" at bounding box center [449, 243] width 15 height 8
click at [382, 242] on button "Salvar" at bounding box center [449, 243] width 27 height 12
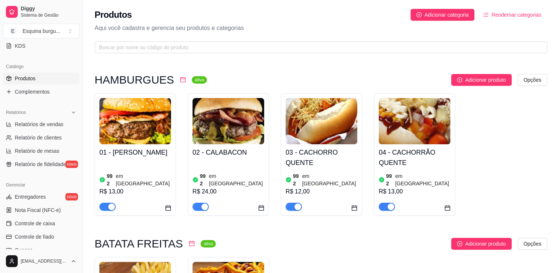
click at [382, 16] on button "Reodernar categorias" at bounding box center [513, 15] width 70 height 12
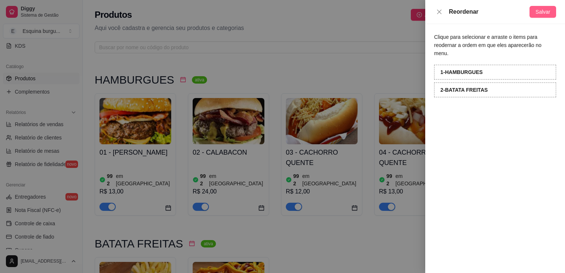
click at [382, 12] on button "Salvar" at bounding box center [542, 12] width 27 height 12
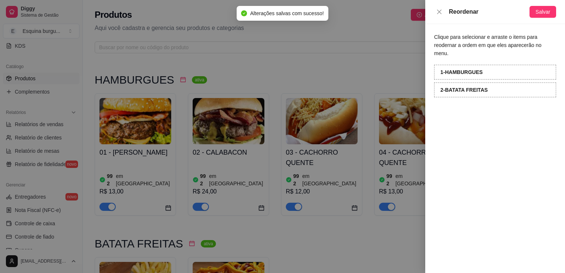
click at [382, 48] on div at bounding box center [282, 136] width 565 height 273
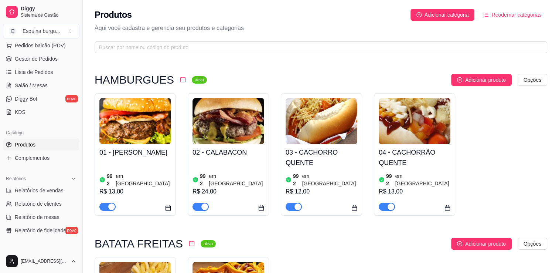
scroll to position [129, 0]
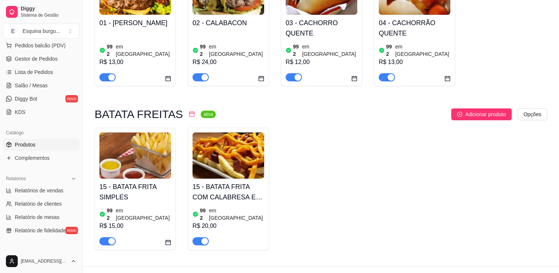
click at [135, 143] on img at bounding box center [135, 155] width 72 height 46
click at [41, 43] on span "Pedidos balcão (PDV)" at bounding box center [40, 45] width 51 height 7
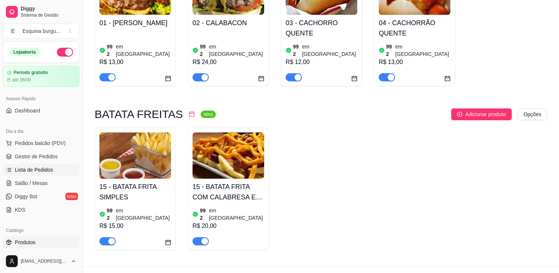
scroll to position [27, 0]
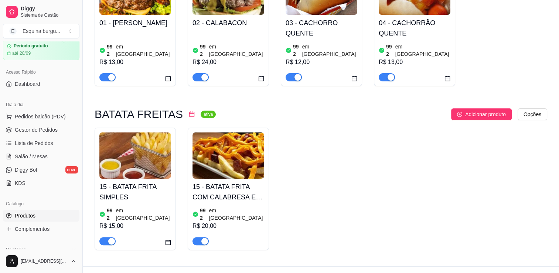
click at [31, 218] on span "Produtos" at bounding box center [25, 215] width 21 height 7
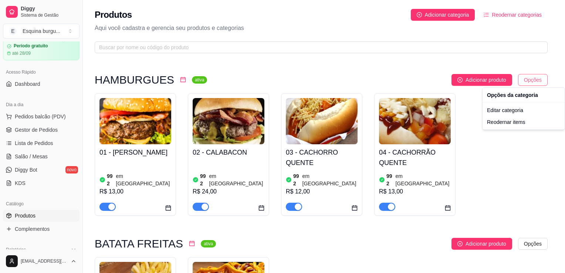
click at [382, 77] on html "Diggy Sistema de Gestão E Esquina burgu ... Loja aberta Período gratuito até 28…" at bounding box center [282, 136] width 565 height 273
click at [382, 113] on div "Editar categoria" at bounding box center [523, 110] width 79 height 12
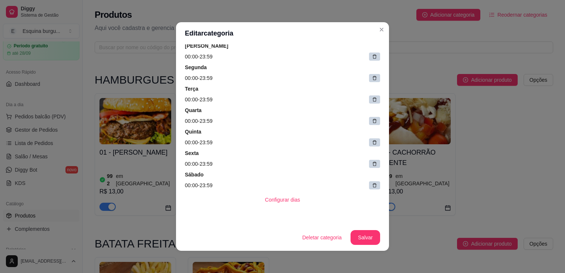
scroll to position [93, 0]
click at [260, 201] on button "Configurar dias" at bounding box center [282, 200] width 45 height 14
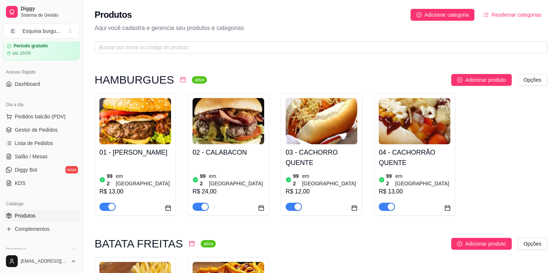
click at [223, 164] on div "992 em estoque R$ 24,00" at bounding box center [229, 185] width 72 height 50
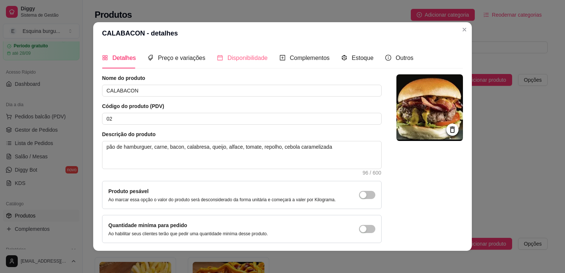
click at [231, 63] on div "Disponibilidade" at bounding box center [242, 57] width 51 height 21
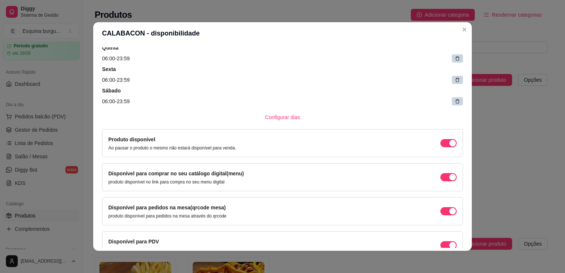
scroll to position [155, 0]
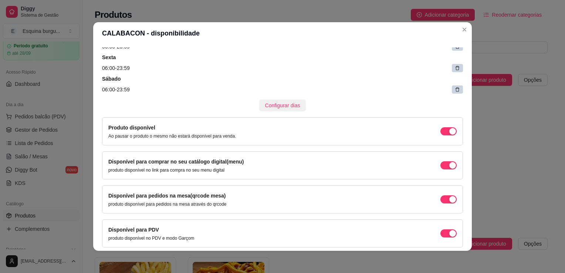
click at [284, 105] on span "Configurar dias" at bounding box center [282, 105] width 35 height 8
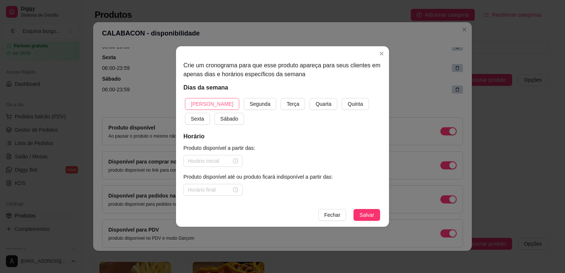
click at [206, 105] on span "[PERSON_NAME]" at bounding box center [212, 104] width 43 height 8
click at [250, 101] on span "Segunda" at bounding box center [260, 104] width 21 height 8
click at [281, 98] on button "Terça" at bounding box center [293, 104] width 24 height 12
click at [309, 98] on button "Quarta" at bounding box center [323, 104] width 28 height 12
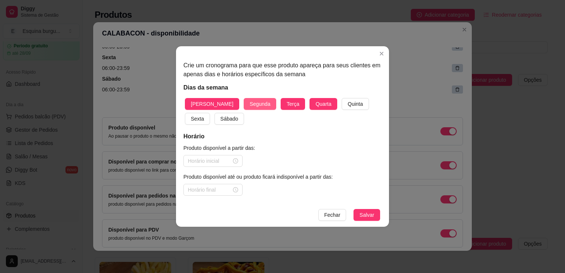
click at [342, 98] on button "Quinta" at bounding box center [355, 104] width 27 height 12
click at [185, 113] on button "Sexta" at bounding box center [197, 119] width 25 height 12
click at [214, 113] on button "Sábado" at bounding box center [229, 119] width 30 height 12
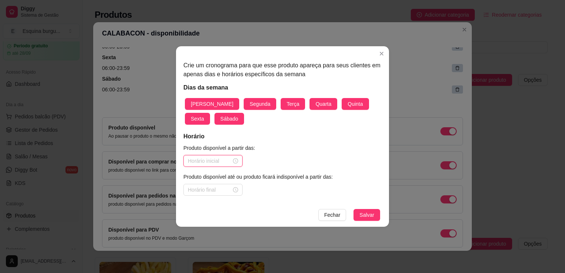
click at [216, 162] on input at bounding box center [210, 161] width 44 height 8
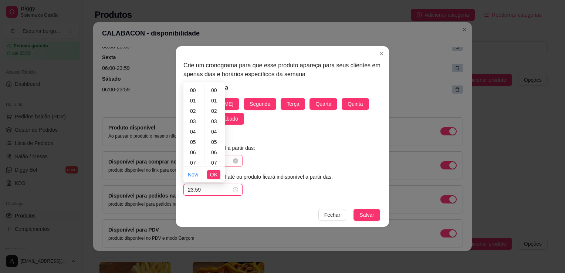
scroll to position [541, 0]
click at [353, 209] on button "Salvar" at bounding box center [366, 215] width 27 height 12
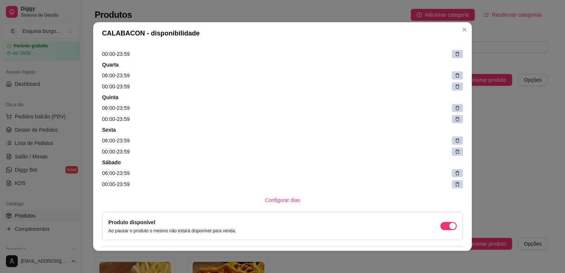
scroll to position [138, 0]
click at [283, 206] on div "Produto para dias específicos Configure esse produto para que ele apareca apena…" at bounding box center [282, 158] width 361 height 428
click at [281, 202] on span "Configurar dias" at bounding box center [282, 200] width 35 height 8
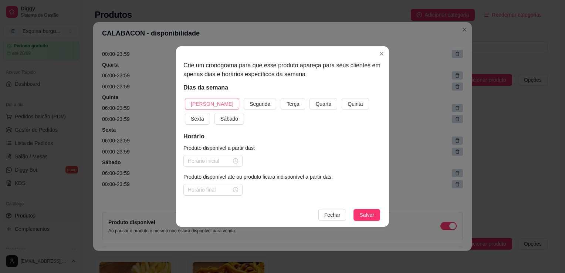
click at [208, 106] on span "[PERSON_NAME]" at bounding box center [212, 104] width 43 height 8
click at [244, 98] on button "Segunda" at bounding box center [260, 104] width 33 height 12
click at [281, 98] on button "Terça" at bounding box center [293, 104] width 24 height 12
click at [309, 98] on button "Quarta" at bounding box center [323, 104] width 28 height 12
click at [342, 98] on button "Quinta" at bounding box center [355, 104] width 27 height 12
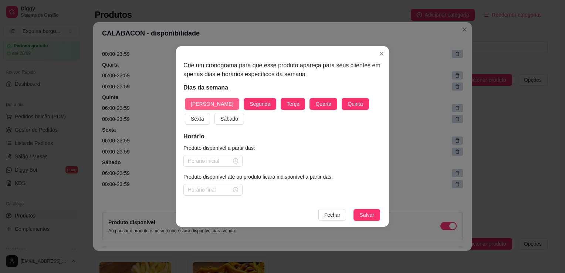
click at [185, 113] on button "Sexta" at bounding box center [197, 119] width 25 height 12
click at [214, 113] on button "Sábado" at bounding box center [229, 119] width 30 height 12
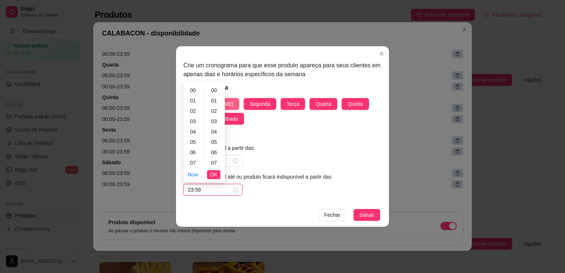
scroll to position [541, 0]
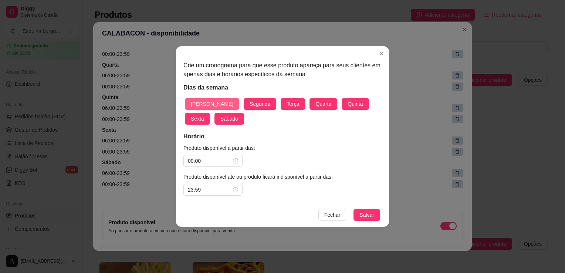
click at [353, 209] on button "Salvar" at bounding box center [366, 215] width 27 height 12
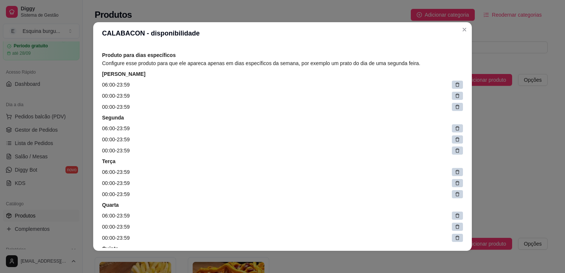
scroll to position [30, 0]
click at [119, 175] on article "06:00 - 23:59" at bounding box center [282, 173] width 361 height 8
click at [107, 172] on article "06:00 - 23:59" at bounding box center [282, 173] width 361 height 8
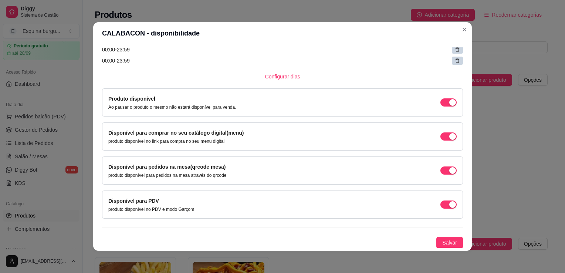
scroll to position [339, 0]
click at [382, 242] on span "Salvar" at bounding box center [449, 242] width 15 height 8
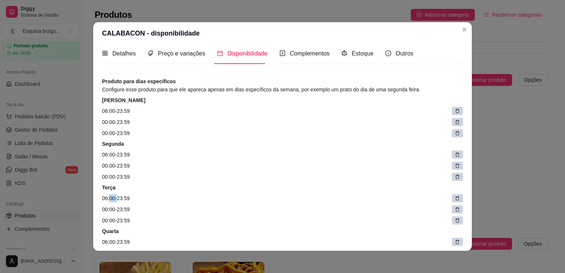
scroll to position [4, 0]
click at [382, 154] on icon at bounding box center [457, 154] width 5 height 5
click at [382, 154] on div at bounding box center [458, 155] width 7 height 7
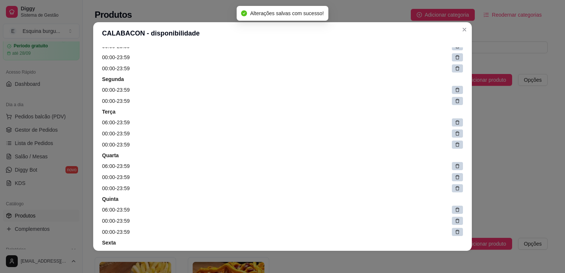
scroll to position [69, 0]
click at [382, 164] on icon at bounding box center [457, 166] width 4 height 4
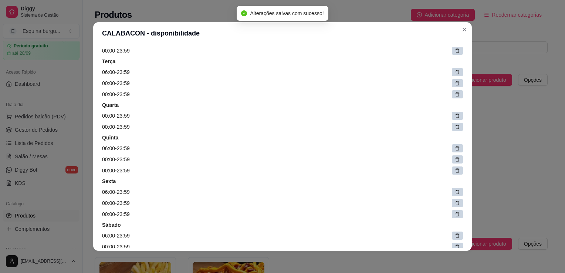
scroll to position [121, 0]
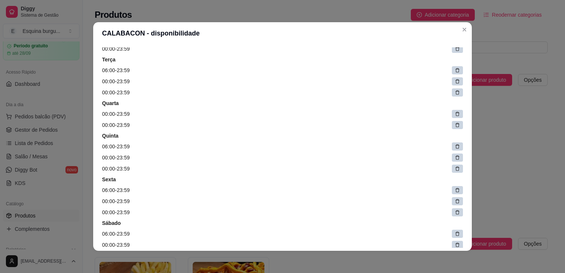
click at [382, 145] on icon at bounding box center [457, 146] width 5 height 5
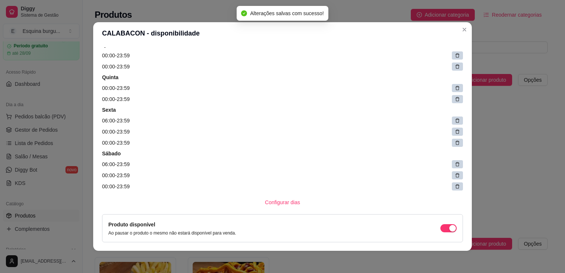
scroll to position [181, 0]
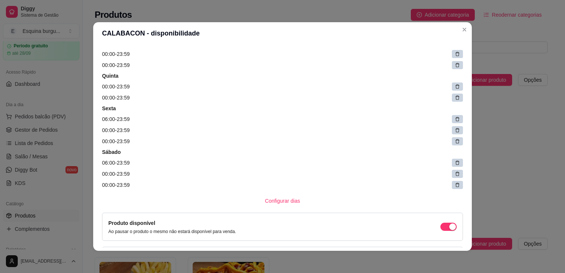
click at [382, 115] on div at bounding box center [457, 119] width 11 height 8
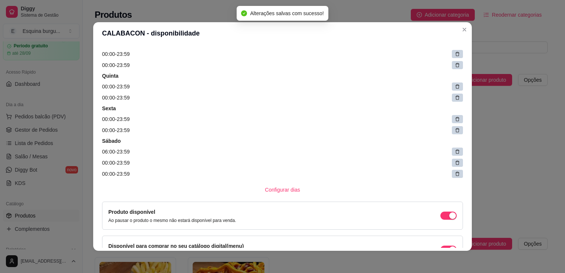
click at [382, 150] on icon at bounding box center [457, 152] width 4 height 4
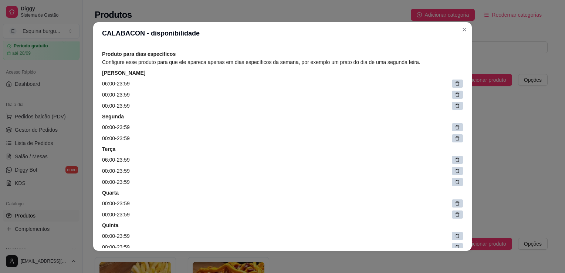
scroll to position [0, 0]
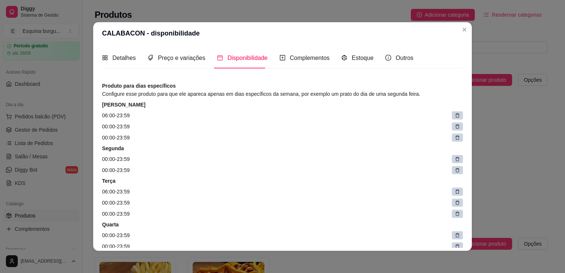
click at [382, 117] on div at bounding box center [457, 115] width 11 height 8
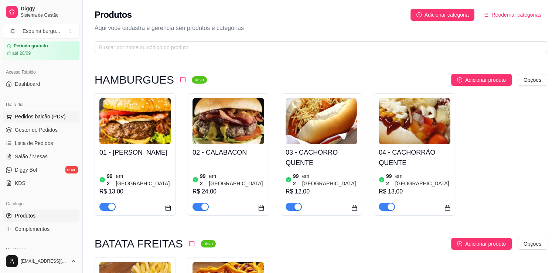
click at [46, 115] on span "Pedidos balcão (PDV)" at bounding box center [40, 116] width 51 height 7
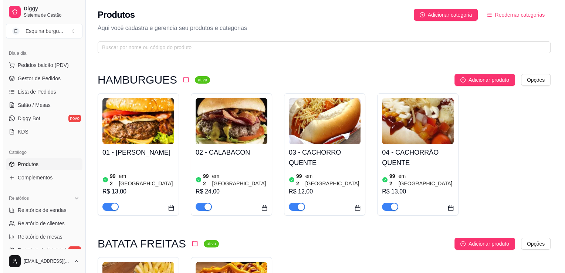
scroll to position [78, 0]
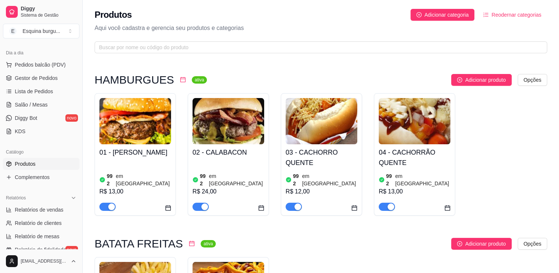
click at [45, 166] on link "Produtos" at bounding box center [41, 164] width 77 height 12
click at [306, 164] on h4 "03 - CACHORRO QUENTE" at bounding box center [322, 157] width 72 height 21
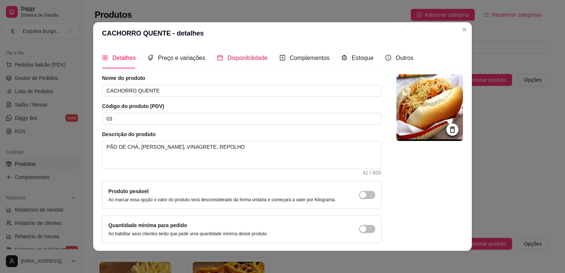
click at [254, 59] on span "Disponibilidade" at bounding box center [247, 58] width 40 height 6
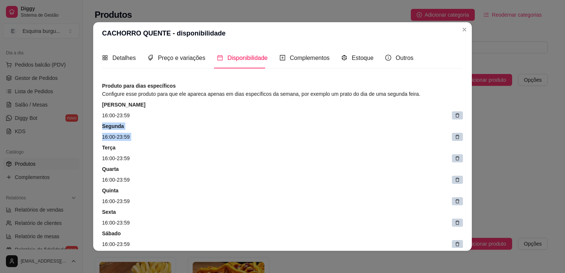
drag, startPoint x: 448, startPoint y: 115, endPoint x: 450, endPoint y: 134, distance: 19.4
click at [382, 134] on div "Domingo 16:00 - 23:59 Segunda 16:00 - 23:59 Terça 16:00 - 23:59 Quarta 16:00 - …" at bounding box center [282, 174] width 361 height 153
drag, startPoint x: 450, startPoint y: 134, endPoint x: 427, endPoint y: 138, distance: 24.0
click at [382, 138] on article "16:00 - 23:59" at bounding box center [282, 137] width 361 height 8
click at [382, 118] on div at bounding box center [457, 115] width 11 height 8
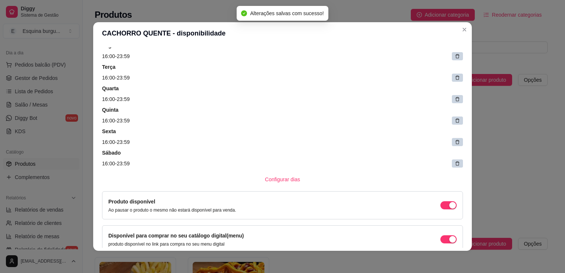
scroll to position [60, 0]
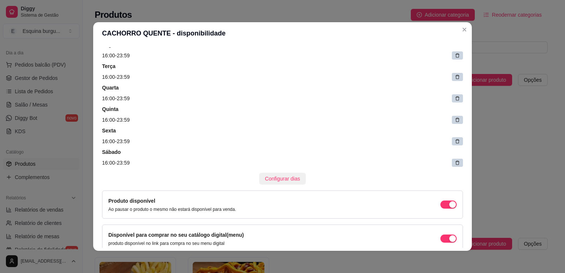
click at [268, 179] on span "Configurar dias" at bounding box center [282, 178] width 35 height 8
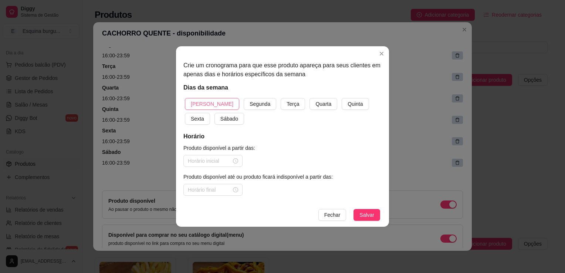
click at [195, 107] on span "[PERSON_NAME]" at bounding box center [212, 104] width 43 height 8
click at [244, 98] on button "Segunda" at bounding box center [260, 104] width 33 height 12
click at [281, 98] on button "Terça" at bounding box center [293, 104] width 24 height 12
click at [309, 98] on button "Quarta" at bounding box center [323, 104] width 28 height 12
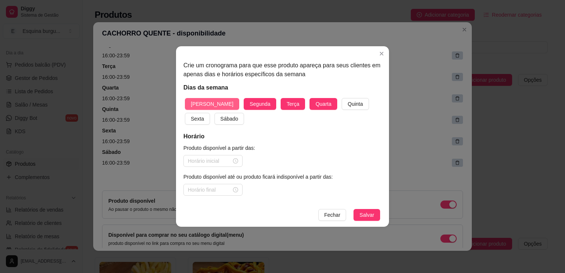
click at [342, 98] on button "Quinta" at bounding box center [355, 104] width 27 height 12
click at [185, 113] on button "Sexta" at bounding box center [197, 119] width 25 height 12
click at [214, 113] on button "Sábado" at bounding box center [229, 119] width 30 height 12
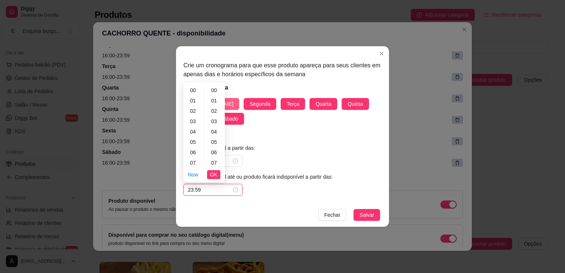
scroll to position [541, 0]
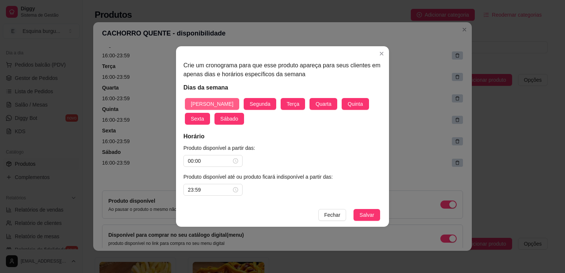
click at [353, 209] on button "Salvar" at bounding box center [366, 215] width 27 height 12
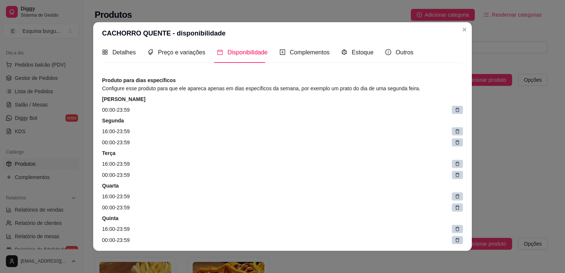
scroll to position [0, 0]
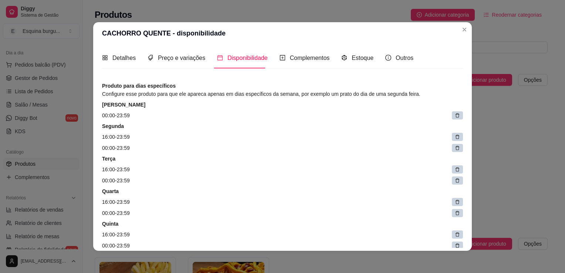
click at [382, 117] on icon at bounding box center [457, 115] width 5 height 5
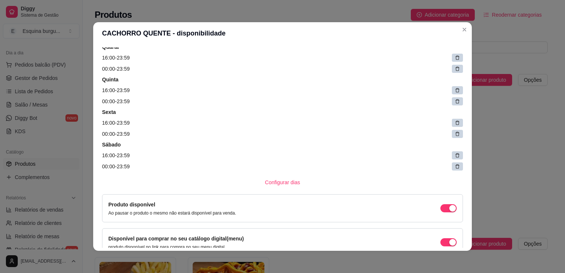
scroll to position [123, 0]
click at [271, 183] on span "Configurar dias" at bounding box center [282, 182] width 35 height 8
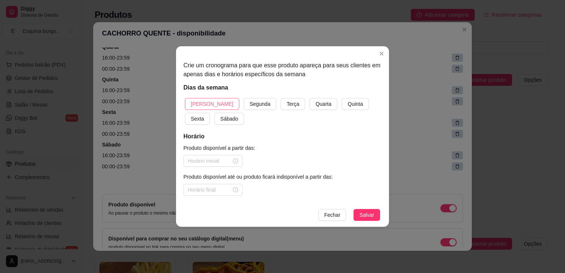
click at [206, 101] on span "[PERSON_NAME]" at bounding box center [212, 104] width 43 height 8
click at [203, 160] on input at bounding box center [210, 161] width 44 height 8
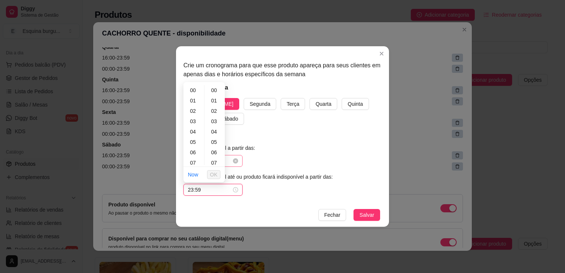
scroll to position [541, 0]
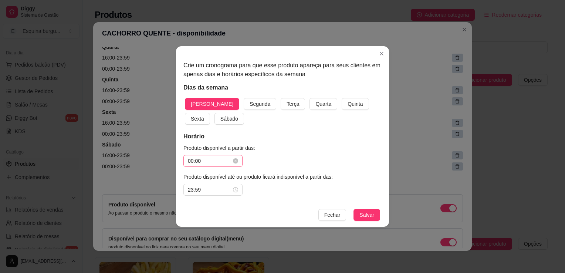
click at [353, 209] on button "Salvar" at bounding box center [366, 215] width 27 height 12
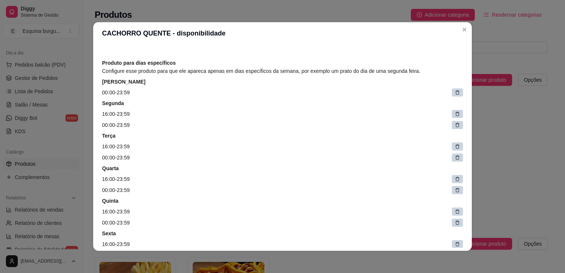
scroll to position [23, 0]
click at [382, 116] on icon at bounding box center [457, 114] width 5 height 5
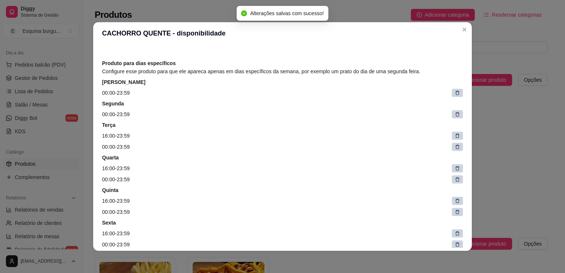
click at [382, 135] on icon at bounding box center [457, 135] width 5 height 5
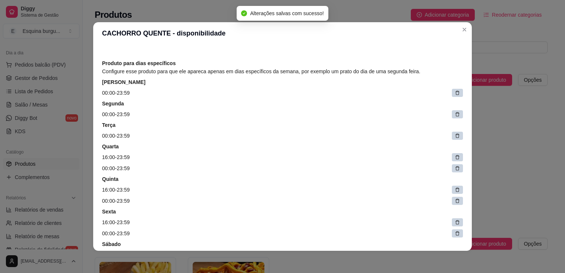
click at [382, 159] on div at bounding box center [457, 157] width 11 height 8
click at [382, 181] on div at bounding box center [457, 178] width 11 height 8
click at [382, 199] on icon at bounding box center [457, 199] width 5 height 5
click at [382, 220] on div at bounding box center [457, 221] width 11 height 8
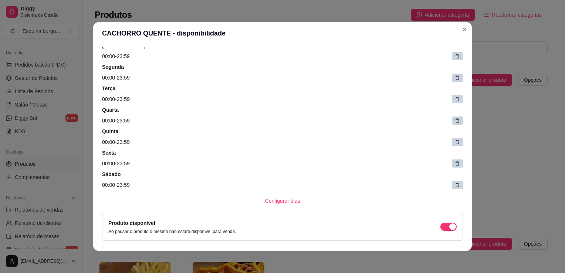
scroll to position [183, 0]
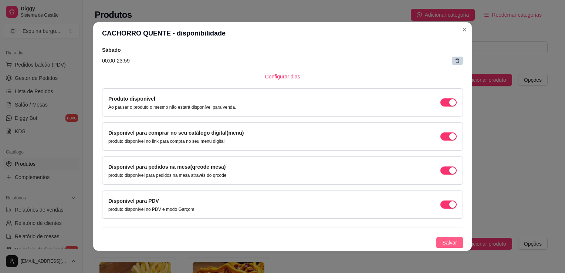
click at [382, 240] on span "Salvar" at bounding box center [449, 242] width 15 height 8
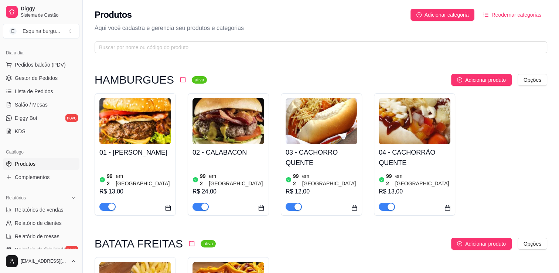
click at [382, 157] on h4 "04 - CACHORRÃO QUENTE" at bounding box center [415, 157] width 72 height 21
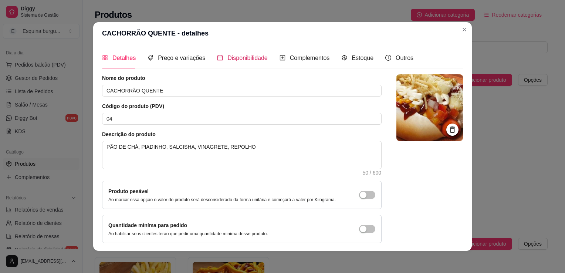
click at [240, 60] on span "Disponibilidade" at bounding box center [247, 58] width 40 height 6
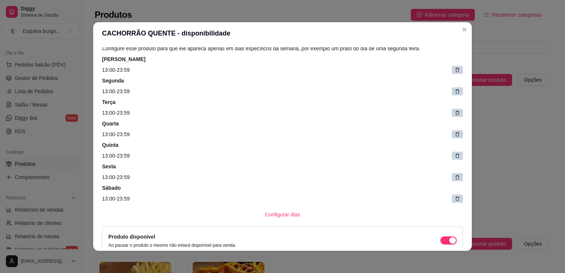
scroll to position [46, 0]
click at [267, 213] on span "Configurar dias" at bounding box center [282, 214] width 35 height 8
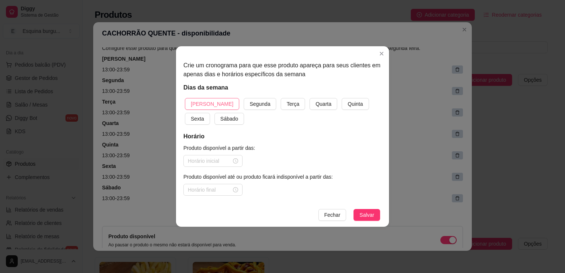
click at [206, 106] on span "[PERSON_NAME]" at bounding box center [212, 104] width 43 height 8
click at [250, 106] on span "Segunda" at bounding box center [260, 104] width 21 height 8
click at [281, 98] on button "Terça" at bounding box center [293, 104] width 24 height 12
click at [309, 98] on button "Quarta" at bounding box center [323, 104] width 28 height 12
click at [342, 98] on button "Quinta" at bounding box center [355, 104] width 27 height 12
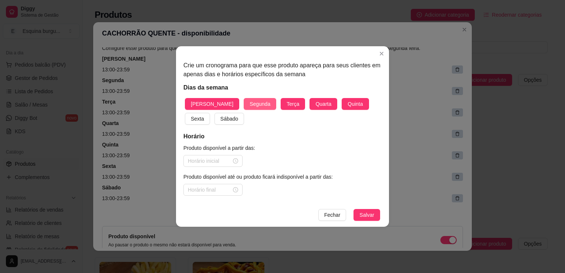
click at [185, 113] on button "Sexta" at bounding box center [197, 119] width 25 height 12
click at [214, 113] on button "Sábado" at bounding box center [229, 119] width 30 height 12
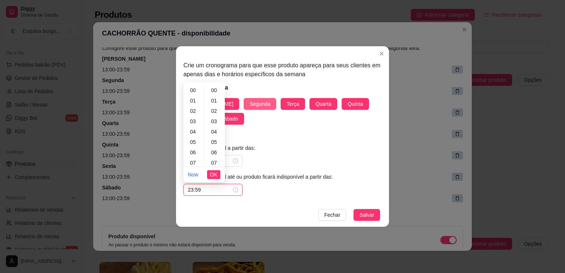
scroll to position [541, 0]
click at [194, 171] on li "Now" at bounding box center [193, 174] width 10 height 14
click at [194, 176] on link "Now" at bounding box center [193, 175] width 10 height 6
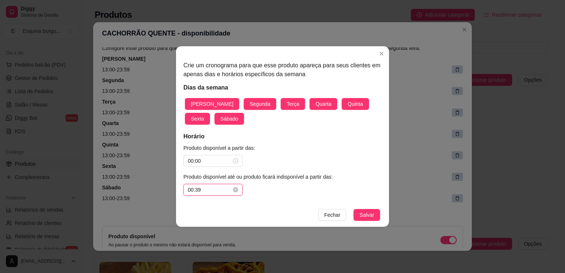
click at [214, 191] on input "00:39" at bounding box center [210, 190] width 44 height 8
click at [353, 209] on button "Salvar" at bounding box center [366, 215] width 27 height 12
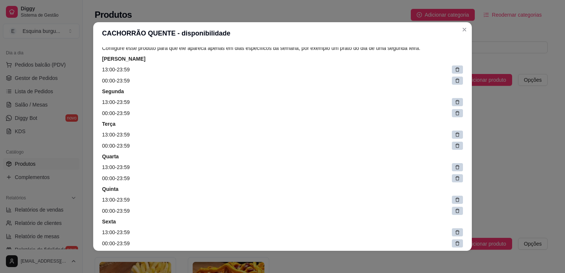
click at [382, 70] on div at bounding box center [457, 69] width 11 height 8
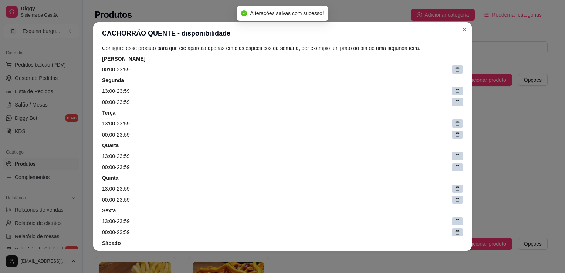
click at [382, 89] on icon at bounding box center [457, 90] width 5 height 5
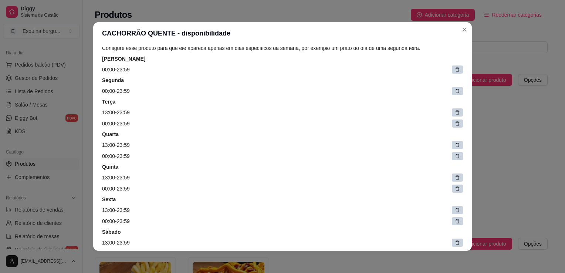
click at [382, 112] on icon at bounding box center [457, 112] width 5 height 5
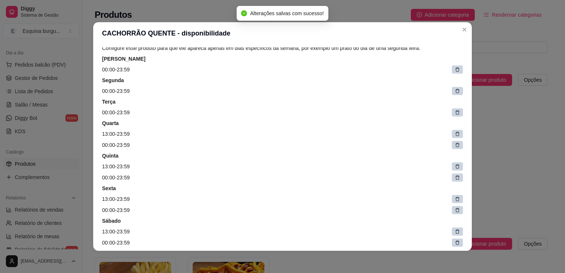
click at [382, 135] on icon at bounding box center [457, 134] width 4 height 4
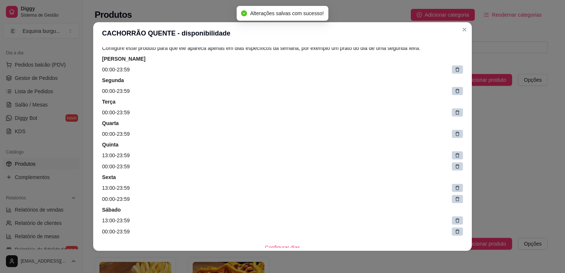
click at [382, 156] on icon at bounding box center [457, 155] width 5 height 5
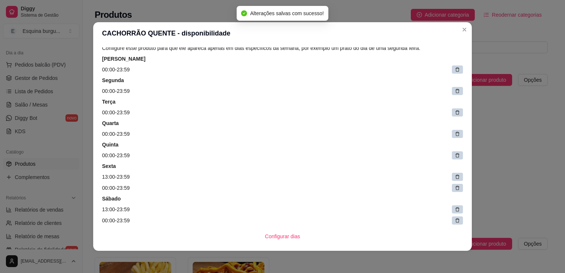
click at [382, 177] on icon at bounding box center [457, 176] width 5 height 5
click at [382, 200] on icon at bounding box center [457, 198] width 5 height 5
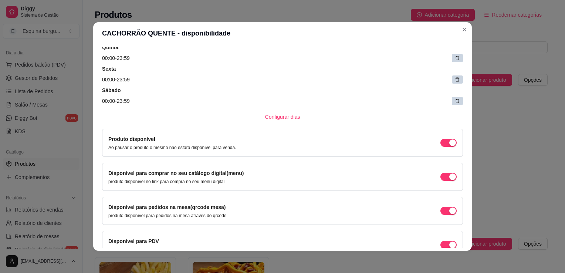
scroll to position [183, 0]
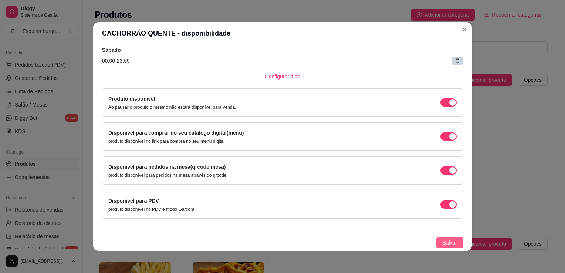
click at [382, 242] on span "Salvar" at bounding box center [449, 242] width 15 height 8
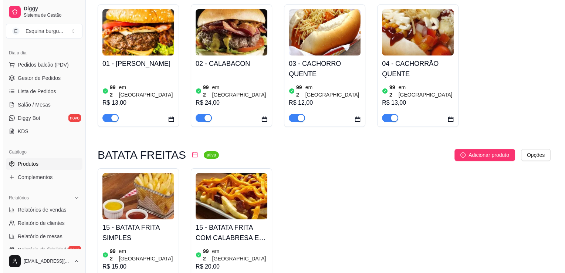
scroll to position [90, 0]
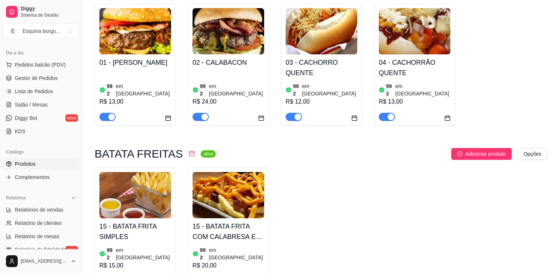
click at [225, 218] on div "15 - BATATA FRITA COM CALABRESA E CHEDDA 992 em estoque R$ 20,00" at bounding box center [229, 251] width 72 height 67
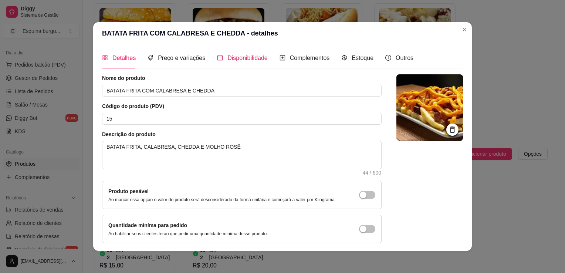
click at [235, 58] on span "Disponibilidade" at bounding box center [247, 58] width 40 height 6
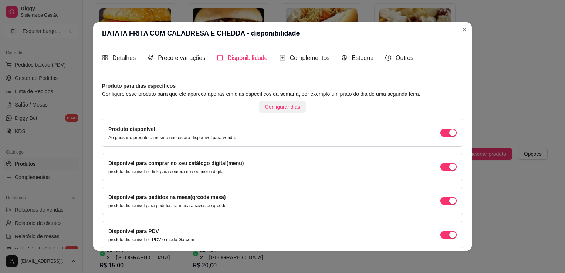
click at [271, 107] on span "Configurar dias" at bounding box center [282, 107] width 35 height 8
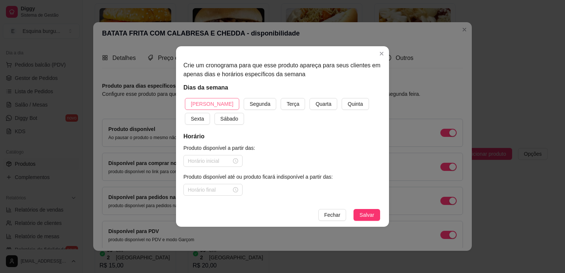
click at [197, 106] on span "[PERSON_NAME]" at bounding box center [212, 104] width 43 height 8
click at [244, 98] on button "Segunda" at bounding box center [260, 104] width 33 height 12
click at [281, 98] on button "Terça" at bounding box center [293, 104] width 24 height 12
click at [309, 98] on button "Quarta" at bounding box center [323, 104] width 28 height 12
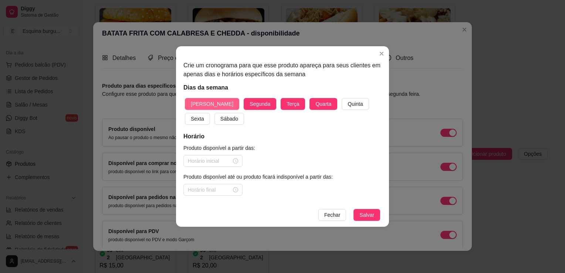
click at [342, 98] on button "Quinta" at bounding box center [355, 104] width 27 height 12
click at [185, 113] on button "Sexta" at bounding box center [197, 119] width 25 height 12
click at [214, 113] on button "Sábado" at bounding box center [229, 119] width 30 height 12
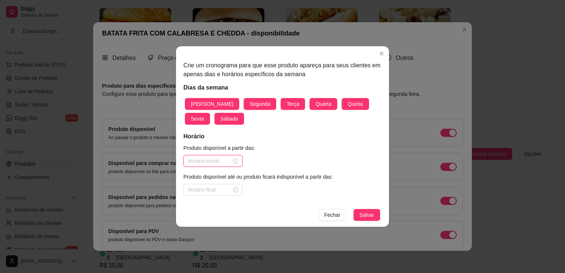
click at [206, 161] on input at bounding box center [210, 161] width 44 height 8
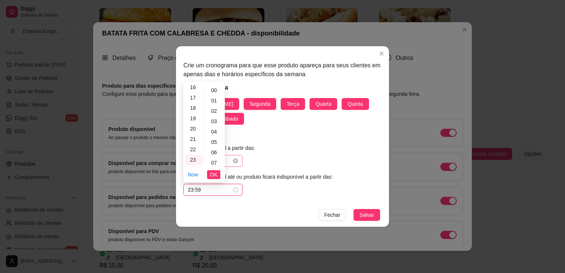
scroll to position [541, 0]
click at [213, 172] on span "OK" at bounding box center [213, 174] width 7 height 8
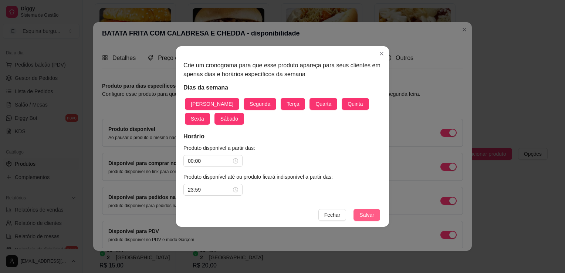
click at [372, 213] on span "Salvar" at bounding box center [366, 215] width 15 height 8
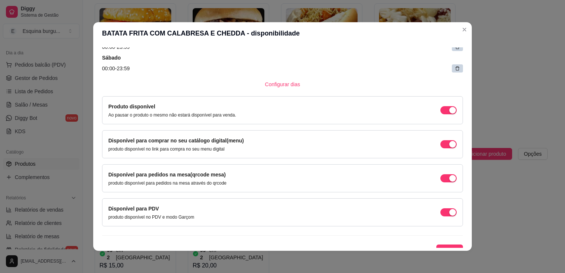
scroll to position [183, 0]
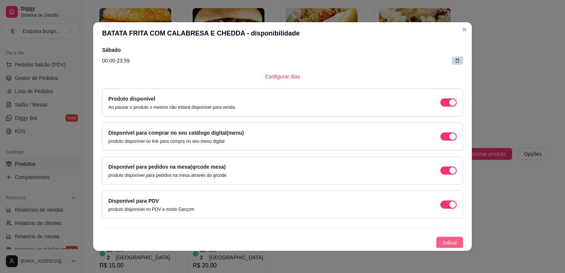
click at [382, 242] on span "Salvar" at bounding box center [449, 242] width 15 height 8
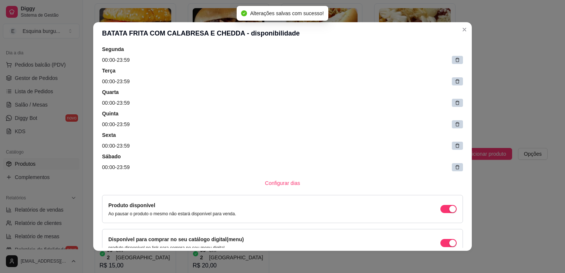
scroll to position [0, 0]
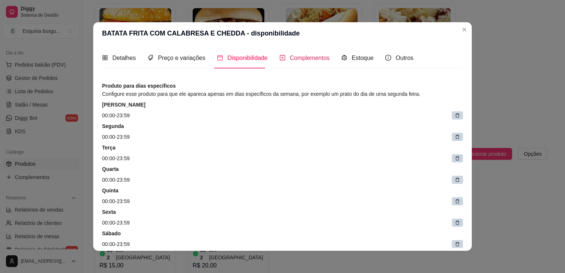
click at [315, 58] on span "Complementos" at bounding box center [310, 58] width 40 height 6
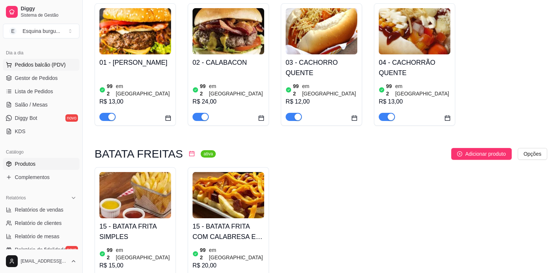
click at [15, 67] on span "Pedidos balcão (PDV)" at bounding box center [40, 64] width 51 height 7
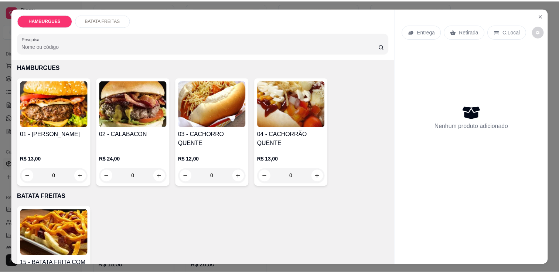
scroll to position [85, 0]
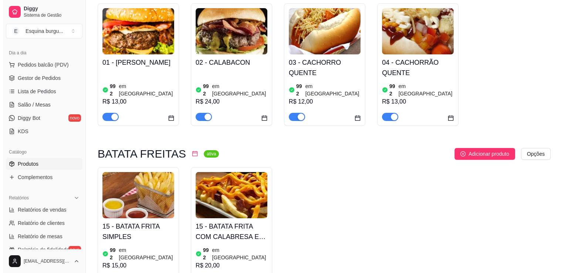
scroll to position [129, 0]
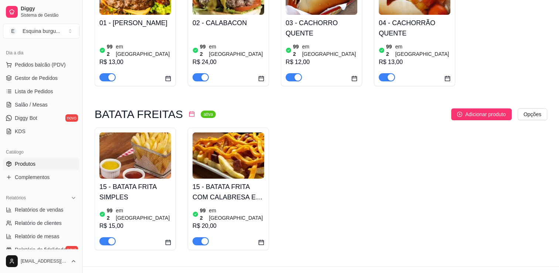
click at [136, 167] on img at bounding box center [135, 155] width 72 height 46
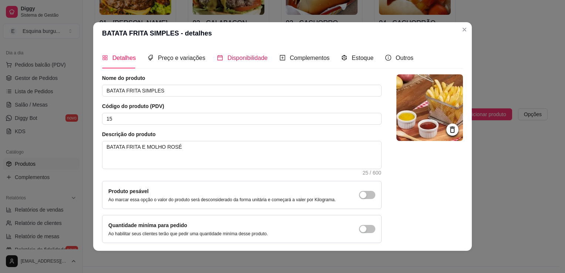
click at [248, 61] on span "Disponibilidade" at bounding box center [247, 58] width 40 height 6
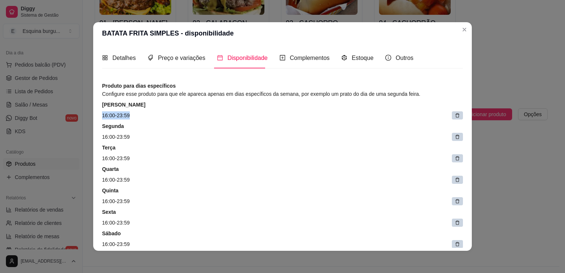
drag, startPoint x: 130, startPoint y: 113, endPoint x: 93, endPoint y: 115, distance: 37.4
click at [93, 115] on div "Detalhes Preço e variações Disponibilidade Complementos Estoque Outros Nome do …" at bounding box center [282, 147] width 379 height 206
click at [254, 55] on span "Disponibilidade" at bounding box center [247, 58] width 40 height 6
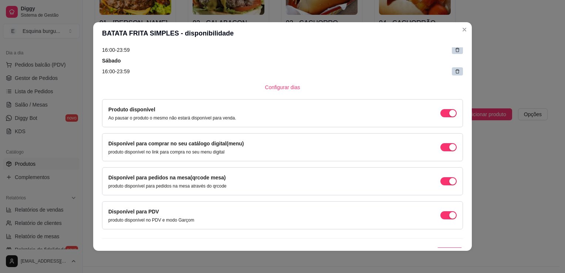
scroll to position [173, 0]
click at [382, 74] on div at bounding box center [457, 71] width 11 height 8
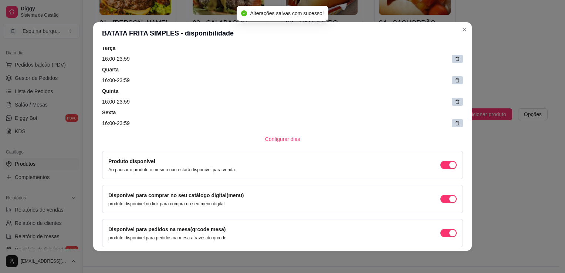
scroll to position [96, 0]
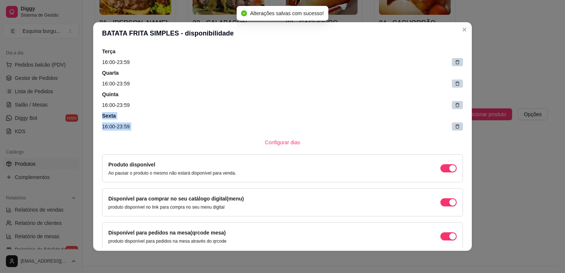
drag, startPoint x: 450, startPoint y: 124, endPoint x: 450, endPoint y: 103, distance: 21.4
click at [382, 103] on div "Domingo 16:00 - 23:59 Segunda 16:00 - 23:59 Terça 16:00 - 23:59 Quarta 16:00 - …" at bounding box center [282, 68] width 361 height 132
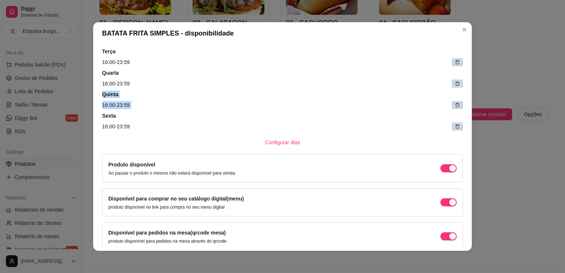
drag, startPoint x: 450, startPoint y: 103, endPoint x: 450, endPoint y: 82, distance: 20.7
click at [382, 82] on div "Domingo 16:00 - 23:59 Segunda 16:00 - 23:59 Terça 16:00 - 23:59 Quarta 16:00 - …" at bounding box center [282, 68] width 361 height 132
click at [382, 82] on icon at bounding box center [457, 83] width 5 height 5
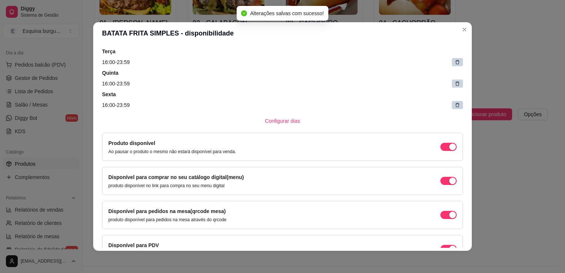
click at [382, 82] on icon at bounding box center [457, 84] width 4 height 4
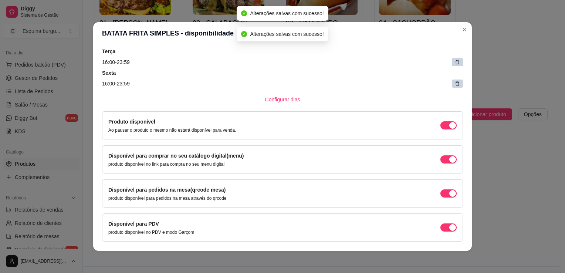
click at [382, 64] on icon at bounding box center [457, 62] width 5 height 5
click at [382, 62] on icon at bounding box center [457, 63] width 4 height 4
click at [382, 62] on span at bounding box center [459, 62] width 10 height 10
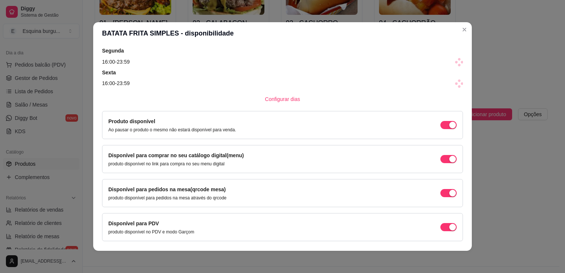
scroll to position [53, 0]
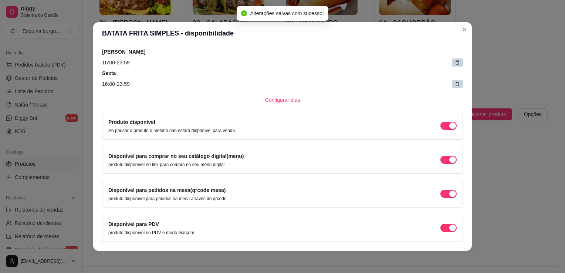
click at [382, 64] on div at bounding box center [457, 62] width 11 height 8
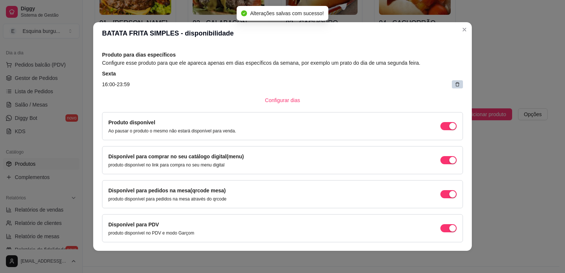
click at [382, 82] on icon at bounding box center [457, 84] width 5 height 5
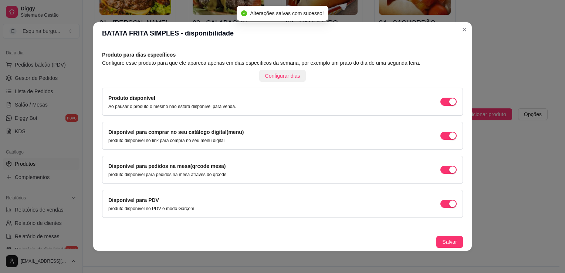
scroll to position [30, 0]
click at [282, 74] on span "Configurar dias" at bounding box center [282, 77] width 35 height 8
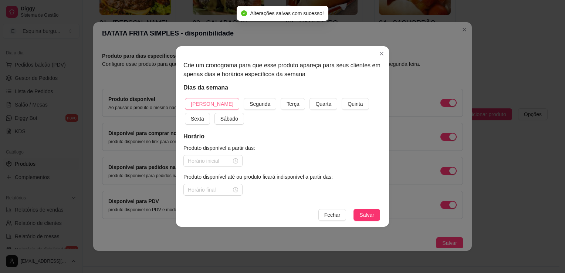
click at [194, 104] on span "[PERSON_NAME]" at bounding box center [212, 104] width 43 height 8
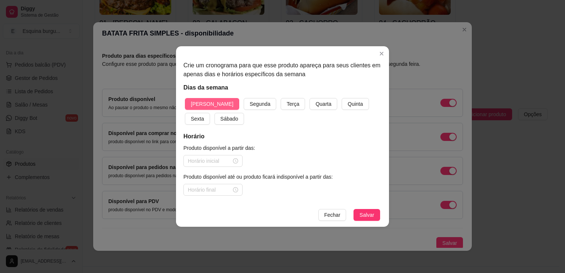
click at [244, 98] on button "Segunda" at bounding box center [260, 104] width 33 height 12
click at [281, 98] on button "Terça" at bounding box center [293, 104] width 24 height 12
click at [309, 98] on button "Quarta" at bounding box center [323, 104] width 28 height 12
click at [342, 98] on button "Quinta" at bounding box center [355, 104] width 27 height 12
click at [185, 113] on button "Sexta" at bounding box center [197, 119] width 25 height 12
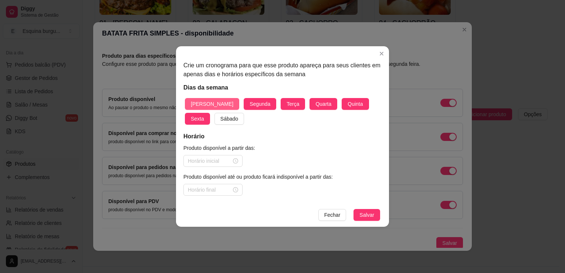
click at [214, 113] on button "Sábado" at bounding box center [229, 119] width 30 height 12
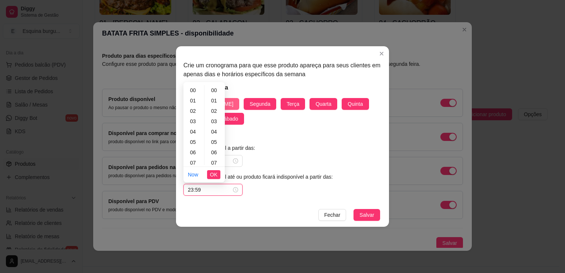
scroll to position [541, 0]
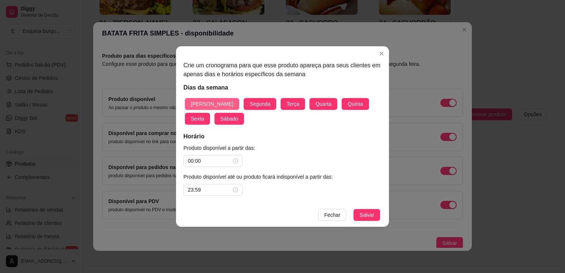
click at [353, 209] on button "Salvar" at bounding box center [366, 215] width 27 height 12
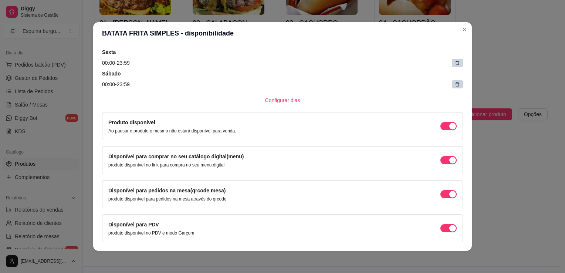
scroll to position [183, 0]
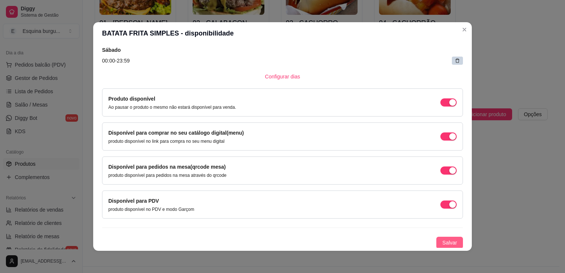
click at [382, 241] on button "Salvar" at bounding box center [449, 243] width 27 height 12
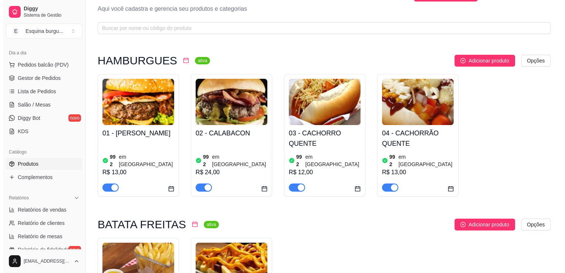
scroll to position [20, 0]
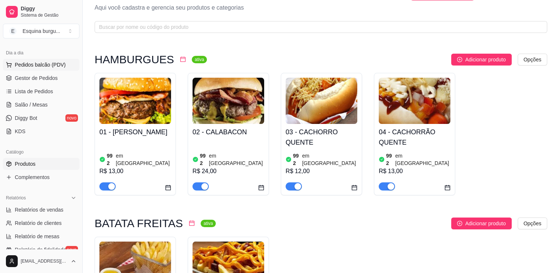
click at [41, 66] on span "Pedidos balcão (PDV)" at bounding box center [40, 64] width 51 height 7
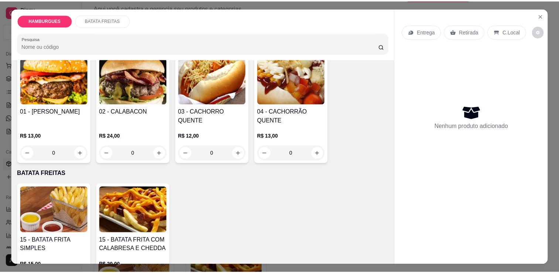
scroll to position [55, 0]
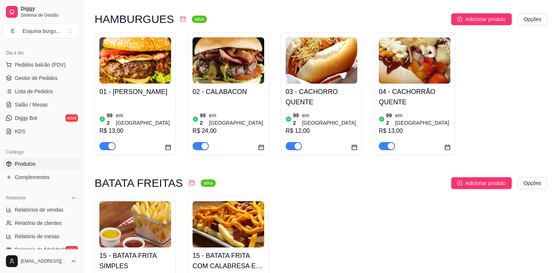
scroll to position [61, 0]
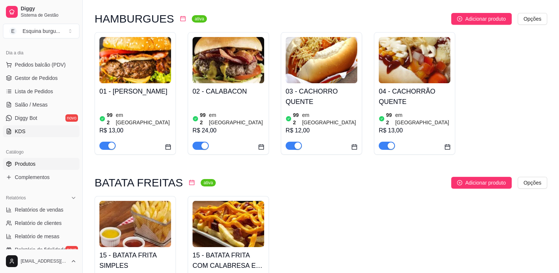
click at [24, 133] on link "KDS" at bounding box center [41, 131] width 77 height 12
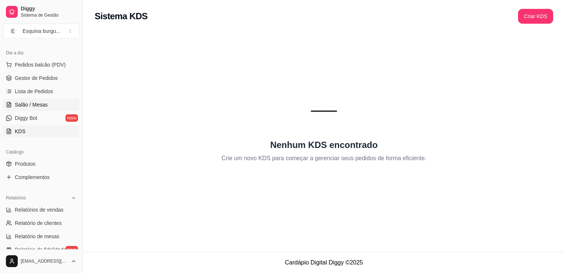
click at [43, 104] on span "Salão / Mesas" at bounding box center [31, 104] width 33 height 7
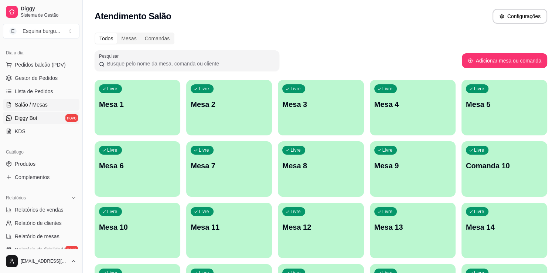
click at [30, 118] on span "Diggy Bot" at bounding box center [26, 117] width 23 height 7
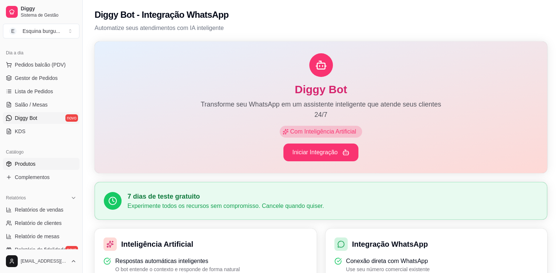
click at [41, 163] on link "Produtos" at bounding box center [41, 164] width 77 height 12
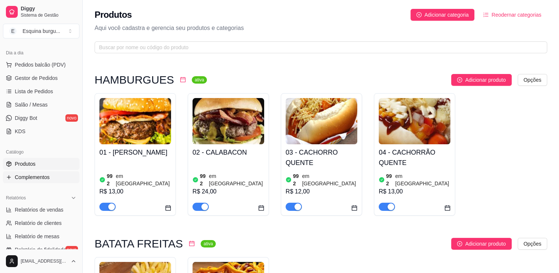
click at [39, 177] on span "Complementos" at bounding box center [32, 176] width 35 height 7
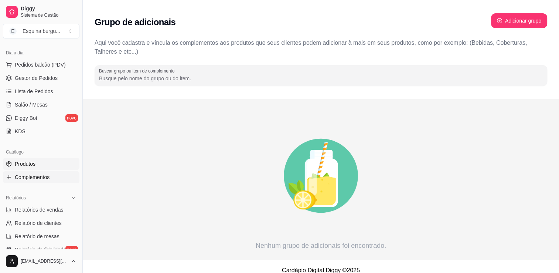
click at [28, 162] on span "Produtos" at bounding box center [25, 163] width 21 height 7
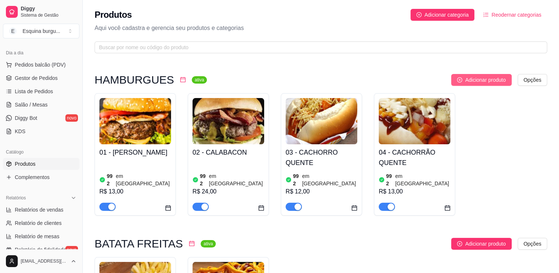
click at [382, 81] on span "Adicionar produto" at bounding box center [485, 80] width 41 height 8
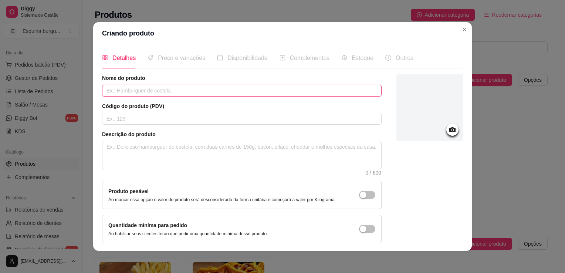
click at [167, 86] on input "text" at bounding box center [241, 91] width 279 height 12
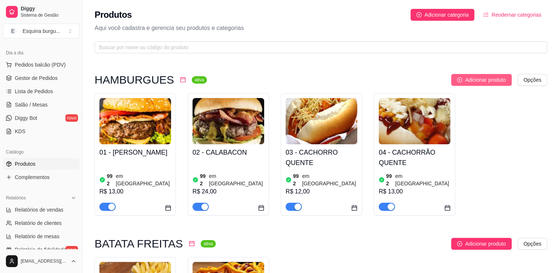
click at [382, 78] on span "Adicionar produto" at bounding box center [485, 80] width 41 height 8
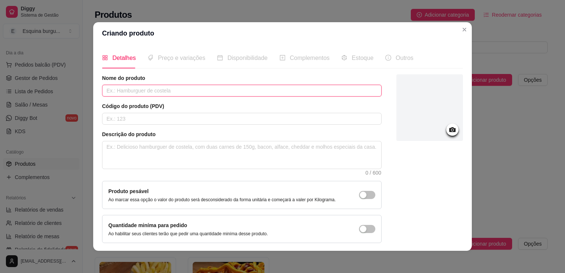
click at [166, 92] on input "text" at bounding box center [241, 91] width 279 height 12
click at [142, 119] on input "text" at bounding box center [241, 119] width 279 height 12
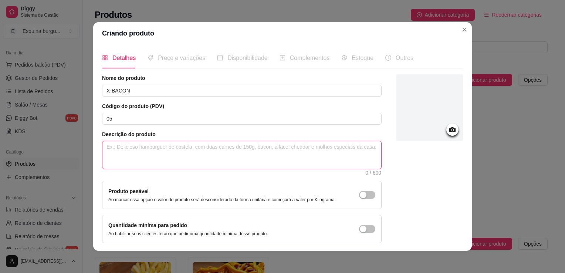
click at [125, 149] on textarea at bounding box center [241, 154] width 279 height 27
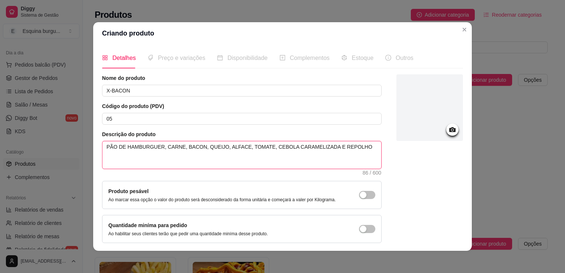
scroll to position [27, 0]
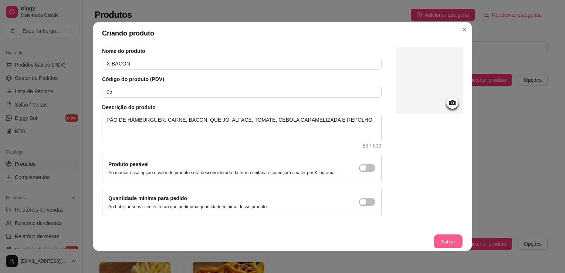
click at [382, 235] on button "Salvar" at bounding box center [448, 241] width 29 height 14
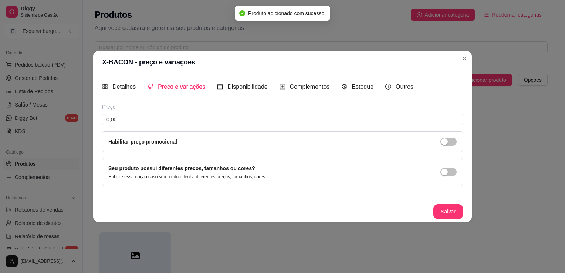
scroll to position [0, 0]
click at [134, 119] on input "0,00" at bounding box center [282, 119] width 361 height 12
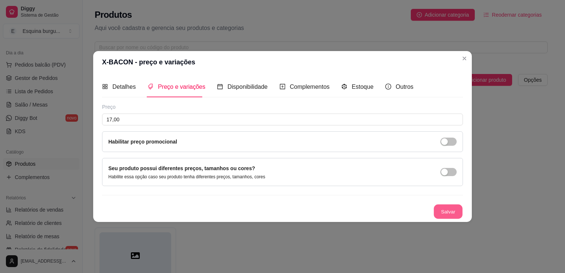
click at [382, 211] on button "Salvar" at bounding box center [448, 211] width 29 height 14
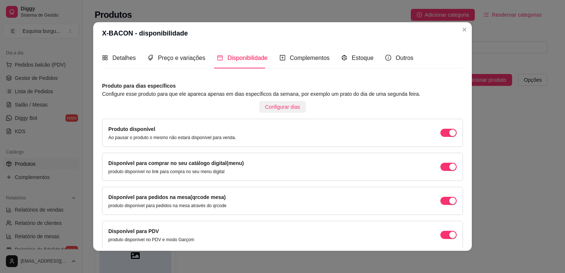
click at [272, 104] on span "Configurar dias" at bounding box center [282, 107] width 35 height 8
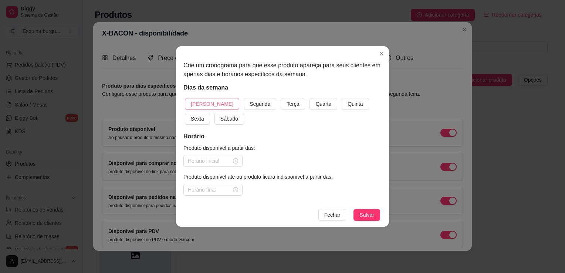
click at [211, 106] on span "[PERSON_NAME]" at bounding box center [212, 104] width 43 height 8
click at [244, 98] on button "Segunda" at bounding box center [260, 104] width 33 height 12
click at [281, 98] on button "Terça" at bounding box center [293, 104] width 24 height 12
click at [309, 98] on button "Quarta" at bounding box center [323, 104] width 28 height 12
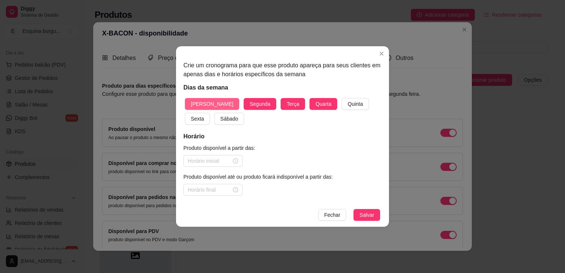
click at [342, 98] on button "Quinta" at bounding box center [355, 104] width 27 height 12
click at [185, 113] on button "Sexta" at bounding box center [197, 119] width 25 height 12
click at [214, 113] on button "Sábado" at bounding box center [229, 119] width 30 height 12
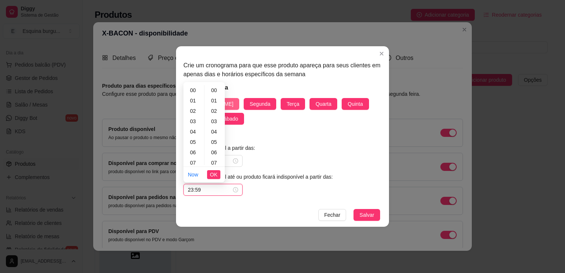
scroll to position [541, 0]
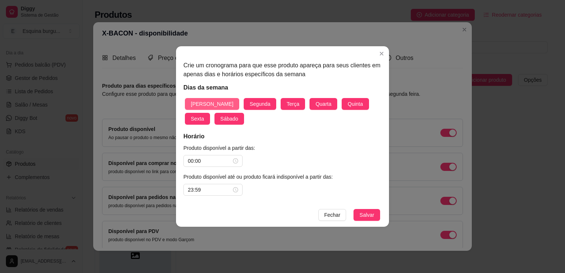
click at [353, 209] on button "Salvar" at bounding box center [366, 215] width 27 height 12
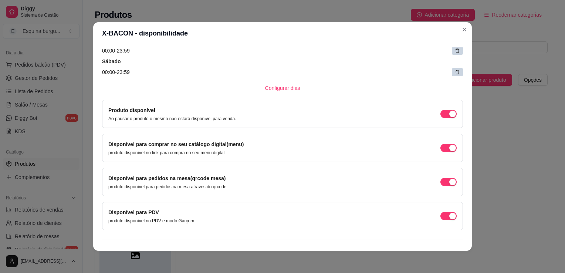
scroll to position [183, 0]
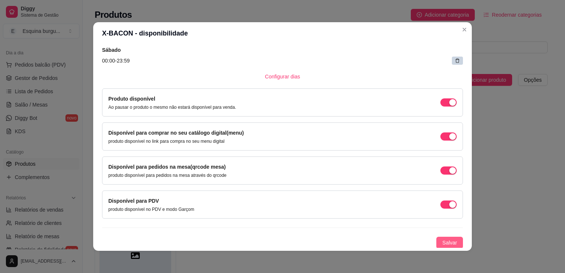
click at [382, 240] on span "Salvar" at bounding box center [449, 242] width 15 height 8
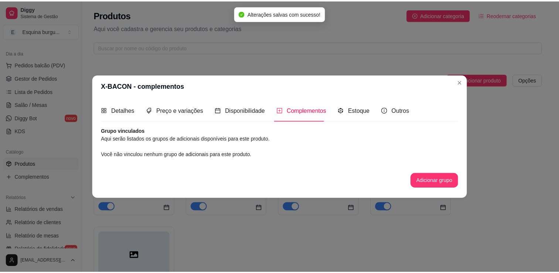
scroll to position [0, 0]
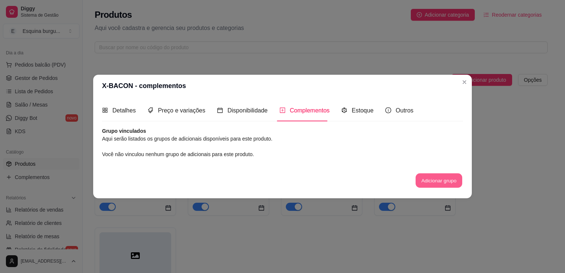
click at [382, 180] on button "Adicionar grupo" at bounding box center [439, 180] width 47 height 14
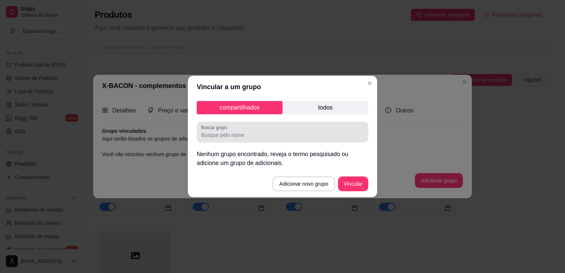
click at [226, 139] on div at bounding box center [282, 132] width 163 height 15
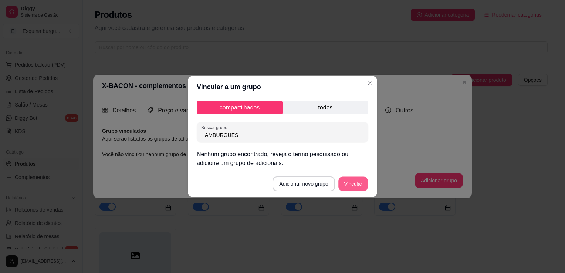
click at [350, 183] on button "Vincular" at bounding box center [353, 184] width 30 height 14
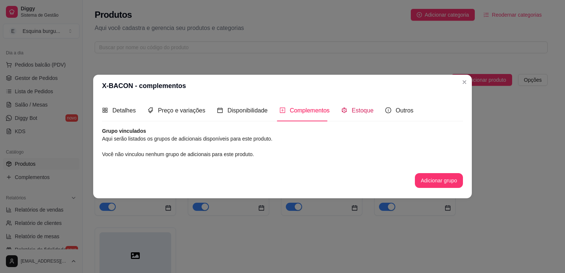
click at [365, 111] on span "Estoque" at bounding box center [363, 110] width 22 height 6
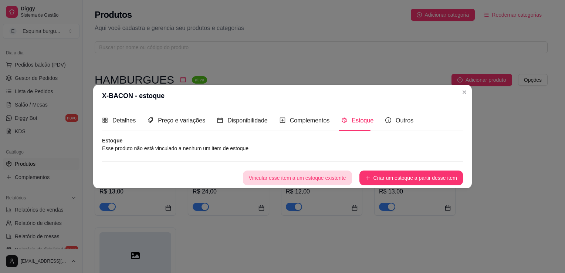
click at [333, 181] on button "Vincular esse item a um estoque existente" at bounding box center [297, 177] width 109 height 15
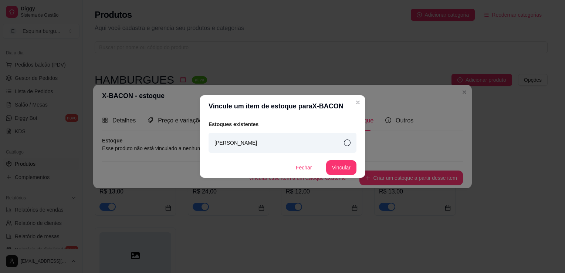
click at [339, 139] on div "[PERSON_NAME]" at bounding box center [282, 143] width 148 height 20
click at [340, 169] on button "Vincular" at bounding box center [341, 167] width 30 height 14
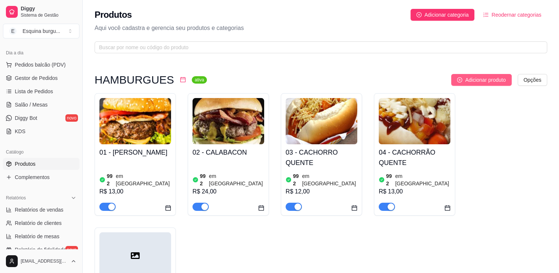
click at [382, 79] on span "Adicionar produto" at bounding box center [485, 80] width 41 height 8
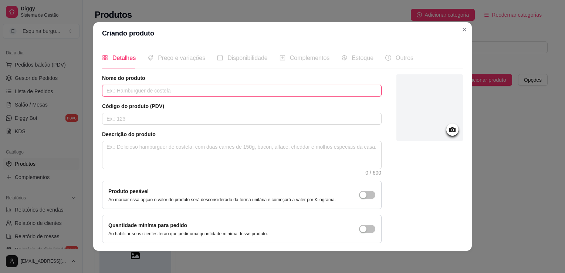
click at [151, 93] on input "text" at bounding box center [241, 91] width 279 height 12
click at [147, 121] on input "text" at bounding box center [241, 119] width 279 height 12
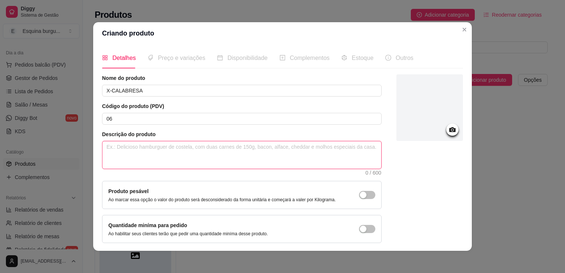
click at [208, 157] on textarea at bounding box center [241, 154] width 279 height 27
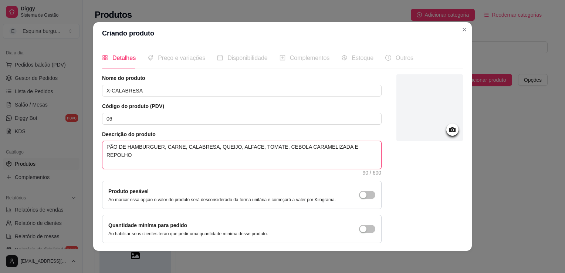
drag, startPoint x: 356, startPoint y: 149, endPoint x: 227, endPoint y: 157, distance: 128.5
click at [227, 157] on textarea "PÃO DE HAMBURGUER, CARNE, CALABRESA, QUEIJO, ALFACE, TOMATE, CEBOLA CARAMELIZAD…" at bounding box center [241, 154] width 279 height 27
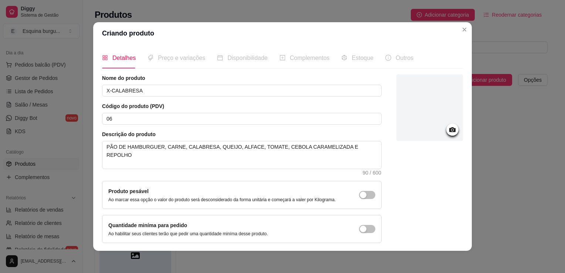
click at [250, 172] on div "Descrição do produto PÃO DE HAMBURGUER, CARNE, CALABRESA, QUEIJO, ALFACE, TOMAT…" at bounding box center [241, 152] width 279 height 44
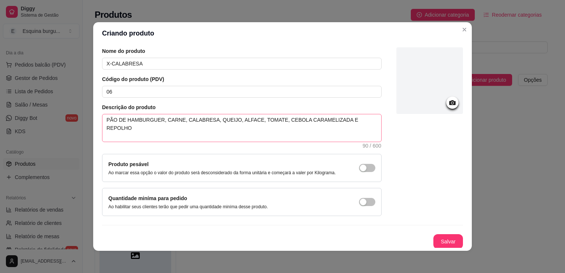
scroll to position [27, 0]
click at [382, 239] on div "Salvar" at bounding box center [282, 241] width 361 height 15
click at [382, 239] on button "Salvar" at bounding box center [448, 242] width 29 height 14
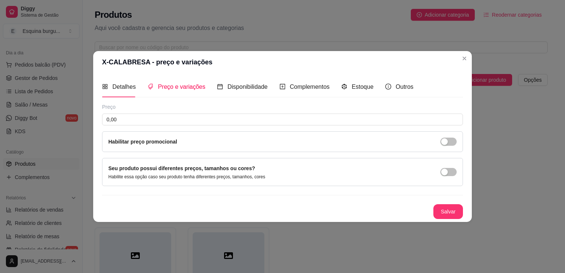
scroll to position [0, 0]
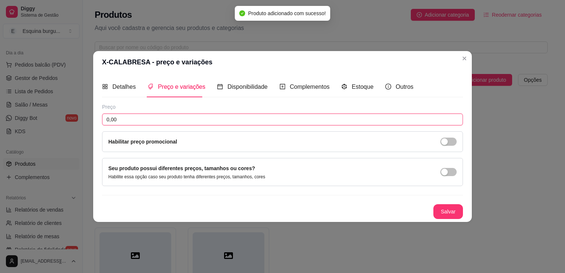
click at [160, 117] on input "0,00" at bounding box center [282, 119] width 361 height 12
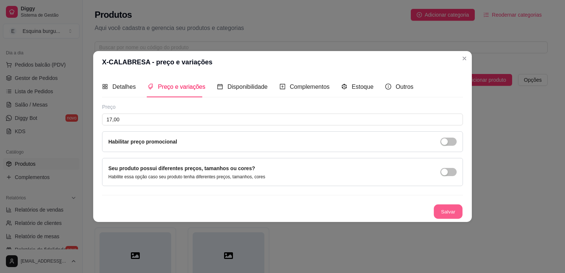
click at [382, 210] on button "Salvar" at bounding box center [448, 211] width 29 height 14
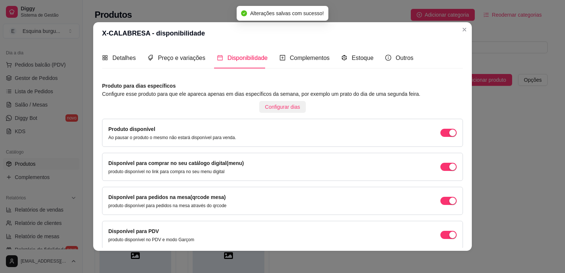
click at [274, 106] on span "Configurar dias" at bounding box center [282, 107] width 35 height 8
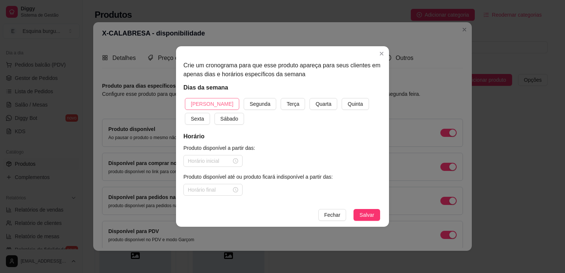
click at [200, 103] on span "[PERSON_NAME]" at bounding box center [212, 104] width 43 height 8
click at [244, 98] on button "Segunda" at bounding box center [260, 104] width 33 height 12
click at [281, 98] on button "Terça" at bounding box center [293, 104] width 24 height 12
click at [309, 98] on button "Quarta" at bounding box center [323, 104] width 28 height 12
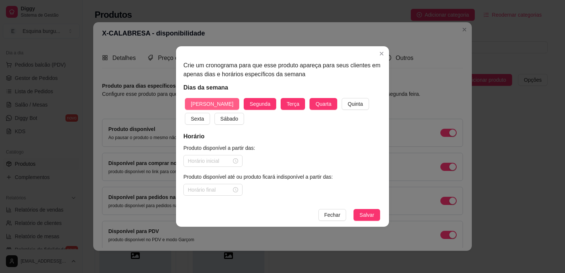
click at [342, 98] on button "Quinta" at bounding box center [355, 104] width 27 height 12
click at [185, 113] on button "Sexta" at bounding box center [197, 119] width 25 height 12
click at [214, 113] on button "Sábado" at bounding box center [229, 119] width 30 height 12
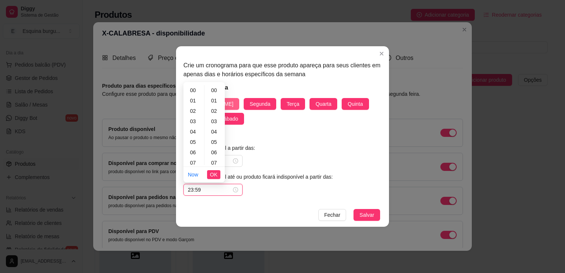
scroll to position [541, 0]
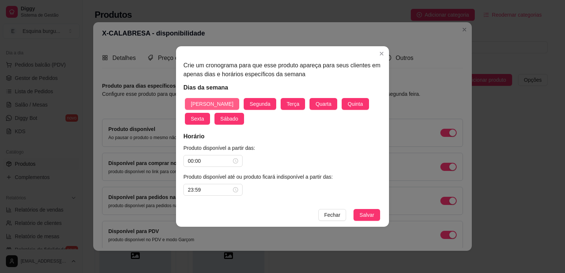
click at [353, 209] on button "Salvar" at bounding box center [366, 215] width 27 height 12
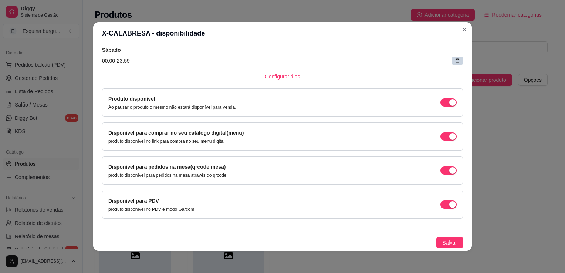
scroll to position [1, 0]
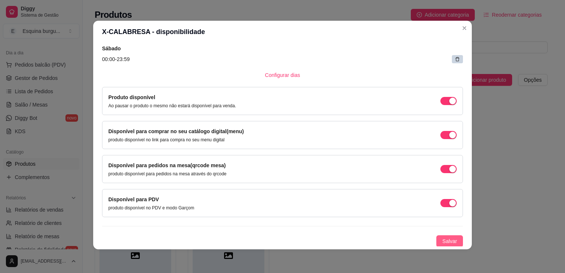
click at [382, 243] on span "Salvar" at bounding box center [449, 241] width 15 height 8
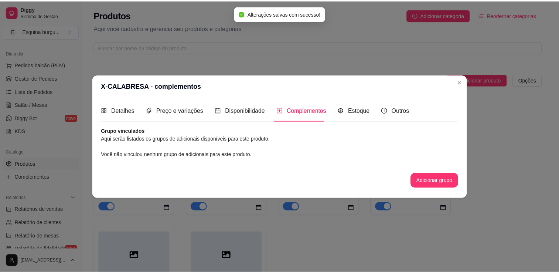
scroll to position [0, 0]
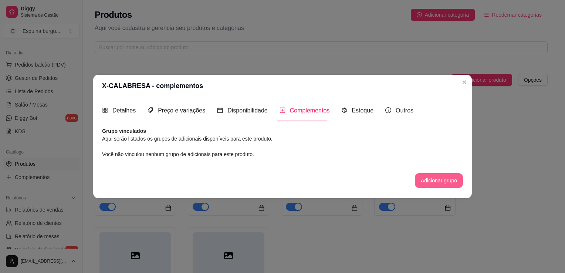
click at [382, 180] on button "Adicionar grupo" at bounding box center [439, 180] width 48 height 15
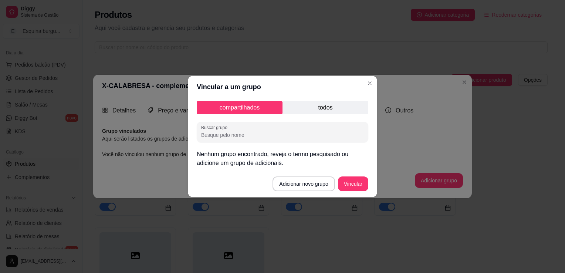
click at [321, 108] on p "todos" at bounding box center [325, 107] width 86 height 13
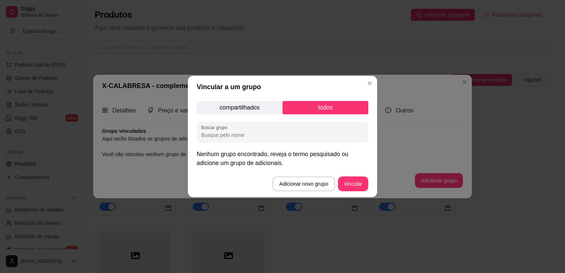
click at [262, 106] on p "compartilhados" at bounding box center [240, 107] width 86 height 13
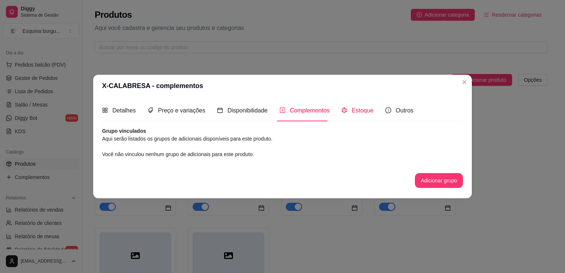
click at [362, 113] on span "Estoque" at bounding box center [363, 110] width 22 height 6
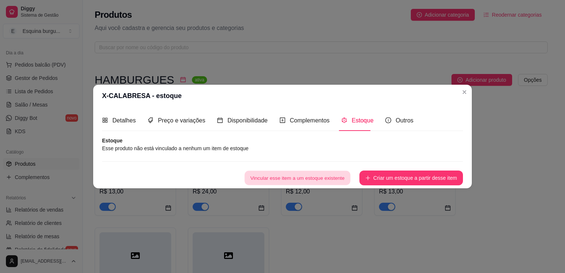
click at [321, 176] on button "Vincular esse item a um estoque existente" at bounding box center [297, 178] width 106 height 14
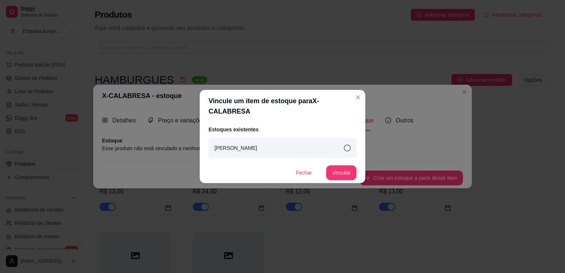
click at [347, 145] on icon at bounding box center [347, 148] width 7 height 7
click at [345, 166] on button "Vincular" at bounding box center [341, 173] width 30 height 14
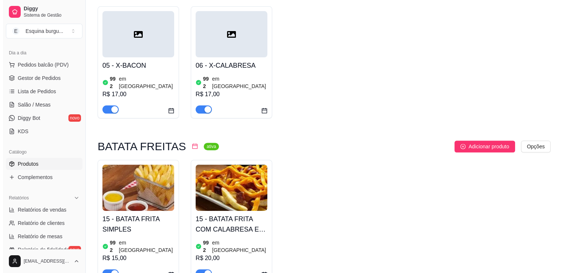
scroll to position [246, 0]
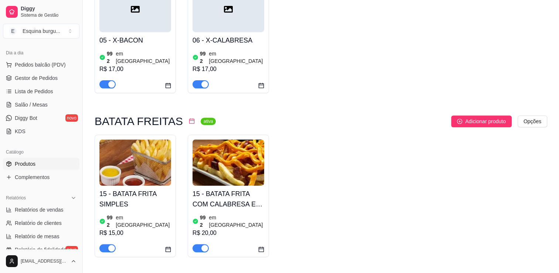
click at [382, 92] on div "HAMBURGUES ativa Adicionar produto Opções 01 - Smesh burgue 992 em estoque R$ 1…" at bounding box center [321, 46] width 453 height 437
click at [382, 117] on span "Adicionar produto" at bounding box center [485, 121] width 41 height 8
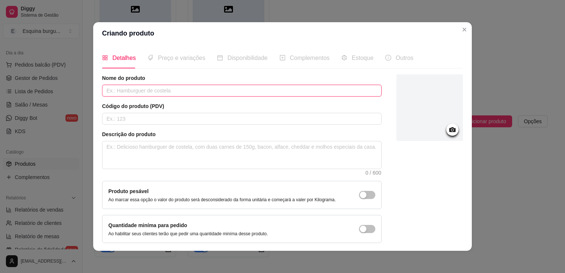
click at [145, 89] on input "text" at bounding box center [241, 91] width 279 height 12
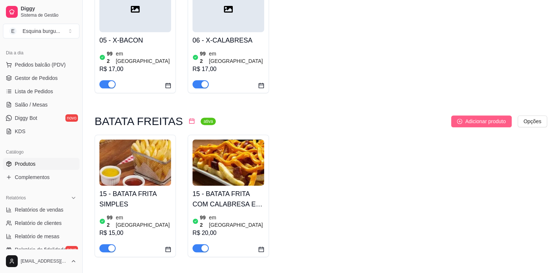
click at [382, 117] on span "Adicionar produto" at bounding box center [485, 121] width 41 height 8
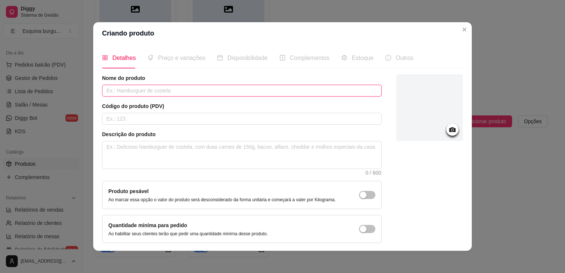
click at [166, 89] on input "text" at bounding box center [241, 91] width 279 height 12
click at [159, 115] on input "text" at bounding box center [241, 119] width 279 height 12
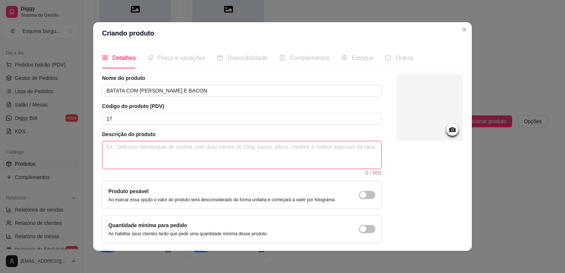
click at [166, 150] on textarea at bounding box center [241, 154] width 279 height 27
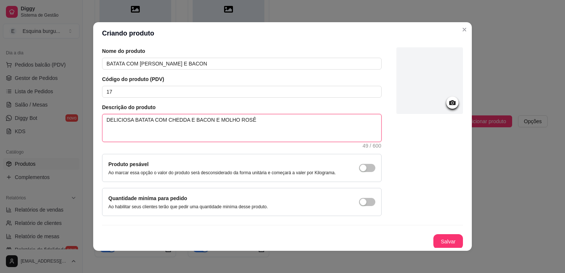
scroll to position [27, 0]
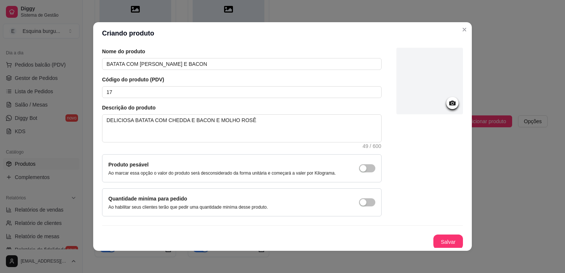
click at [382, 105] on icon at bounding box center [452, 103] width 9 height 9
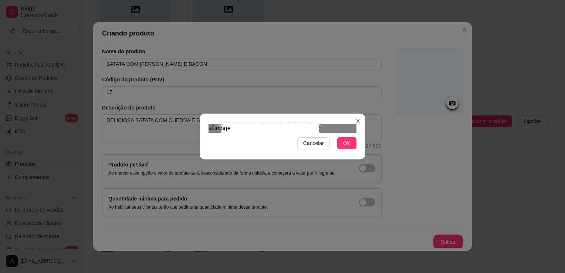
click at [268, 133] on div "Use the arrow keys to move the crop selection area" at bounding box center [270, 173] width 98 height 98
click at [343, 149] on button "OK" at bounding box center [346, 143] width 19 height 12
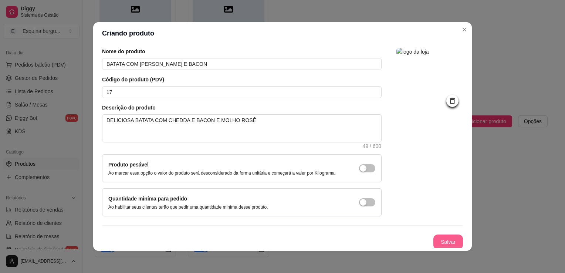
click at [382, 240] on button "Salvar" at bounding box center [448, 241] width 30 height 15
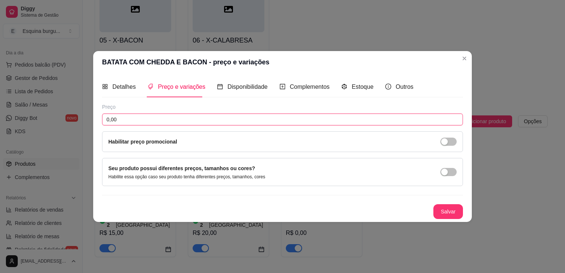
click at [278, 122] on input "0,00" at bounding box center [282, 119] width 361 height 12
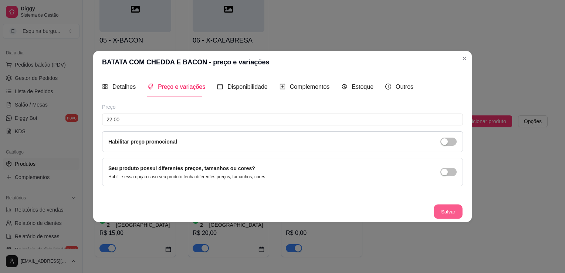
click at [382, 210] on button "Salvar" at bounding box center [448, 211] width 29 height 14
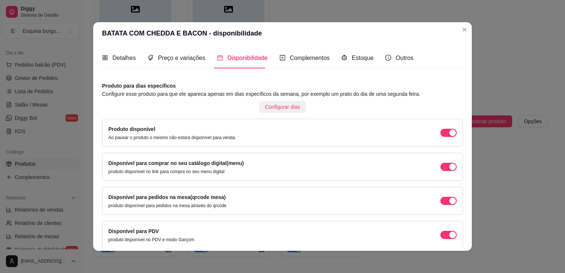
click at [277, 109] on span "Configurar dias" at bounding box center [282, 107] width 35 height 8
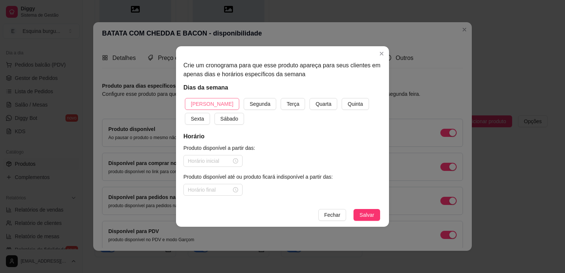
click at [189, 107] on button "[PERSON_NAME]" at bounding box center [212, 104] width 54 height 12
click at [244, 98] on button "Segunda" at bounding box center [260, 104] width 33 height 12
click at [281, 98] on button "Terça" at bounding box center [293, 104] width 24 height 12
click at [309, 98] on button "Quarta" at bounding box center [323, 104] width 28 height 12
click at [342, 98] on button "Quinta" at bounding box center [355, 104] width 27 height 12
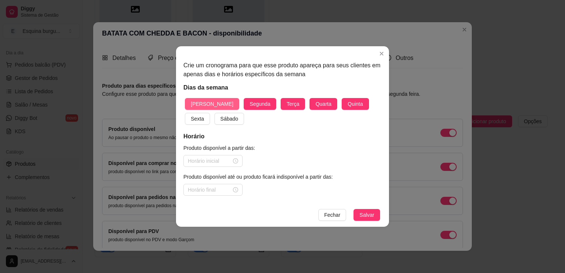
click at [185, 113] on button "Sexta" at bounding box center [197, 119] width 25 height 12
click at [214, 113] on button "Sábado" at bounding box center [229, 119] width 30 height 12
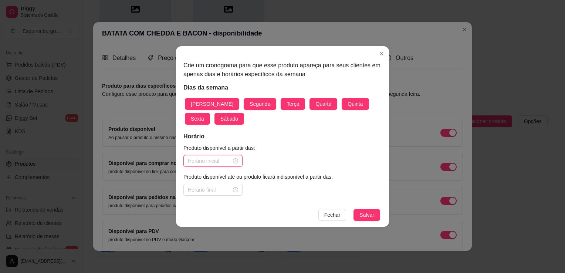
click at [208, 159] on input at bounding box center [210, 161] width 44 height 8
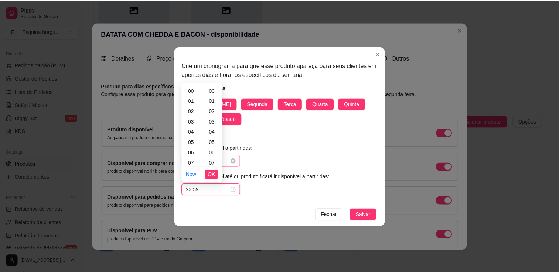
scroll to position [541, 0]
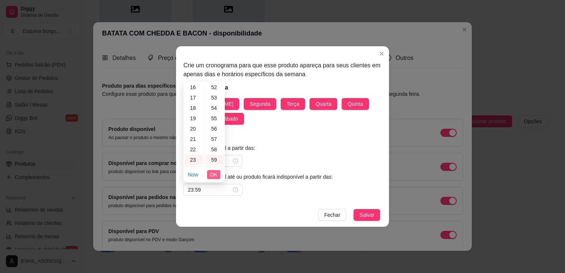
click at [216, 171] on span "OK" at bounding box center [213, 174] width 7 height 8
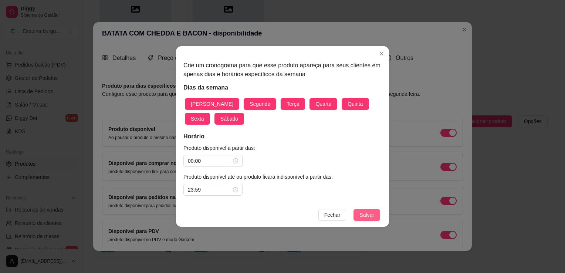
click at [360, 214] on button "Salvar" at bounding box center [366, 215] width 27 height 12
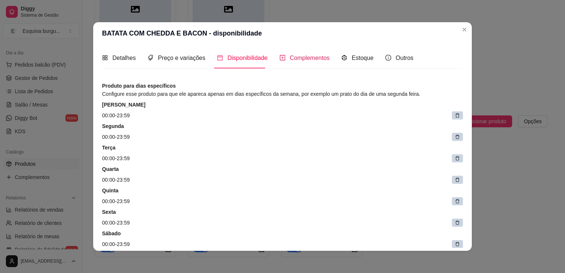
click at [318, 58] on span "Complementos" at bounding box center [310, 58] width 40 height 6
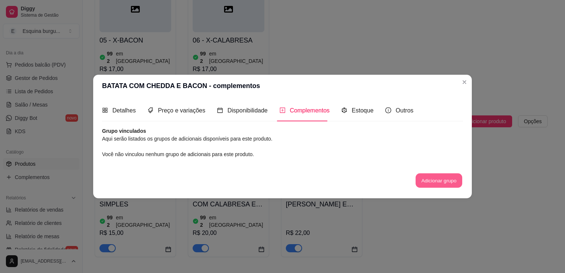
click at [382, 177] on button "Adicionar grupo" at bounding box center [439, 180] width 47 height 14
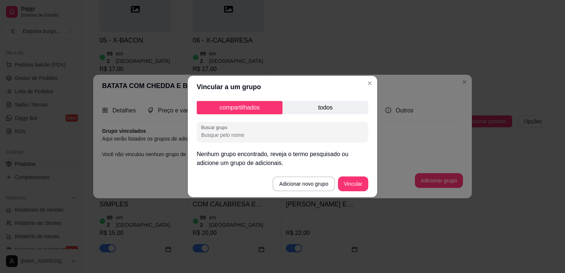
click at [286, 136] on input "Buscar grupo" at bounding box center [282, 134] width 163 height 7
click at [354, 180] on button "Vincular" at bounding box center [353, 184] width 30 height 14
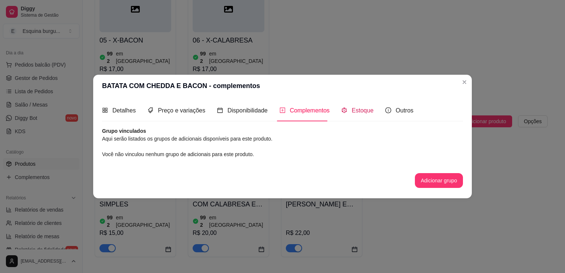
click at [358, 112] on span "Estoque" at bounding box center [363, 110] width 22 height 6
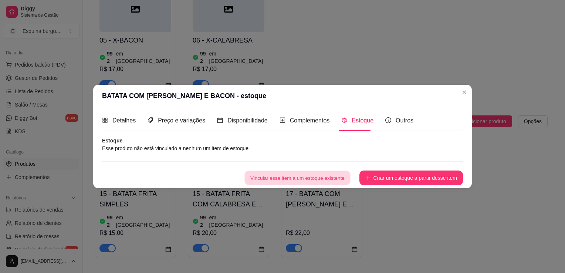
click at [337, 177] on button "Vincular esse item a um estoque existente" at bounding box center [297, 178] width 106 height 14
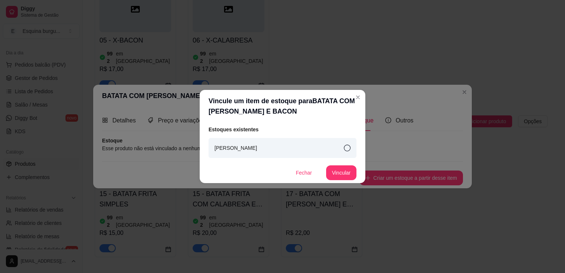
click at [346, 149] on icon at bounding box center [347, 148] width 7 height 7
click at [346, 169] on button "Vincular" at bounding box center [341, 173] width 30 height 14
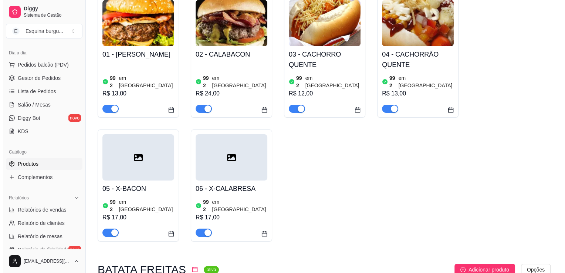
scroll to position [84, 0]
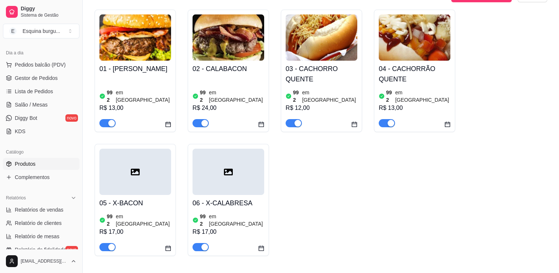
click at [325, 72] on h4 "03 - CACHORRO QUENTE" at bounding box center [322, 74] width 72 height 21
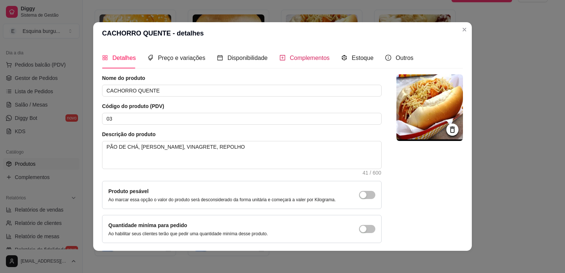
click at [315, 56] on span "Complementos" at bounding box center [310, 58] width 40 height 6
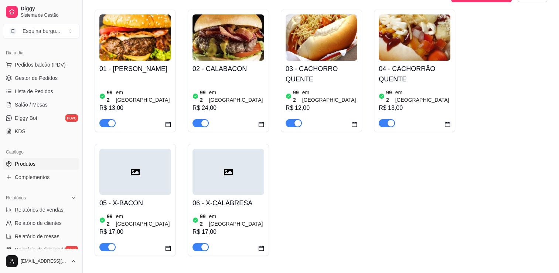
click at [217, 180] on div at bounding box center [229, 172] width 72 height 46
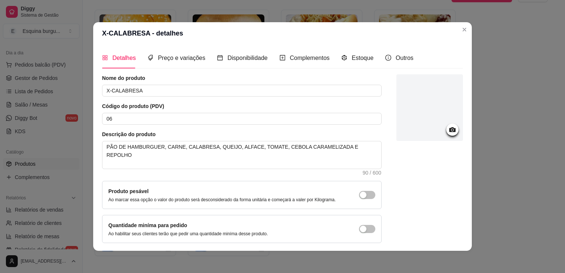
click at [382, 130] on circle at bounding box center [452, 130] width 2 height 2
click at [382, 132] on icon at bounding box center [452, 129] width 9 height 9
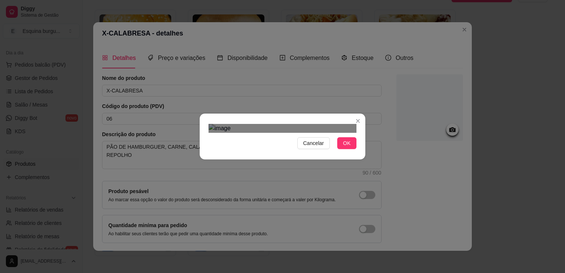
click at [269, 130] on img at bounding box center [282, 128] width 148 height 9
click at [244, 133] on div "Use the arrow keys to move the crop selection area" at bounding box center [268, 173] width 80 height 80
click at [340, 133] on div at bounding box center [282, 128] width 148 height 9
click at [255, 125] on div "Use the arrow keys to move the crop selection area" at bounding box center [267, 184] width 118 height 118
click at [328, 160] on div "Use the arrow keys to move the crop selection area" at bounding box center [268, 185] width 120 height 120
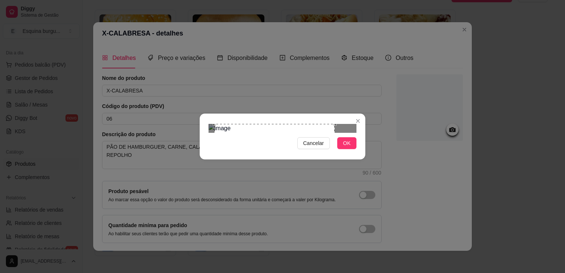
click at [289, 124] on div "Use the arrow keys to move the crop selection area" at bounding box center [274, 184] width 120 height 120
click at [352, 149] on button "OK" at bounding box center [346, 143] width 19 height 12
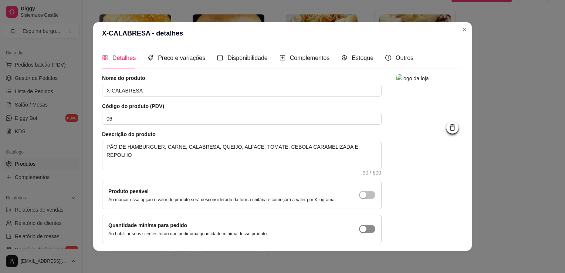
scroll to position [27, 0]
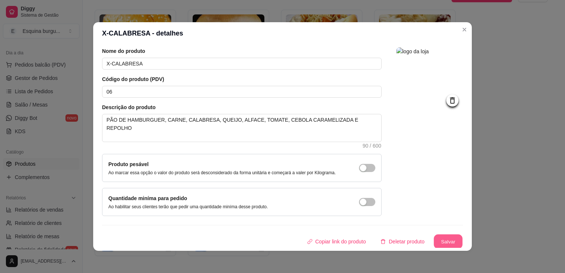
click at [382, 239] on button "Salvar" at bounding box center [448, 241] width 29 height 14
click at [382, 243] on button "Salvar" at bounding box center [448, 241] width 29 height 14
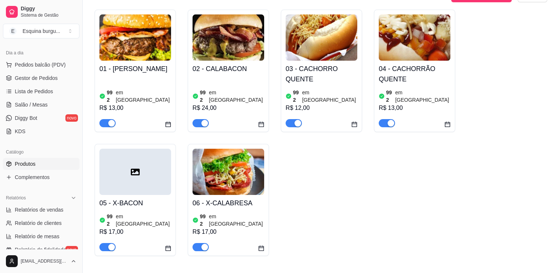
click at [141, 174] on div at bounding box center [135, 172] width 72 height 46
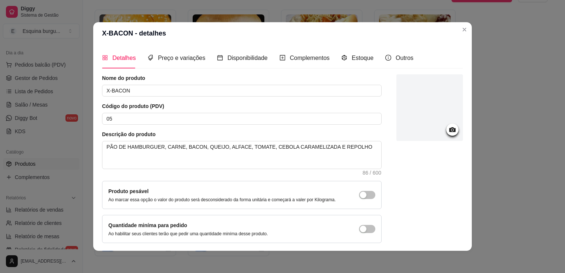
click at [382, 135] on div at bounding box center [452, 129] width 12 height 12
click at [382, 127] on icon at bounding box center [452, 129] width 6 height 5
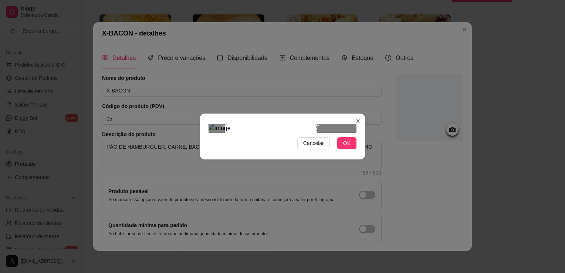
click at [250, 140] on div "Use the arrow keys to move the crop selection area" at bounding box center [271, 170] width 92 height 92
click at [281, 136] on div "Use the arrow keys to move the crop selection area" at bounding box center [273, 170] width 92 height 92
click at [343, 149] on button "OK" at bounding box center [346, 143] width 19 height 12
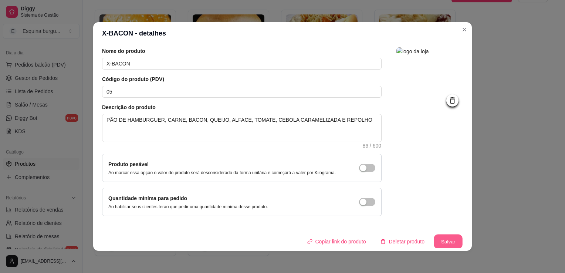
click at [382, 240] on button "Salvar" at bounding box center [448, 241] width 29 height 14
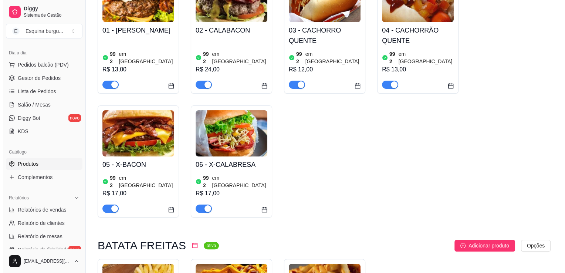
scroll to position [124, 0]
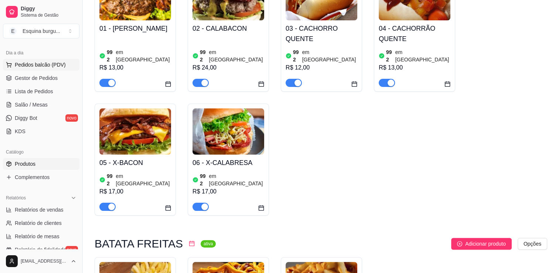
click at [56, 63] on span "Pedidos balcão (PDV)" at bounding box center [40, 64] width 51 height 7
click at [38, 162] on link "Produtos" at bounding box center [41, 164] width 77 height 12
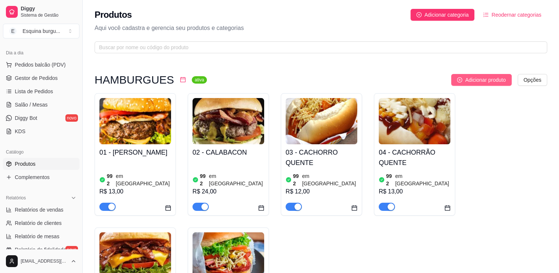
click at [382, 78] on span "Adicionar produto" at bounding box center [485, 80] width 41 height 8
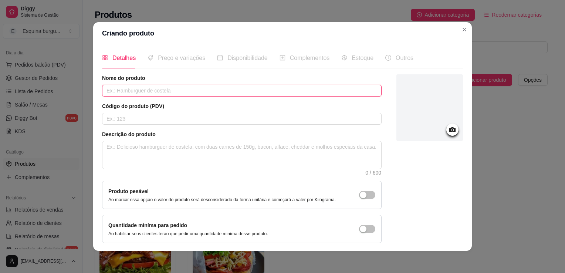
click at [136, 89] on input "text" at bounding box center [241, 91] width 279 height 12
click at [139, 121] on input "text" at bounding box center [241, 119] width 279 height 12
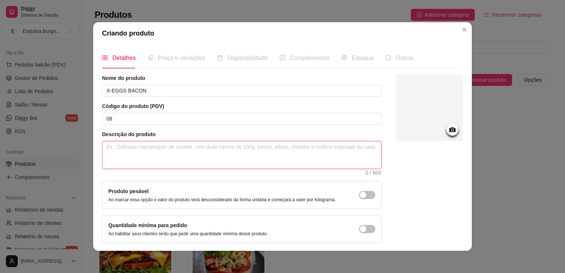
click at [130, 155] on textarea at bounding box center [241, 154] width 279 height 27
click at [228, 150] on textarea "PÃO DE HAMBURGUER, CARNE, BACON, OVO, QUEIJO," at bounding box center [241, 154] width 279 height 27
click at [238, 147] on textarea "PÃO DE HAMBURGUER, CARNE, BACON, OVO, QUEIJO," at bounding box center [241, 154] width 279 height 27
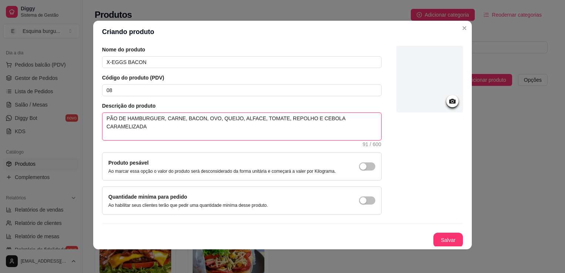
scroll to position [1, 0]
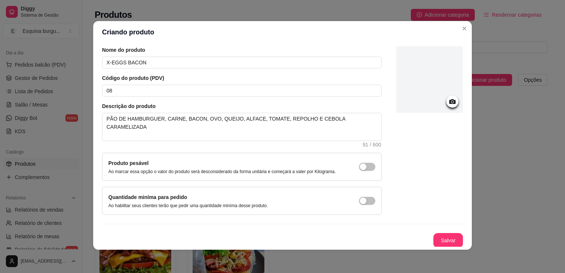
click at [382, 106] on div at bounding box center [452, 101] width 12 height 12
click at [382, 100] on icon at bounding box center [452, 101] width 6 height 5
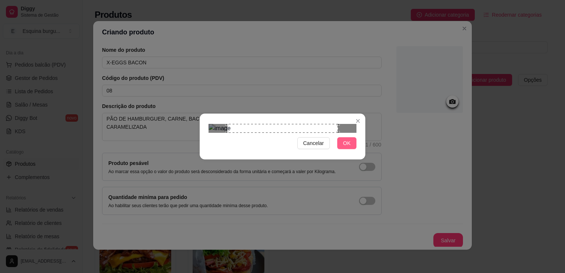
click at [350, 147] on span "OK" at bounding box center [346, 143] width 7 height 8
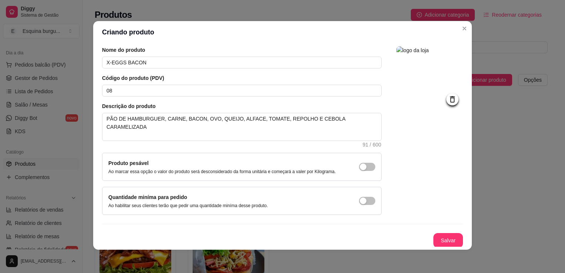
scroll to position [1, 0]
click at [382, 240] on button "Salvar" at bounding box center [448, 240] width 29 height 14
click at [382, 240] on div "Salvar" at bounding box center [282, 240] width 361 height 15
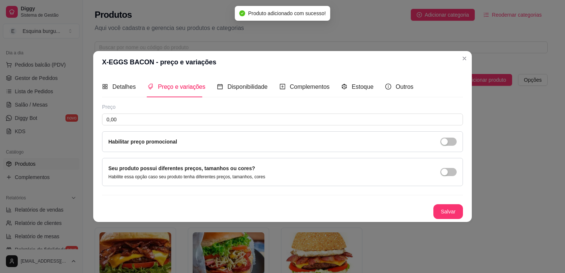
scroll to position [0, 0]
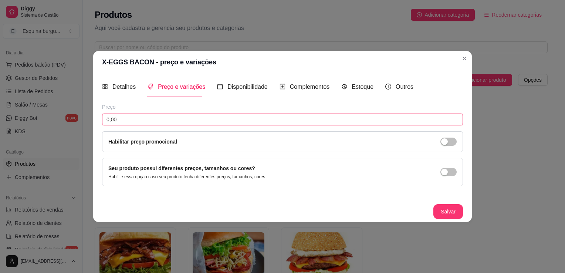
click at [145, 121] on input "0,00" at bounding box center [282, 119] width 361 height 12
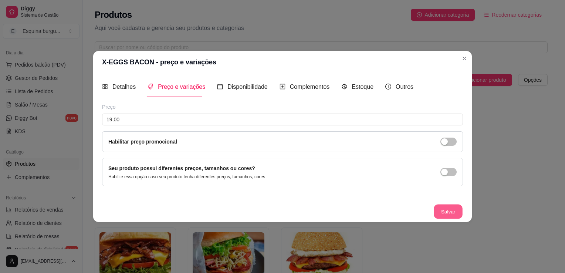
click at [382, 207] on button "Salvar" at bounding box center [448, 211] width 29 height 14
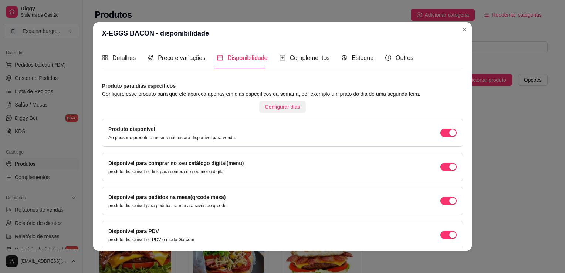
click at [276, 108] on span "Configurar dias" at bounding box center [282, 107] width 35 height 8
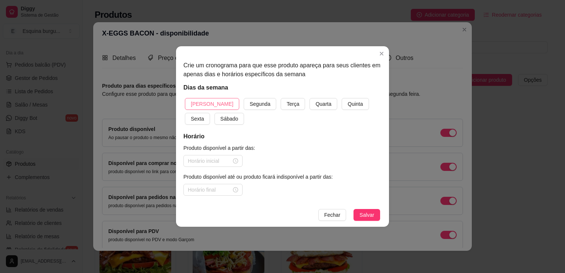
click at [201, 102] on span "[PERSON_NAME]" at bounding box center [212, 104] width 43 height 8
click at [244, 98] on button "Segunda" at bounding box center [260, 104] width 33 height 12
click at [281, 98] on button "Terça" at bounding box center [293, 104] width 24 height 12
click at [309, 98] on button "Quarta" at bounding box center [323, 104] width 28 height 12
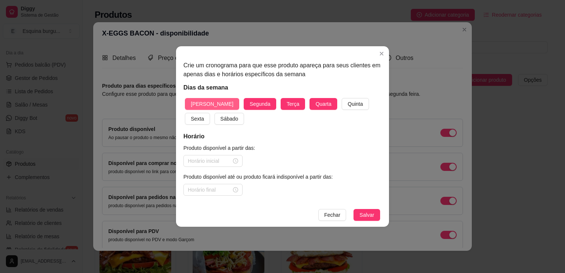
click at [342, 98] on button "Quinta" at bounding box center [355, 104] width 27 height 12
click at [185, 113] on button "Sexta" at bounding box center [197, 119] width 25 height 12
click at [214, 113] on button "Sábado" at bounding box center [229, 119] width 30 height 12
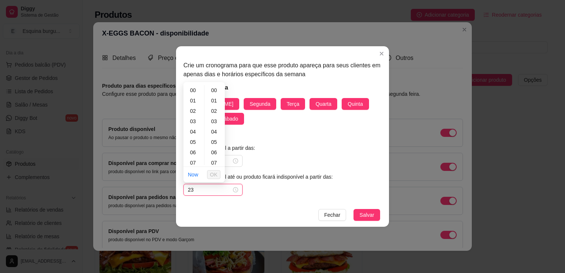
click at [208, 191] on input "23" at bounding box center [210, 190] width 44 height 8
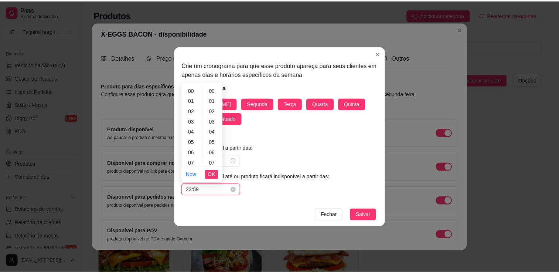
scroll to position [541, 0]
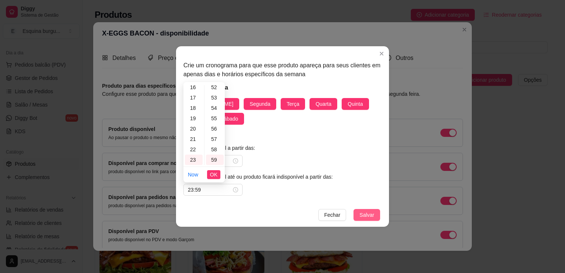
click at [360, 214] on button "Salvar" at bounding box center [366, 215] width 27 height 12
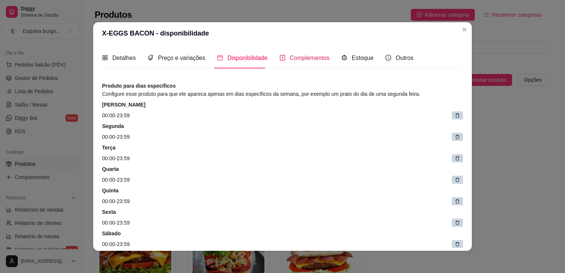
click at [306, 62] on div "Complementos" at bounding box center [304, 57] width 50 height 9
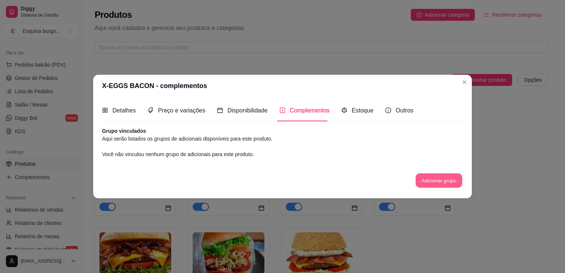
click at [382, 177] on button "Adicionar grupo" at bounding box center [439, 180] width 47 height 14
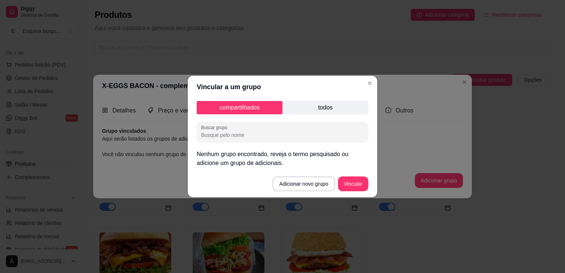
click at [236, 138] on input "Buscar grupo" at bounding box center [282, 134] width 163 height 7
click at [352, 185] on button "Vincular" at bounding box center [353, 184] width 30 height 14
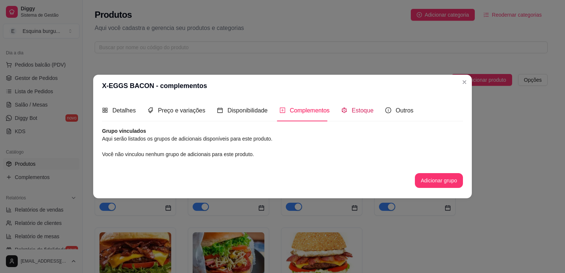
click at [362, 113] on span "Estoque" at bounding box center [363, 110] width 22 height 6
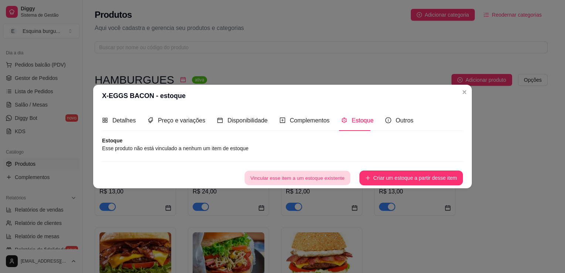
click at [343, 179] on button "Vincular esse item a um estoque existente" at bounding box center [297, 178] width 106 height 14
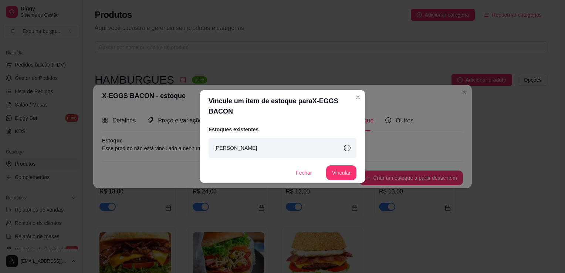
click at [345, 152] on div "[PERSON_NAME]" at bounding box center [282, 148] width 148 height 20
click at [340, 168] on button "Vincular" at bounding box center [341, 173] width 30 height 14
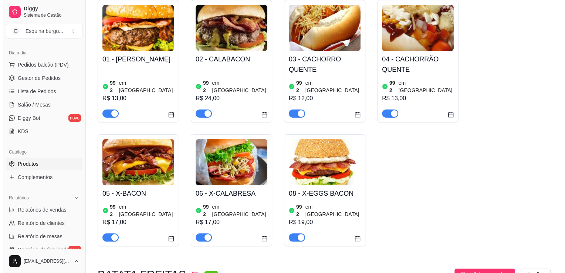
scroll to position [94, 0]
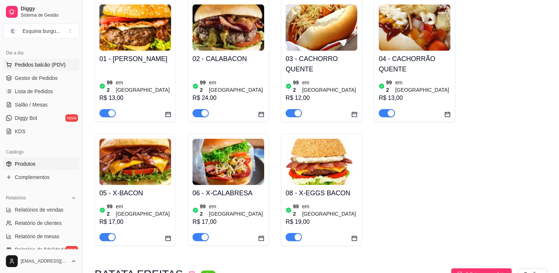
click at [39, 65] on span "Pedidos balcão (PDV)" at bounding box center [40, 64] width 51 height 7
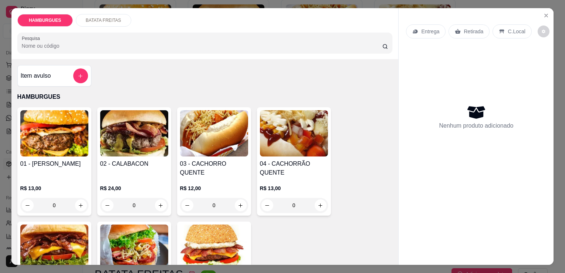
click at [81, 18] on div "BATATA FREITAS" at bounding box center [103, 20] width 55 height 13
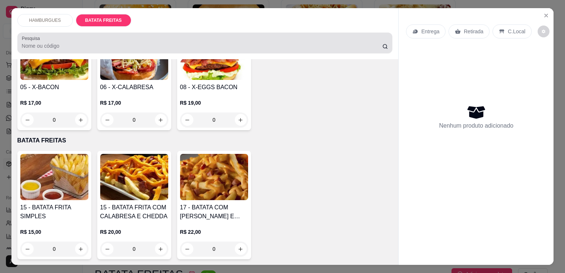
scroll to position [18, 0]
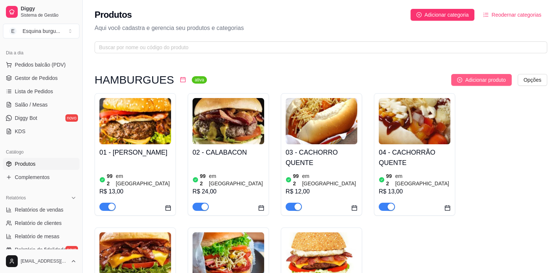
click at [382, 84] on span "Adicionar produto" at bounding box center [485, 80] width 41 height 8
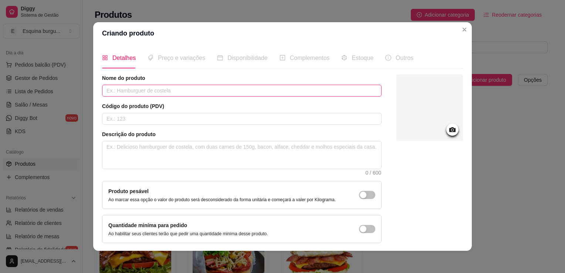
click at [194, 90] on input "text" at bounding box center [241, 91] width 279 height 12
click at [145, 91] on input "text" at bounding box center [241, 91] width 279 height 12
click at [382, 133] on icon at bounding box center [452, 129] width 9 height 9
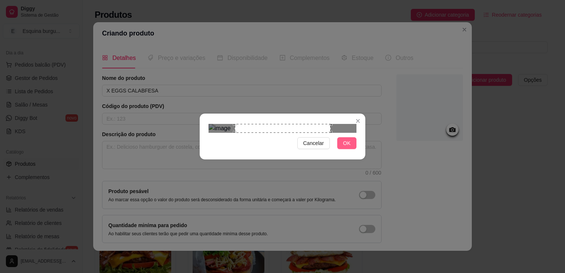
click at [346, 147] on span "OK" at bounding box center [346, 143] width 7 height 8
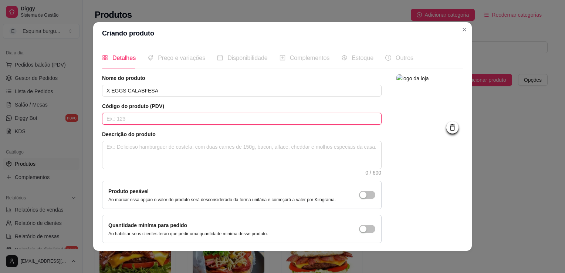
click at [131, 121] on input "text" at bounding box center [241, 119] width 279 height 12
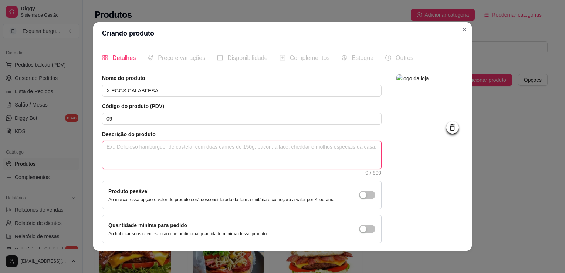
click at [129, 149] on textarea at bounding box center [241, 154] width 279 height 27
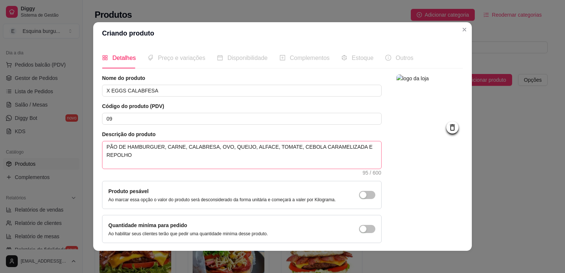
scroll to position [27, 0]
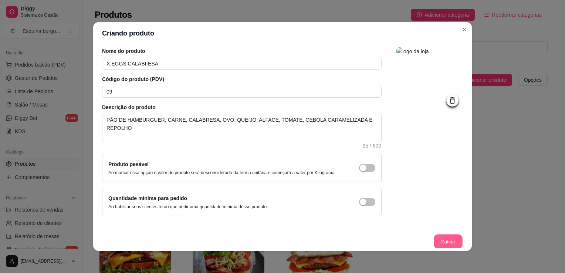
click at [382, 246] on button "Salvar" at bounding box center [448, 241] width 29 height 14
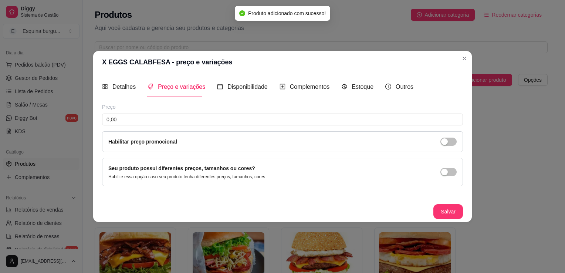
scroll to position [0, 0]
click at [191, 121] on input "0,00" at bounding box center [282, 119] width 361 height 12
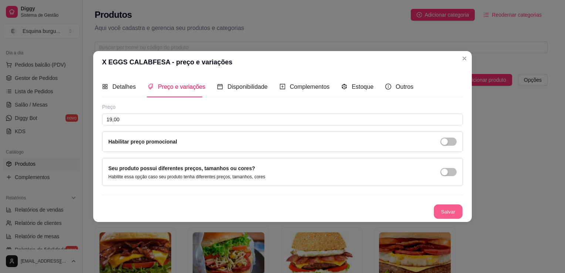
click at [382, 214] on button "Salvar" at bounding box center [448, 211] width 29 height 14
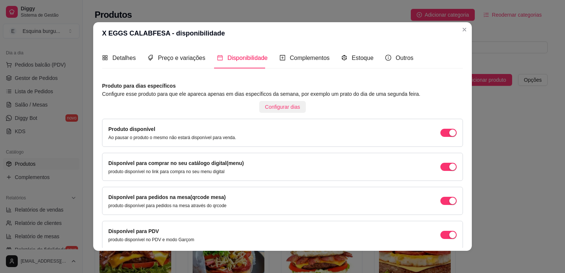
click at [277, 108] on span "Configurar dias" at bounding box center [282, 107] width 35 height 8
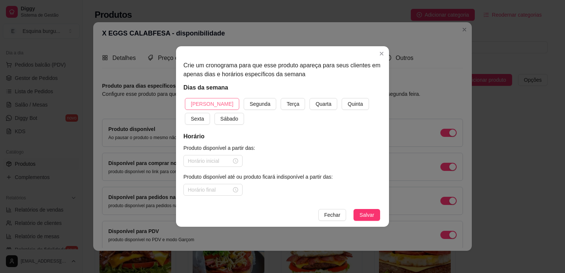
click at [214, 101] on button "[PERSON_NAME]" at bounding box center [212, 104] width 54 height 12
click at [250, 106] on span "Segunda" at bounding box center [260, 104] width 21 height 8
click at [281, 98] on button "Terça" at bounding box center [293, 104] width 24 height 12
click at [309, 98] on button "Quarta" at bounding box center [323, 104] width 28 height 12
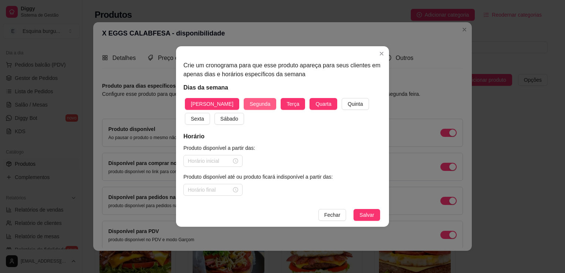
click at [342, 98] on button "Quinta" at bounding box center [355, 104] width 27 height 12
click at [185, 113] on button "Sexta" at bounding box center [197, 119] width 25 height 12
click at [214, 113] on button "Sábado" at bounding box center [229, 119] width 30 height 12
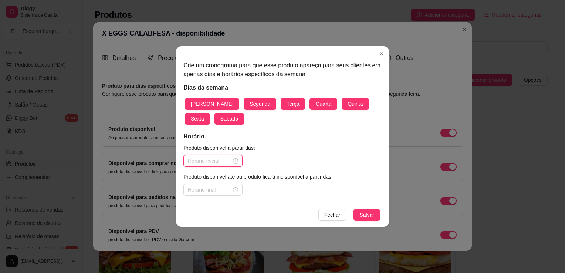
click at [219, 161] on input at bounding box center [210, 161] width 44 height 8
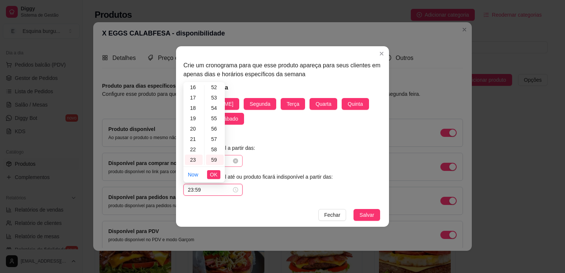
scroll to position [541, 0]
click at [353, 209] on button "Salvar" at bounding box center [366, 215] width 27 height 12
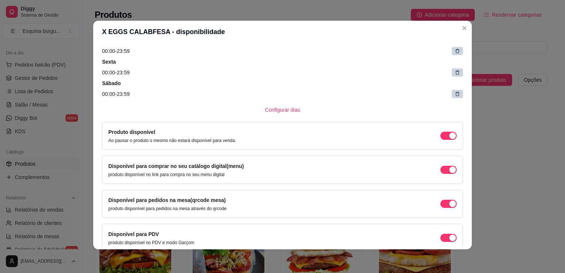
scroll to position [183, 0]
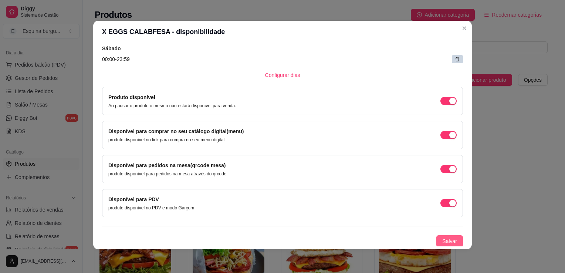
click at [382, 239] on span "Salvar" at bounding box center [449, 241] width 15 height 8
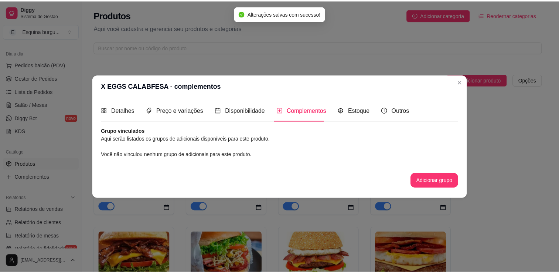
scroll to position [0, 0]
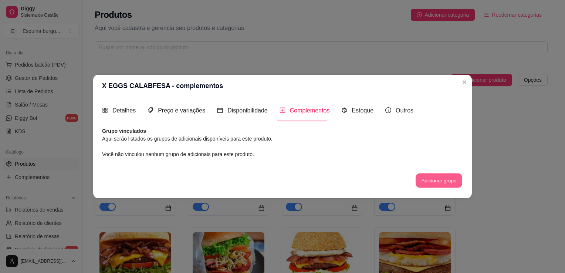
click at [382, 183] on button "Adicionar grupo" at bounding box center [439, 180] width 47 height 14
click at [346, 116] on div "Estoque" at bounding box center [357, 110] width 32 height 21
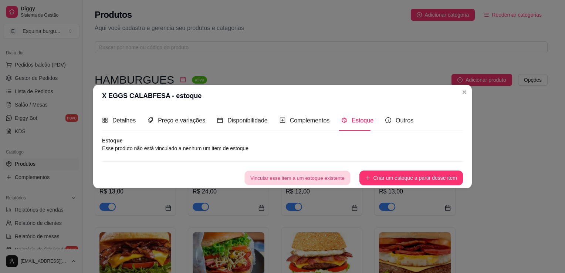
click at [336, 180] on button "Vincular esse item a um estoque existente" at bounding box center [297, 178] width 106 height 14
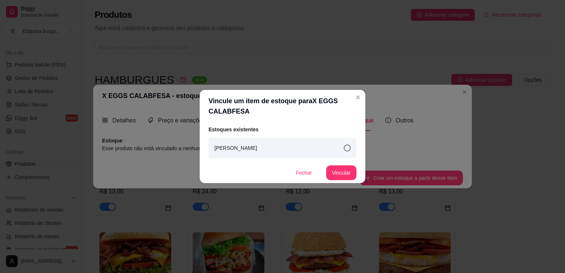
click at [336, 149] on div "[PERSON_NAME]" at bounding box center [282, 148] width 148 height 20
click at [341, 172] on button "Vincular" at bounding box center [341, 173] width 30 height 14
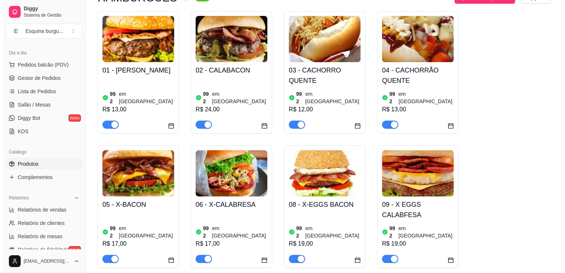
scroll to position [77, 0]
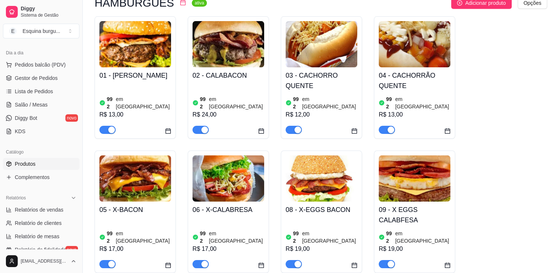
click at [382, 211] on h4 "09 - X EGGS CALABFESA" at bounding box center [415, 214] width 72 height 21
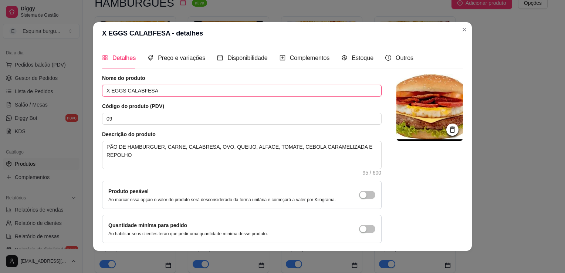
click at [142, 89] on input "X EGGS CALABFESA" at bounding box center [241, 91] width 279 height 12
click at [122, 117] on input "09" at bounding box center [241, 119] width 279 height 12
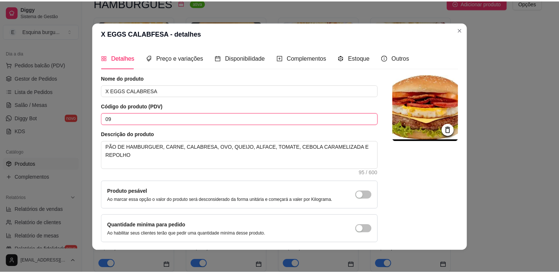
scroll to position [27, 0]
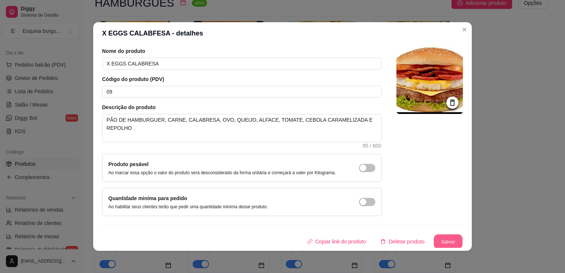
click at [382, 238] on button "Salvar" at bounding box center [448, 241] width 29 height 14
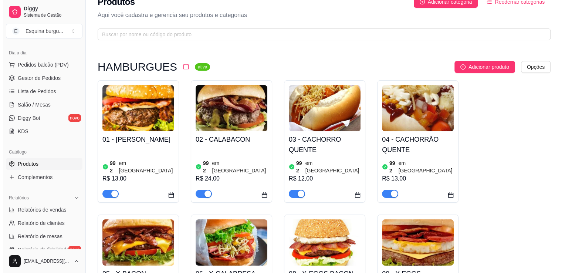
scroll to position [0, 0]
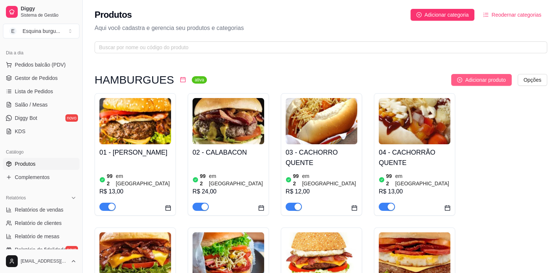
click at [382, 79] on span "Adicionar produto" at bounding box center [485, 80] width 41 height 8
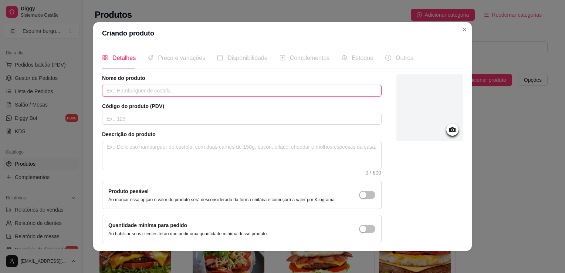
click at [112, 94] on input "text" at bounding box center [241, 91] width 279 height 12
click at [111, 118] on input "text" at bounding box center [241, 119] width 279 height 12
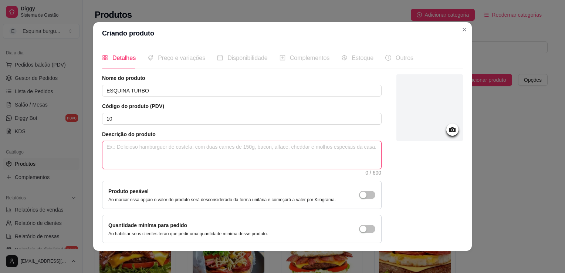
click at [112, 146] on textarea at bounding box center [241, 154] width 279 height 27
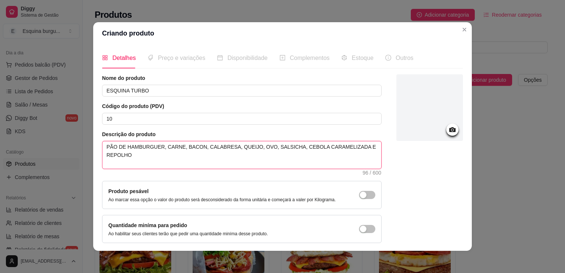
scroll to position [27, 0]
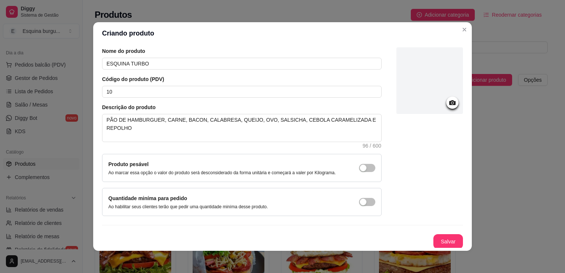
click at [382, 104] on icon at bounding box center [452, 102] width 6 height 5
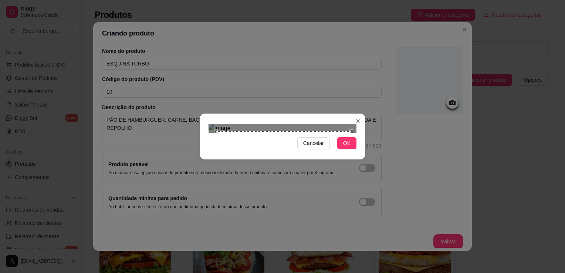
click at [350, 182] on div "Use the arrow keys to move the crop selection area" at bounding box center [283, 198] width 135 height 135
click at [294, 197] on div "Use the arrow keys to move the crop selection area" at bounding box center [286, 199] width 136 height 136
click at [343, 149] on button "OK" at bounding box center [346, 143] width 19 height 12
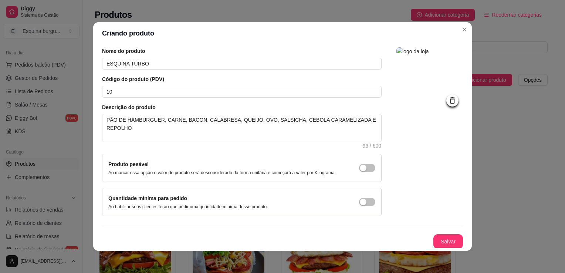
scroll to position [1, 0]
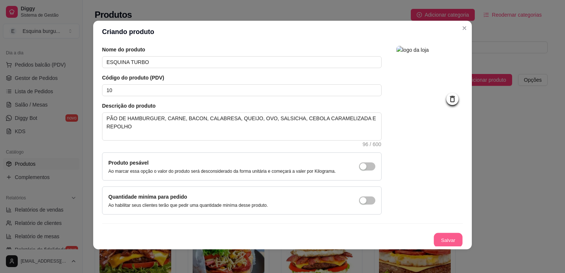
click at [382, 234] on button "Salvar" at bounding box center [448, 240] width 29 height 14
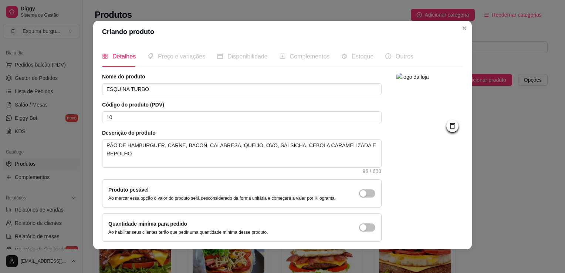
scroll to position [0, 0]
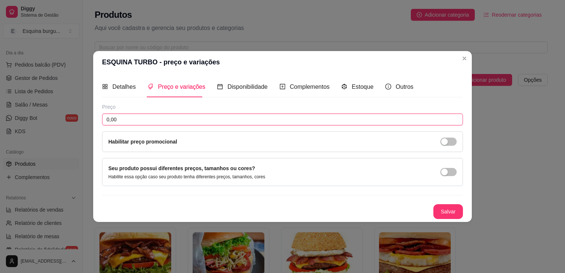
click at [216, 119] on input "0,00" at bounding box center [282, 119] width 361 height 12
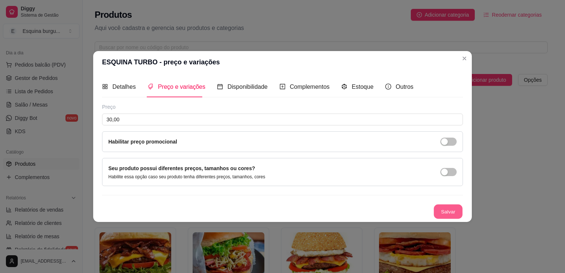
click at [382, 214] on button "Salvar" at bounding box center [448, 211] width 29 height 14
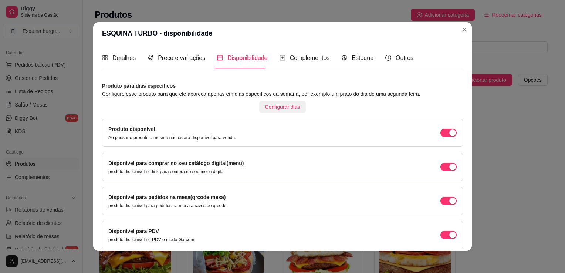
click at [281, 110] on span "Configurar dias" at bounding box center [282, 107] width 35 height 8
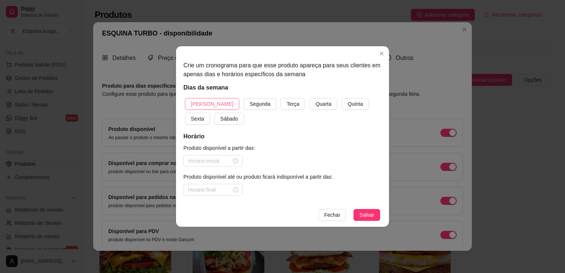
click at [213, 109] on button "[PERSON_NAME]" at bounding box center [212, 104] width 54 height 12
click at [244, 98] on button "Segunda" at bounding box center [260, 104] width 33 height 12
click at [281, 98] on button "Terça" at bounding box center [293, 104] width 24 height 12
click at [309, 98] on button "Quarta" at bounding box center [323, 104] width 28 height 12
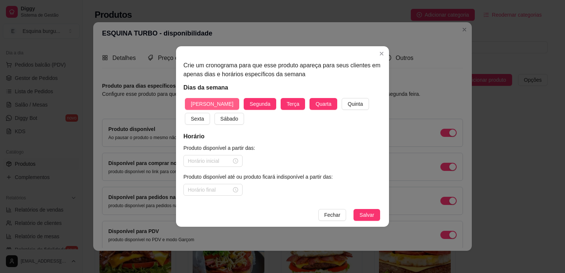
click at [342, 98] on button "Quinta" at bounding box center [355, 104] width 27 height 12
click at [185, 113] on button "Sexta" at bounding box center [197, 119] width 25 height 12
click at [214, 113] on button "Sábado" at bounding box center [229, 119] width 30 height 12
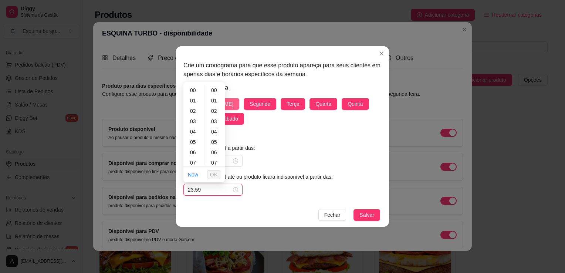
scroll to position [541, 0]
click at [371, 215] on span "Salvar" at bounding box center [366, 215] width 15 height 8
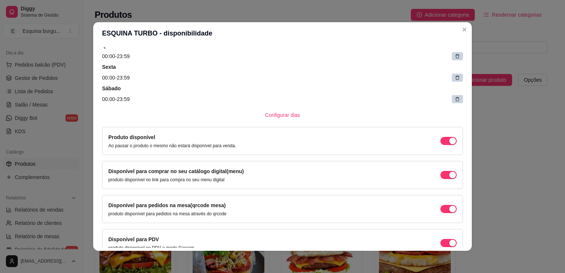
scroll to position [183, 0]
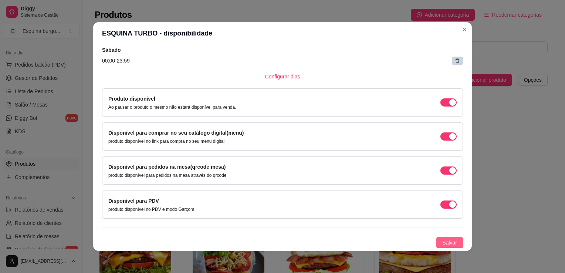
click at [382, 241] on span "Salvar" at bounding box center [449, 242] width 15 height 8
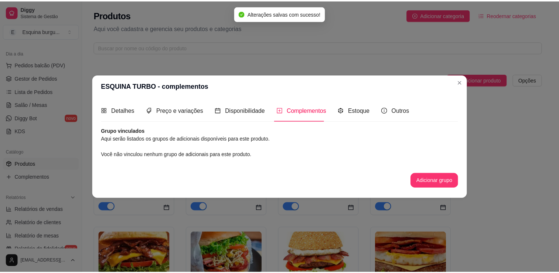
scroll to position [0, 0]
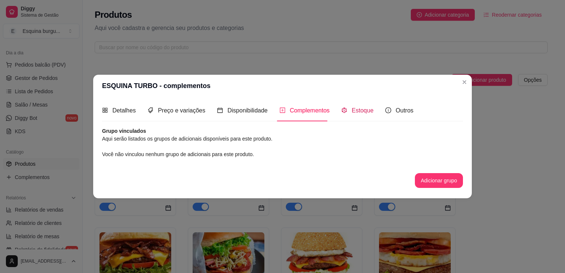
click at [358, 113] on span "Estoque" at bounding box center [363, 110] width 22 height 6
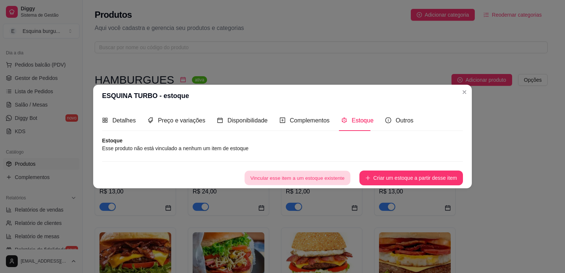
click at [344, 182] on button "Vincular esse item a um estoque existente" at bounding box center [297, 178] width 106 height 14
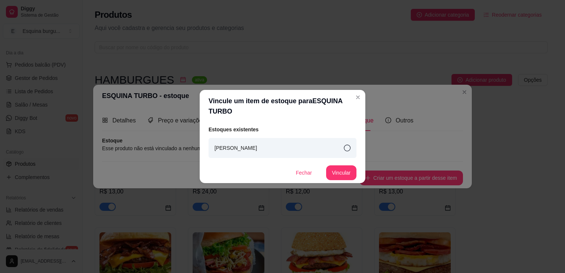
click at [349, 149] on icon at bounding box center [347, 148] width 7 height 7
click at [342, 172] on button "Vincular" at bounding box center [341, 173] width 30 height 14
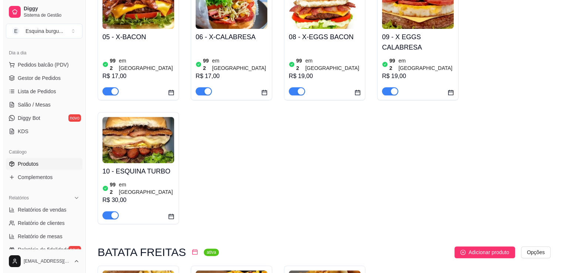
scroll to position [242, 0]
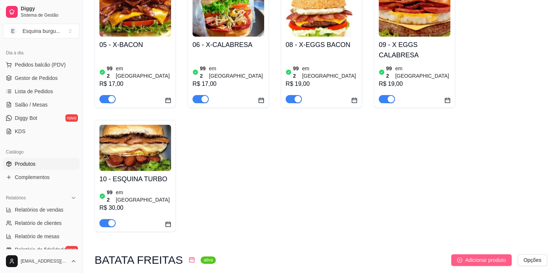
click at [382, 256] on span "Adicionar produto" at bounding box center [485, 260] width 41 height 8
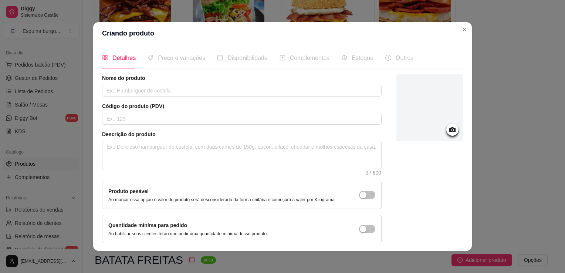
click at [382, 126] on icon at bounding box center [452, 129] width 9 height 9
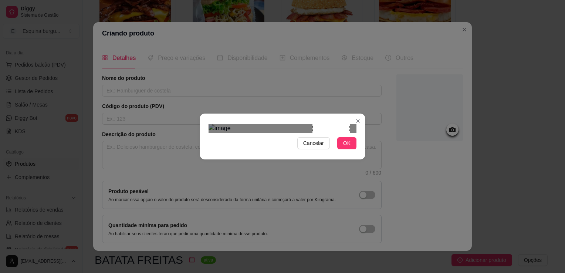
click at [288, 124] on div at bounding box center [282, 128] width 148 height 9
click at [236, 142] on div "Use the arrow keys to move the crop selection area" at bounding box center [237, 160] width 37 height 37
click at [294, 133] on div at bounding box center [282, 128] width 148 height 9
click at [217, 135] on div "Use the arrow keys to move the crop selection area" at bounding box center [248, 169] width 68 height 68
click at [294, 133] on div at bounding box center [282, 128] width 148 height 9
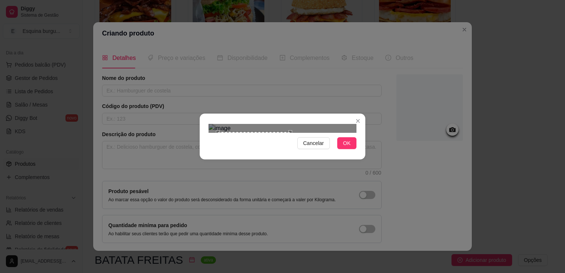
click at [264, 143] on div "Use the arrow keys to move the crop selection area" at bounding box center [254, 168] width 72 height 72
click at [350, 149] on button "OK" at bounding box center [346, 143] width 19 height 12
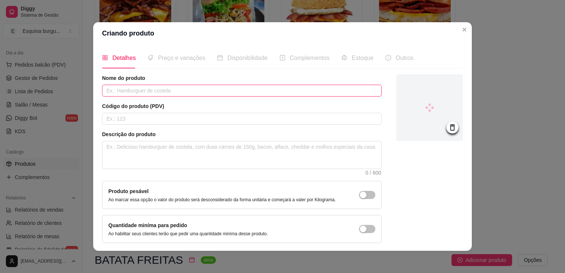
click at [160, 91] on input "text" at bounding box center [241, 91] width 279 height 12
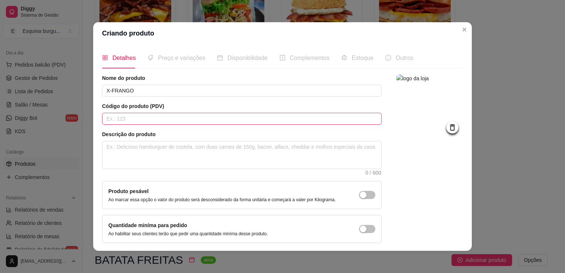
click at [123, 121] on input "text" at bounding box center [241, 119] width 279 height 12
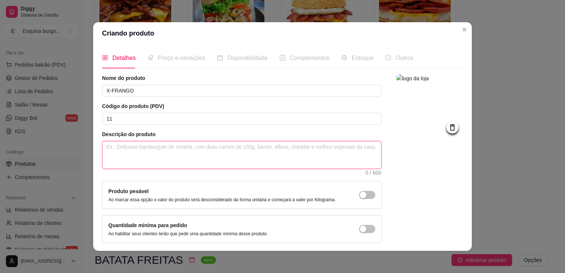
click at [115, 152] on textarea at bounding box center [241, 154] width 279 height 27
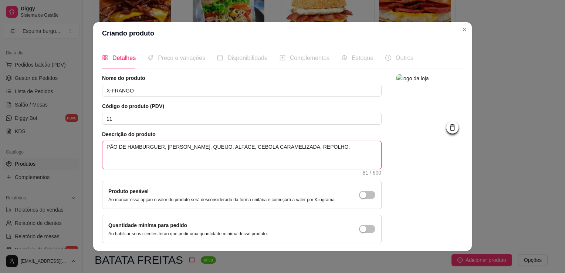
scroll to position [27, 0]
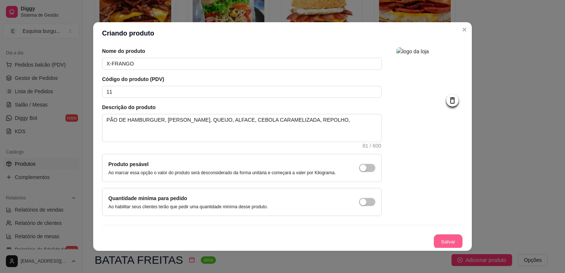
click at [382, 242] on button "Salvar" at bounding box center [448, 241] width 29 height 14
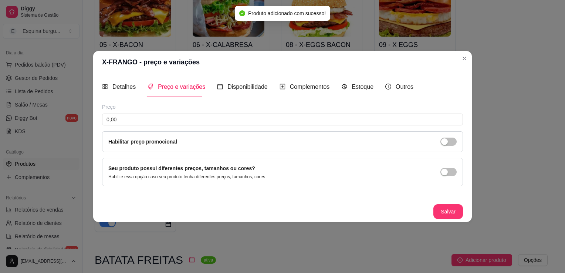
scroll to position [0, 0]
click at [133, 116] on input "0,00" at bounding box center [282, 119] width 361 height 12
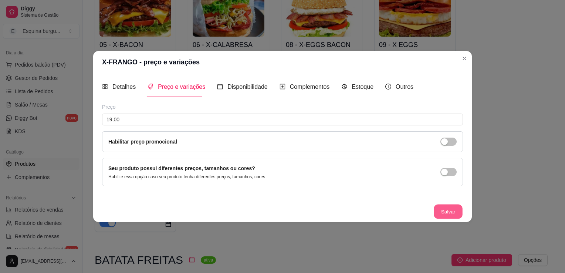
click at [382, 207] on button "Salvar" at bounding box center [448, 211] width 29 height 14
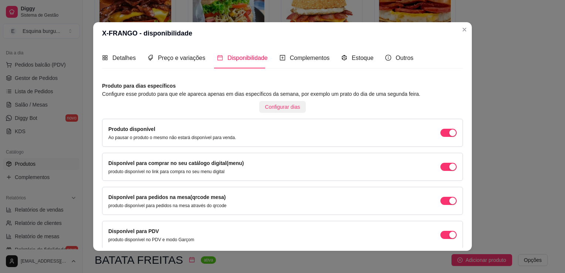
click at [288, 109] on span "Configurar dias" at bounding box center [282, 107] width 35 height 8
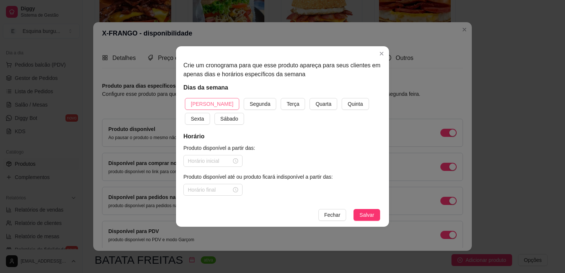
click at [209, 104] on span "[PERSON_NAME]" at bounding box center [212, 104] width 43 height 8
click at [244, 98] on button "Segunda" at bounding box center [260, 104] width 33 height 12
click at [281, 98] on button "Terça" at bounding box center [293, 104] width 24 height 12
click at [309, 98] on button "Quarta" at bounding box center [323, 104] width 28 height 12
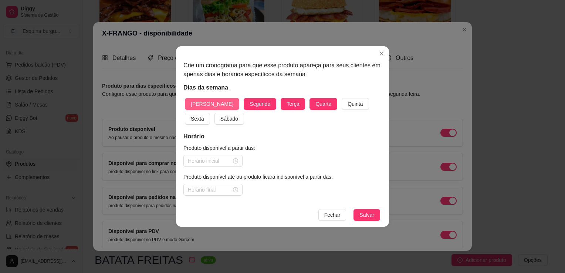
click at [342, 98] on button "Quinta" at bounding box center [355, 104] width 27 height 12
click at [185, 113] on button "Sexta" at bounding box center [197, 119] width 25 height 12
click at [214, 113] on button "Sábado" at bounding box center [229, 119] width 30 height 12
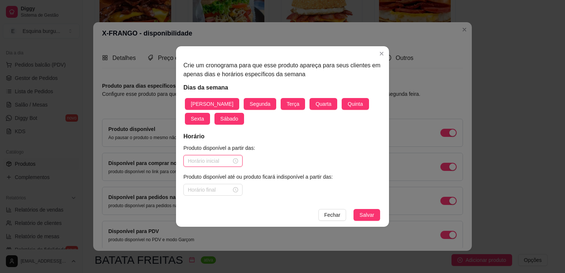
click at [228, 162] on input at bounding box center [210, 161] width 44 height 8
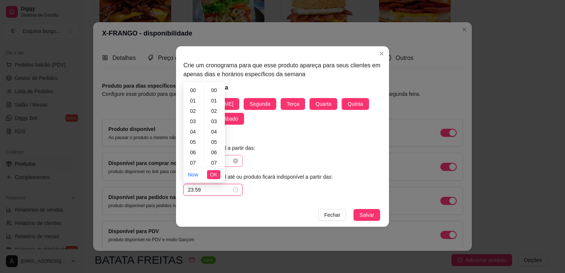
scroll to position [541, 0]
click at [367, 215] on span "Salvar" at bounding box center [366, 215] width 15 height 8
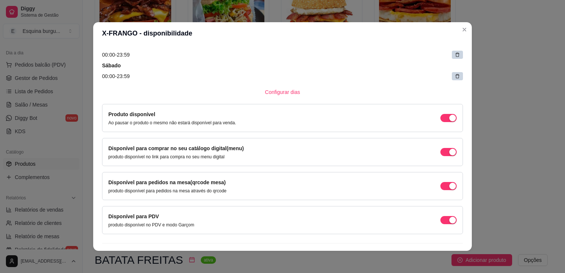
scroll to position [183, 0]
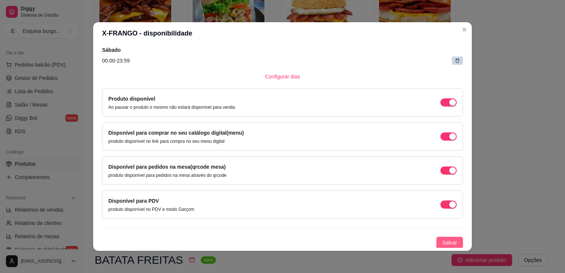
click at [382, 240] on span "Salvar" at bounding box center [449, 242] width 15 height 8
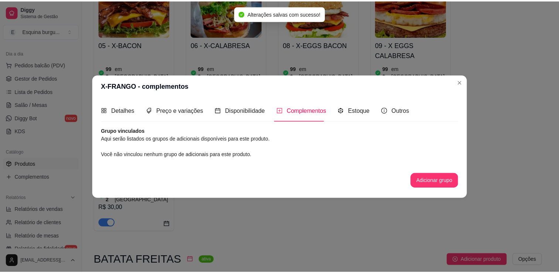
scroll to position [0, 0]
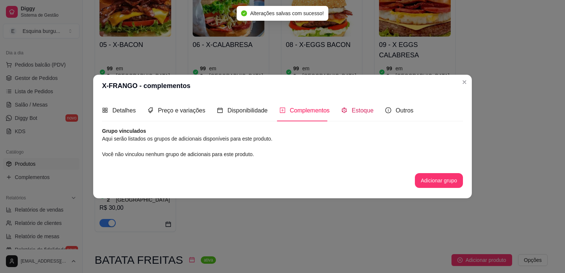
click at [355, 113] on span "Estoque" at bounding box center [363, 110] width 22 height 6
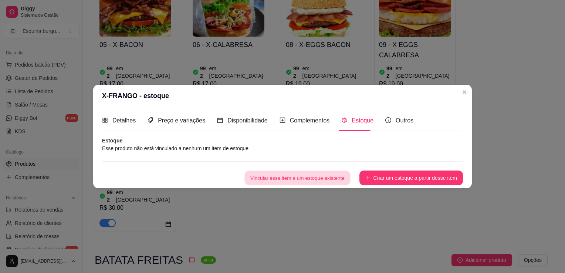
click at [338, 176] on button "Vincular esse item a um estoque existente" at bounding box center [297, 178] width 106 height 14
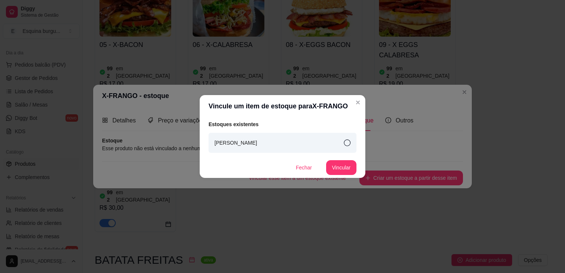
click at [312, 142] on div "[PERSON_NAME]" at bounding box center [282, 143] width 148 height 20
click at [346, 174] on button "Vincular" at bounding box center [341, 167] width 30 height 14
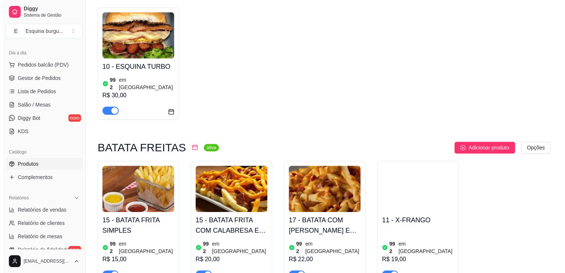
scroll to position [352, 0]
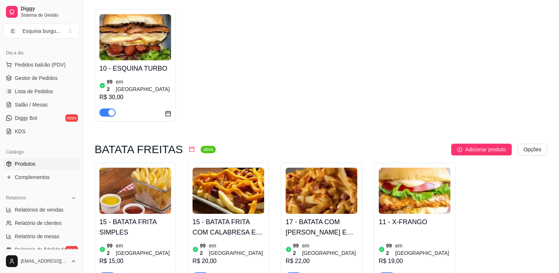
click at [382, 191] on img at bounding box center [415, 190] width 72 height 46
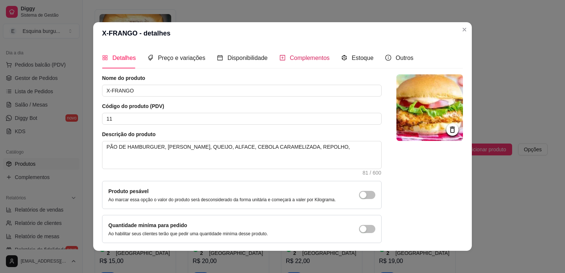
click at [319, 60] on span "Complementos" at bounding box center [310, 58] width 40 height 6
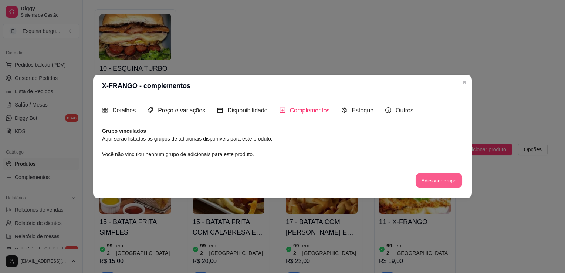
click at [382, 178] on button "Adicionar grupo" at bounding box center [439, 180] width 47 height 14
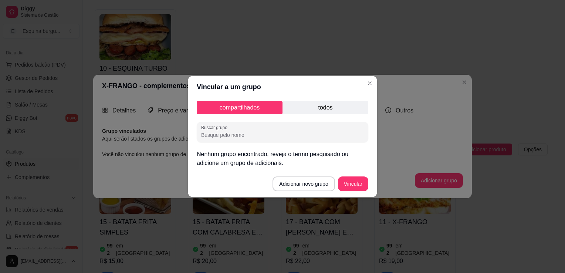
click at [236, 135] on input "Buscar grupo" at bounding box center [282, 134] width 163 height 7
click at [360, 189] on button "Vincular" at bounding box center [353, 184] width 30 height 14
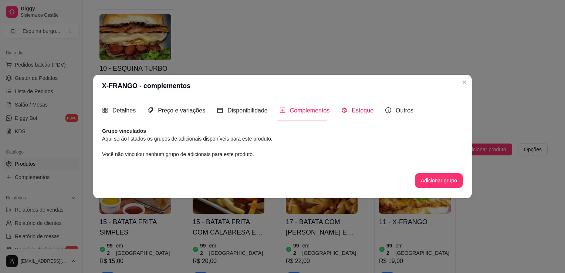
click at [357, 113] on span "Estoque" at bounding box center [363, 110] width 22 height 6
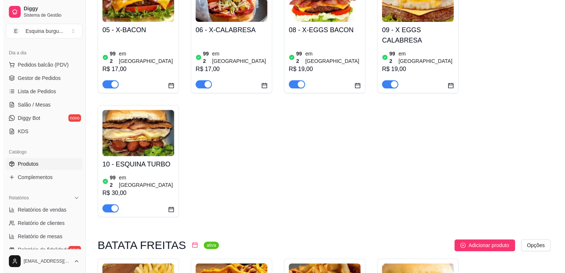
scroll to position [373, 0]
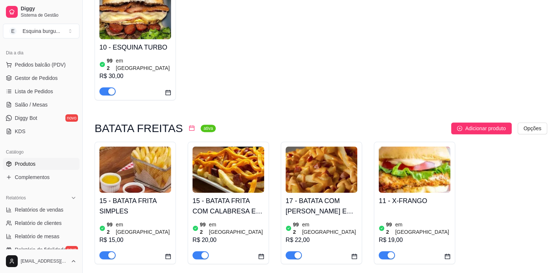
click at [382, 166] on img at bounding box center [415, 169] width 72 height 46
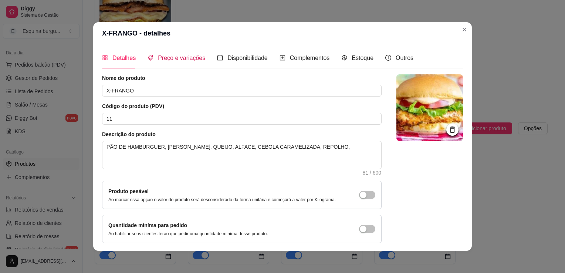
click at [172, 60] on span "Preço e variações" at bounding box center [181, 58] width 47 height 6
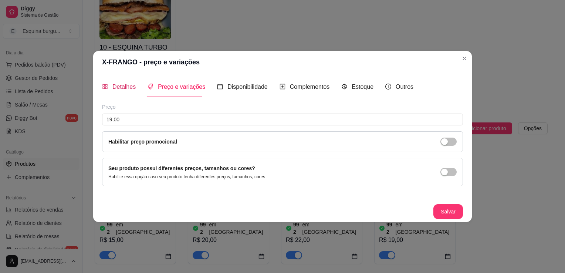
click at [118, 89] on span "Detalhes" at bounding box center [123, 87] width 23 height 6
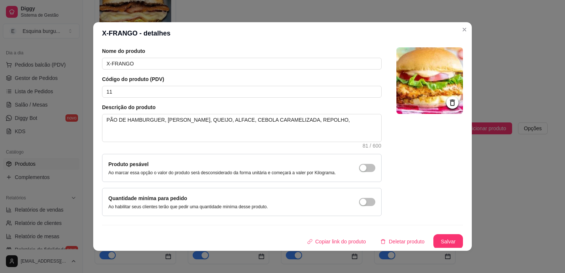
scroll to position [0, 0]
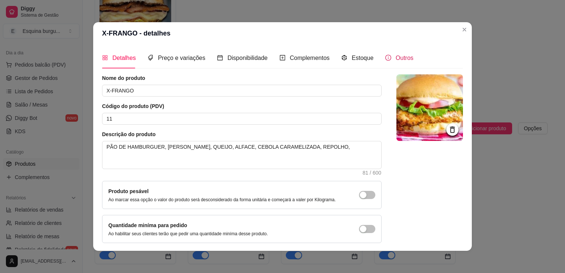
click at [382, 56] on div "Outros" at bounding box center [399, 57] width 28 height 9
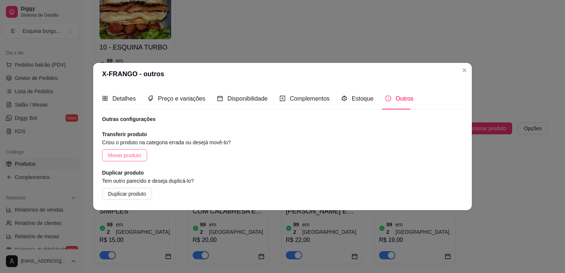
click at [135, 156] on span "Mover produto" at bounding box center [124, 155] width 33 height 8
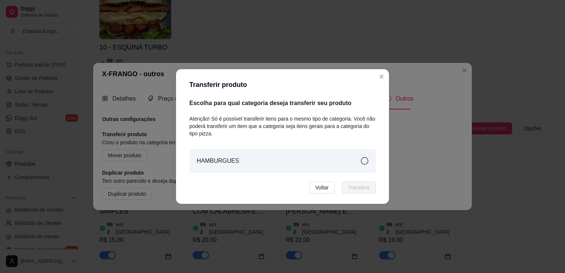
click at [336, 170] on div "HAMBURGUES" at bounding box center [282, 161] width 186 height 24
click at [352, 190] on span "Transferir" at bounding box center [359, 187] width 22 height 8
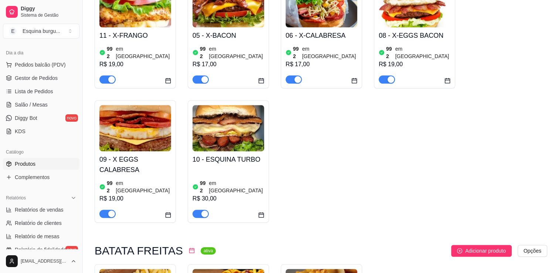
scroll to position [255, 0]
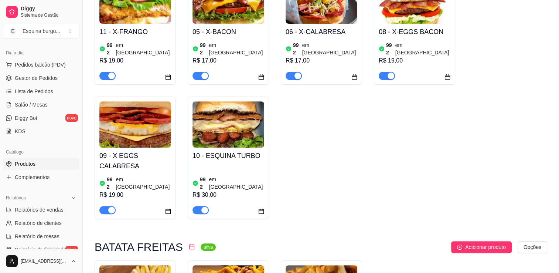
click at [328, 142] on div "01 - Smesh burgue 992 em estoque R$ 13,00 02 - CALABACON 992 em estoque R$ 24,0…" at bounding box center [321, 28] width 453 height 380
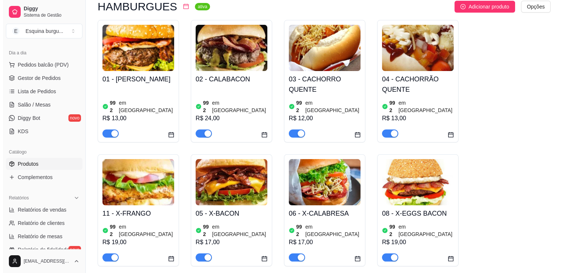
scroll to position [72, 0]
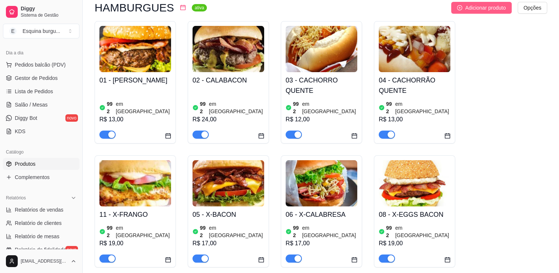
click at [382, 5] on span "Adicionar produto" at bounding box center [485, 8] width 41 height 8
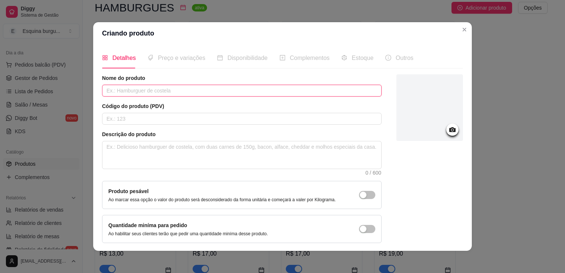
click at [133, 91] on input "text" at bounding box center [241, 91] width 279 height 12
click at [130, 119] on input "text" at bounding box center [241, 119] width 279 height 12
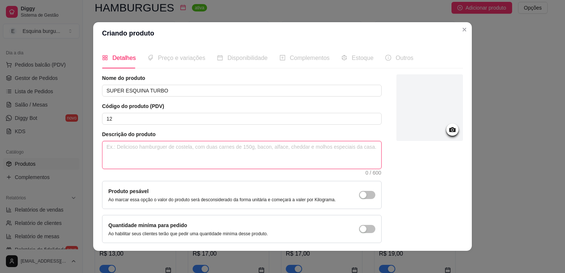
click at [122, 143] on textarea at bounding box center [241, 154] width 279 height 27
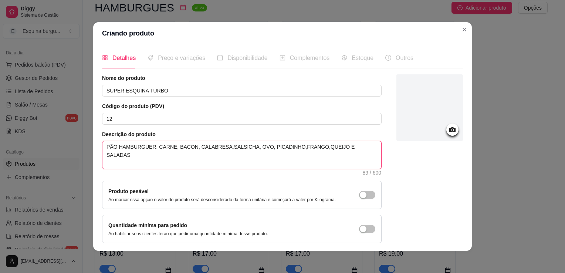
scroll to position [27, 0]
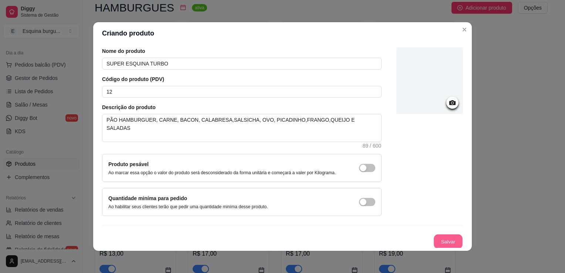
click at [382, 243] on button "Salvar" at bounding box center [448, 241] width 29 height 14
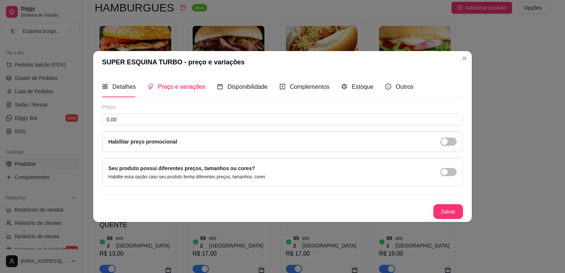
scroll to position [0, 0]
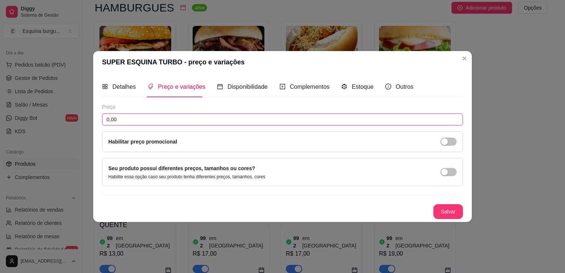
click at [196, 123] on input "0,00" at bounding box center [282, 119] width 361 height 12
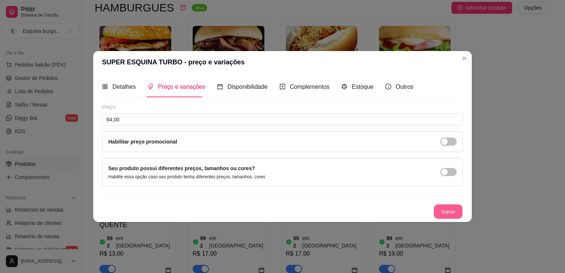
click at [382, 214] on button "Salvar" at bounding box center [448, 211] width 29 height 14
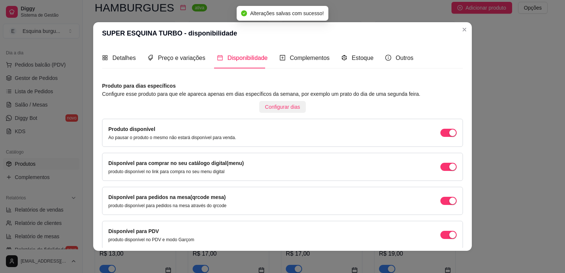
click at [283, 106] on span "Configurar dias" at bounding box center [282, 107] width 35 height 8
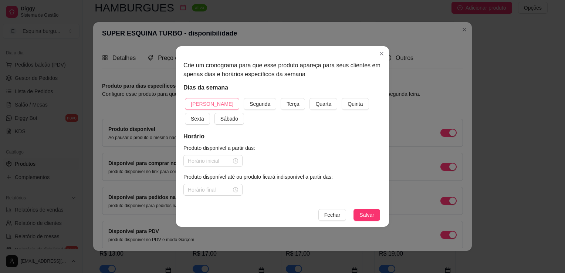
click at [206, 100] on span "[PERSON_NAME]" at bounding box center [212, 104] width 43 height 8
click at [250, 103] on span "Segunda" at bounding box center [260, 104] width 21 height 8
click at [281, 98] on button "Terça" at bounding box center [293, 104] width 24 height 12
click at [309, 98] on button "Quarta" at bounding box center [323, 104] width 28 height 12
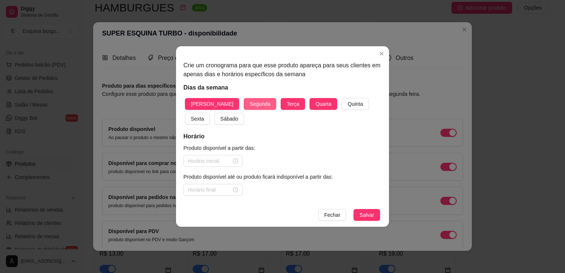
click at [342, 98] on button "Quinta" at bounding box center [355, 104] width 27 height 12
click at [185, 113] on button "Sexta" at bounding box center [197, 119] width 25 height 12
click at [214, 113] on button "Sábado" at bounding box center [229, 119] width 30 height 12
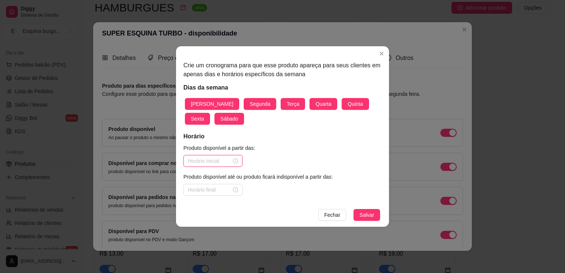
click at [224, 162] on input at bounding box center [210, 161] width 44 height 8
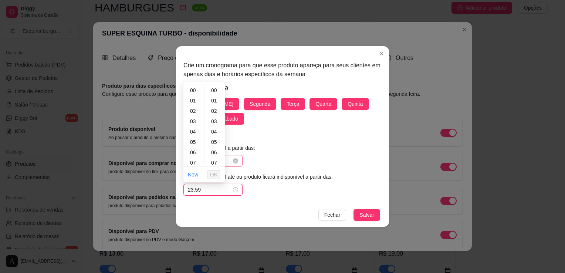
scroll to position [541, 0]
click at [214, 172] on span "OK" at bounding box center [213, 174] width 7 height 8
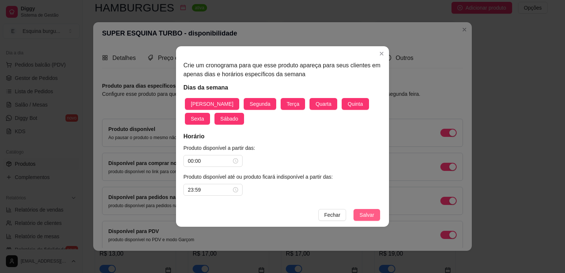
click at [372, 214] on span "Salvar" at bounding box center [366, 215] width 15 height 8
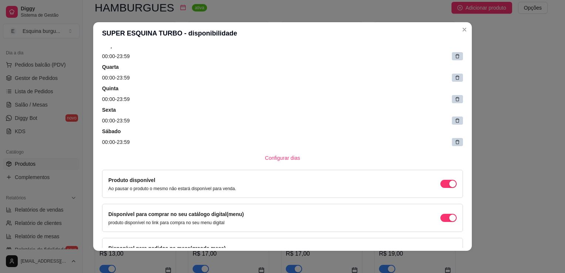
scroll to position [183, 0]
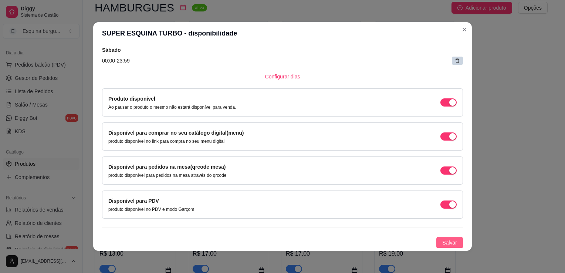
click at [382, 241] on span "Salvar" at bounding box center [449, 242] width 15 height 8
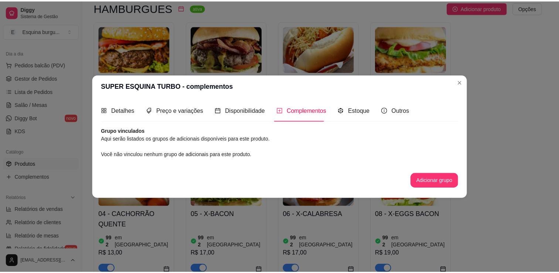
scroll to position [0, 0]
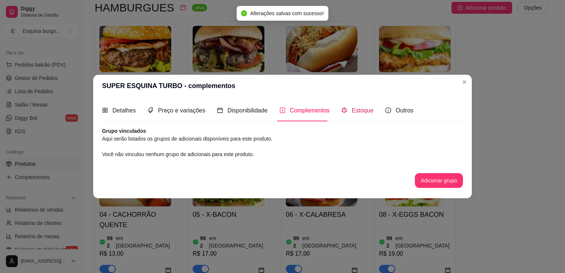
click at [363, 113] on span "Estoque" at bounding box center [363, 110] width 22 height 6
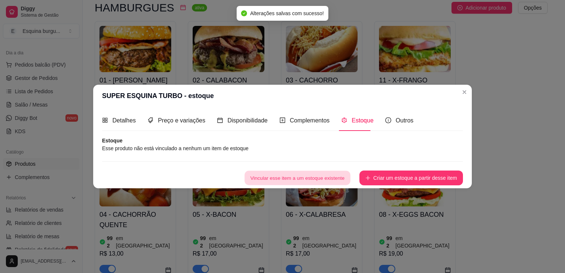
click at [288, 181] on button "Vincular esse item a um estoque existente" at bounding box center [297, 178] width 106 height 14
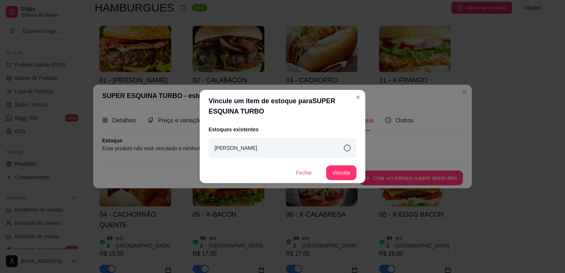
click at [346, 148] on icon at bounding box center [347, 148] width 7 height 7
click at [345, 167] on button "Vincular" at bounding box center [341, 173] width 30 height 14
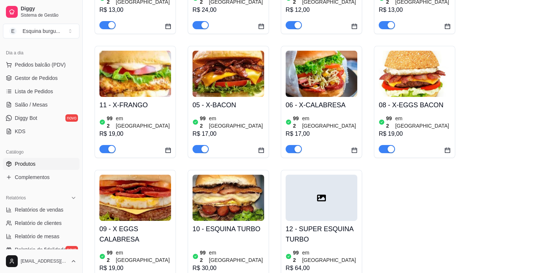
click at [307, 129] on div "R$ 17,00" at bounding box center [322, 133] width 72 height 9
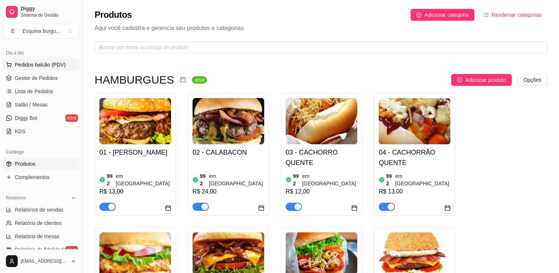
click at [44, 66] on span "Pedidos balcão (PDV)" at bounding box center [40, 64] width 51 height 7
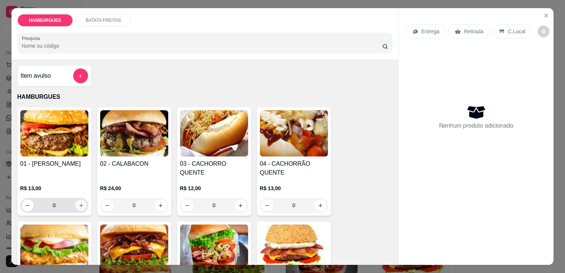
click at [75, 200] on button "increase-product-quantity" at bounding box center [80, 205] width 11 height 11
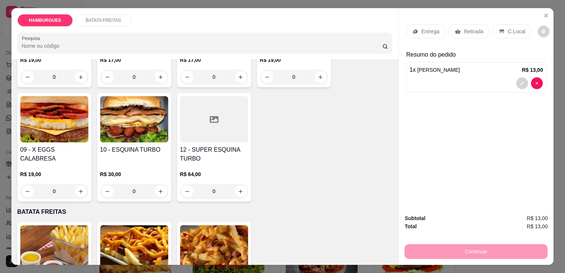
scroll to position [234, 0]
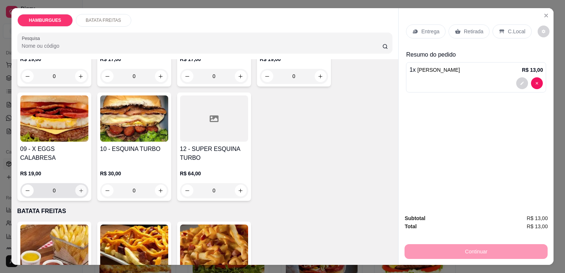
click at [78, 189] on icon "increase-product-quantity" at bounding box center [81, 191] width 6 height 6
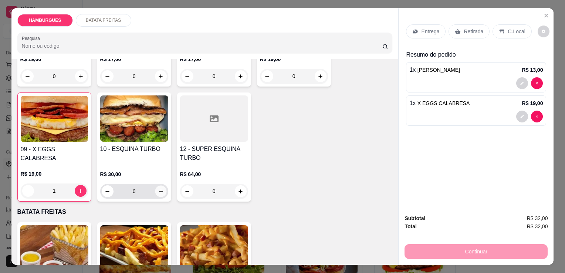
click at [158, 190] on icon "increase-product-quantity" at bounding box center [161, 192] width 6 height 6
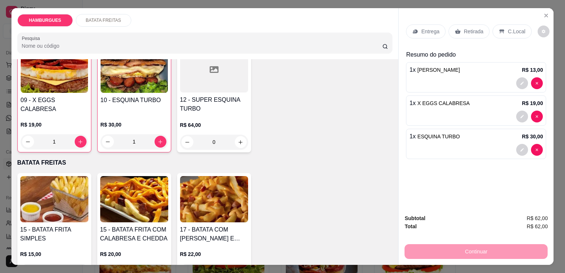
scroll to position [305, 0]
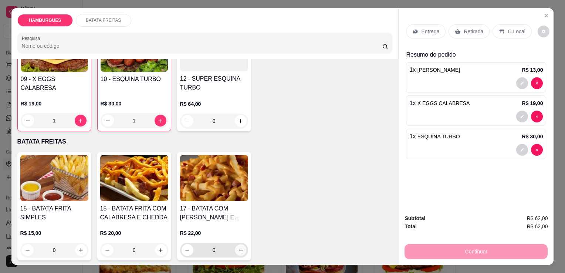
click at [240, 247] on icon "increase-product-quantity" at bounding box center [241, 250] width 6 height 6
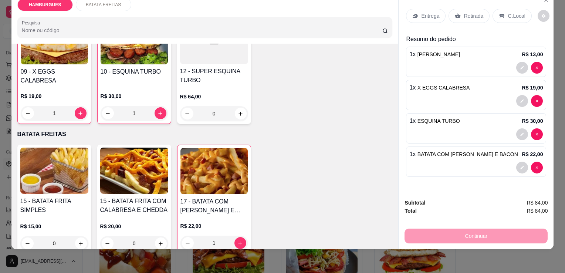
scroll to position [0, 0]
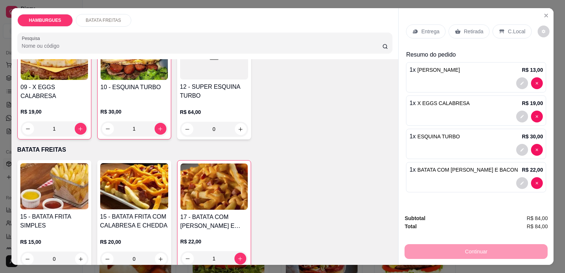
click at [382, 28] on p "C.Local" at bounding box center [516, 31] width 17 height 7
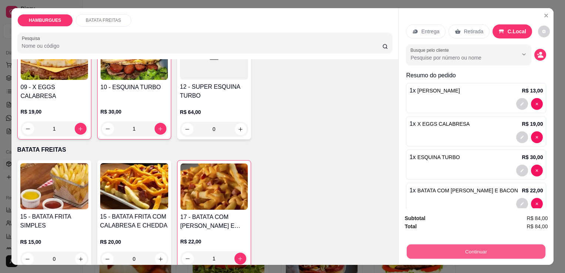
click at [382, 249] on button "Continuar" at bounding box center [476, 251] width 139 height 14
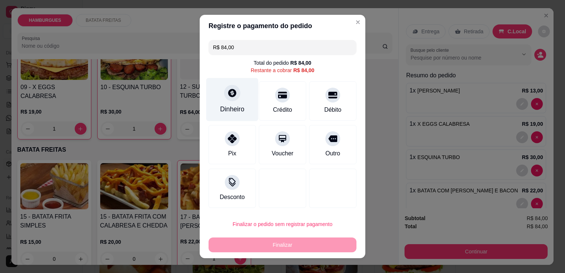
click at [235, 105] on div "Dinheiro" at bounding box center [232, 109] width 24 height 10
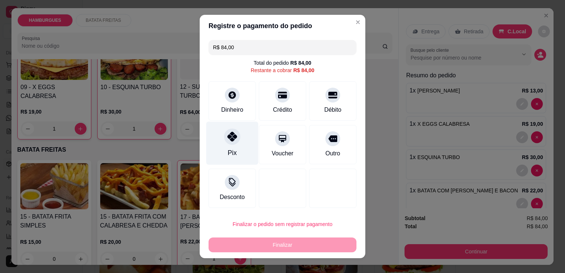
click at [227, 138] on icon at bounding box center [232, 137] width 10 height 10
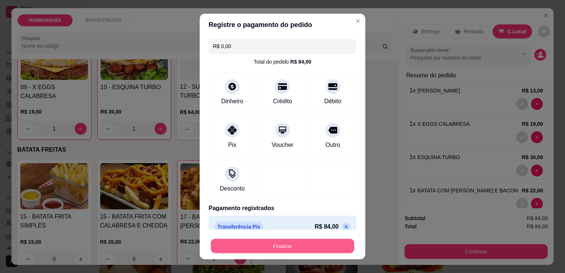
click at [281, 241] on button "Finalizar" at bounding box center [282, 246] width 143 height 14
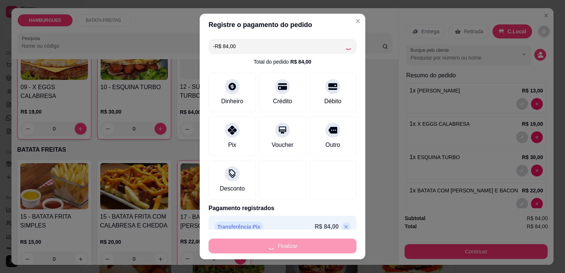
scroll to position [305, 0]
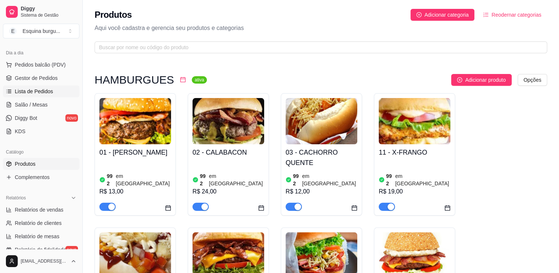
click at [30, 94] on span "Lista de Pedidos" at bounding box center [34, 91] width 38 height 7
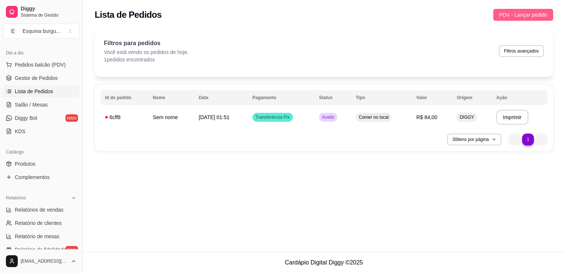
click at [382, 11] on span "PDV - Lançar pedido" at bounding box center [523, 15] width 48 height 8
